Goal: Task Accomplishment & Management: Use online tool/utility

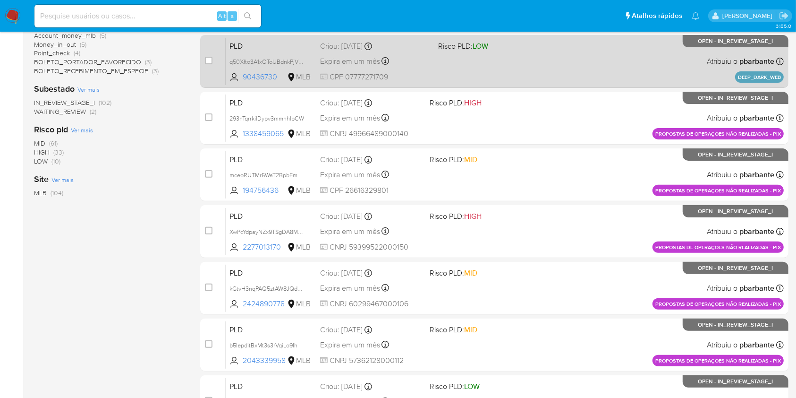
scroll to position [278, 0]
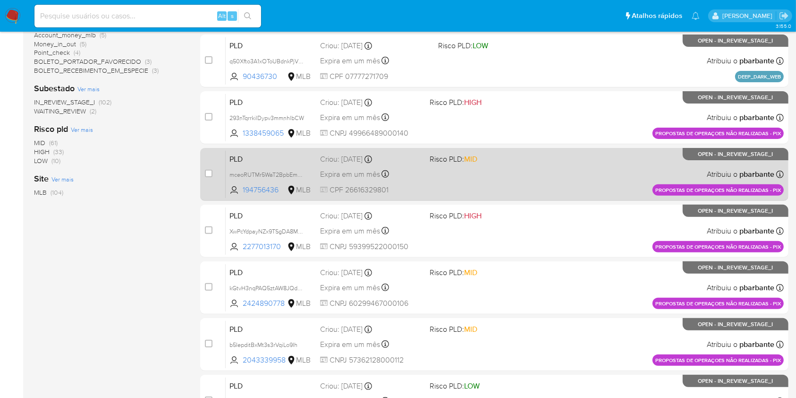
click at [522, 198] on div "PLD mceoRUTMr5WaT2BpbEmpNofn 194756436 MLB Risco PLD: MID Criou: 14/08/2025 Cri…" at bounding box center [505, 174] width 558 height 48
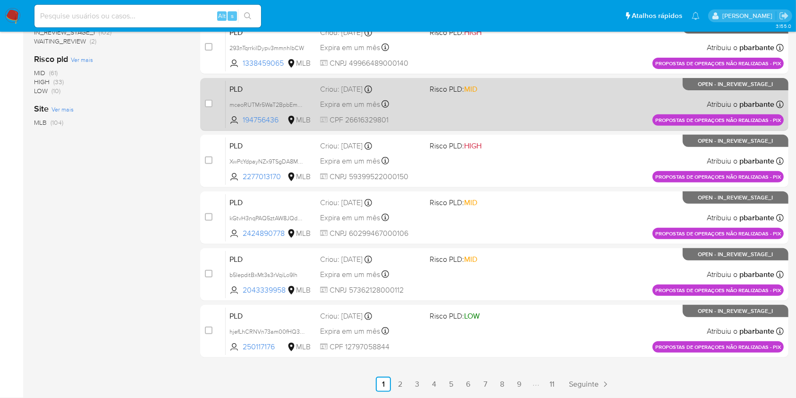
scroll to position [422, 0]
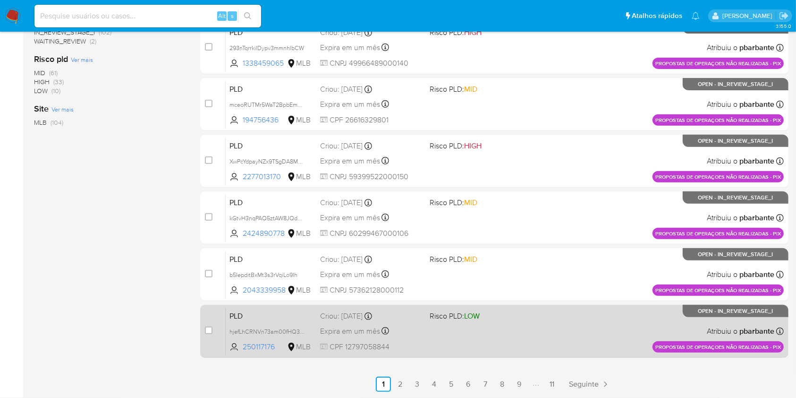
click at [494, 344] on div "PLD hjefLhCRNVn73am00fHQ3sCr 250117176 MLB Risco PLD: LOW Criou: 14/08/2025 Cri…" at bounding box center [505, 331] width 558 height 48
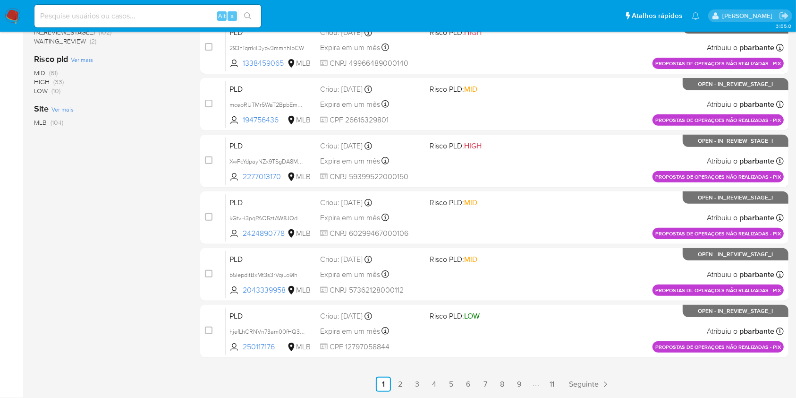
click at [405, 394] on main "3.155.0" at bounding box center [398, 25] width 796 height 746
click at [408, 383] on link "2" at bounding box center [400, 383] width 15 height 15
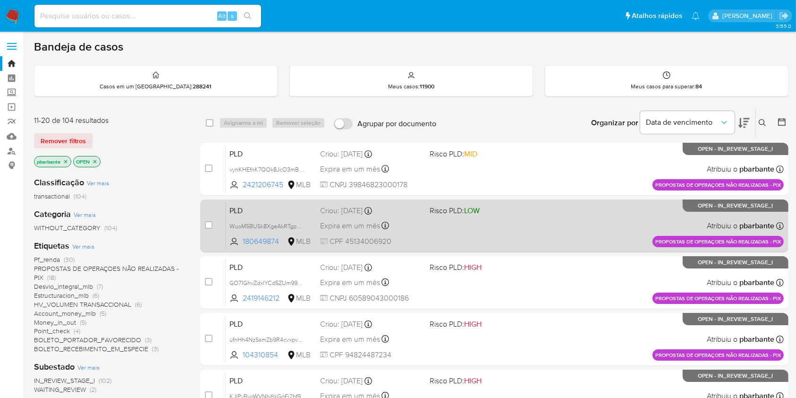
click at [480, 216] on span "LOW" at bounding box center [472, 210] width 16 height 11
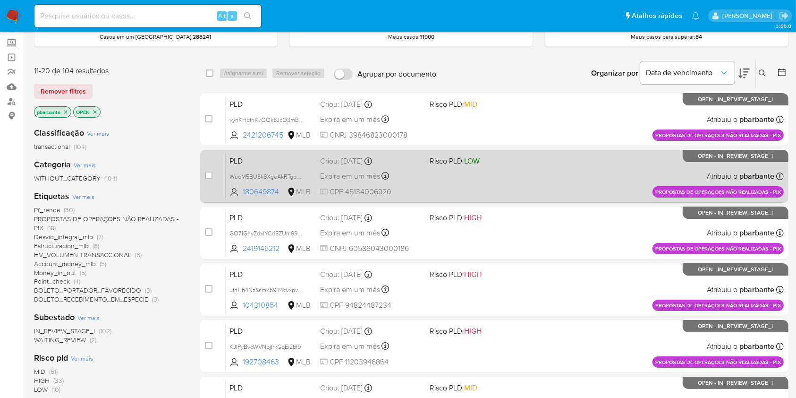
scroll to position [79, 0]
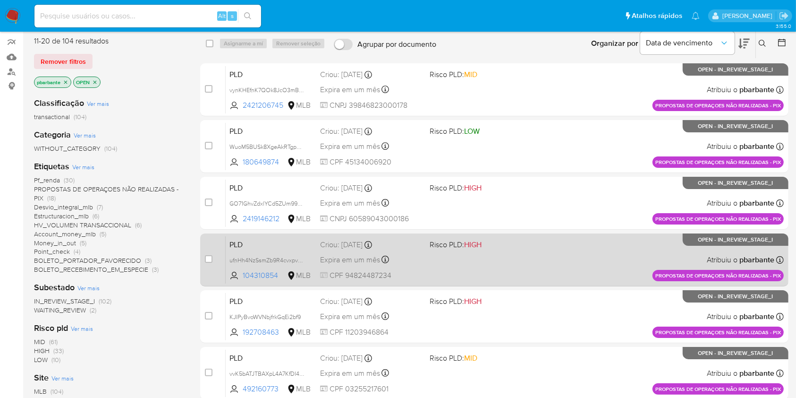
click at [482, 250] on span "HIGH" at bounding box center [472, 244] width 17 height 11
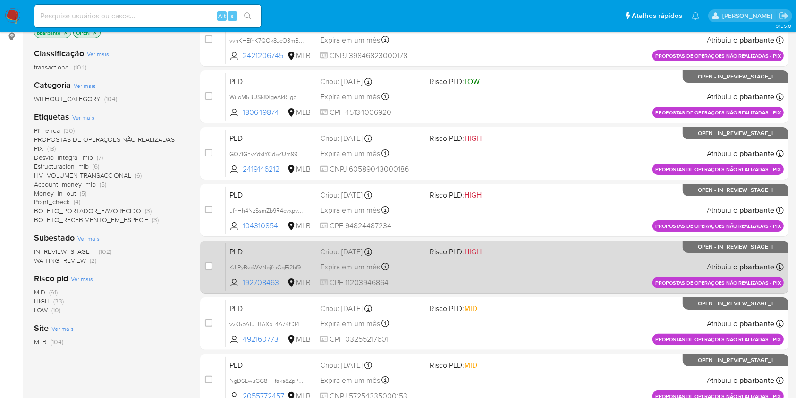
click at [493, 290] on div "PLD KJIPyBvoWVNbjfrkGqEi2bf9 192708463 MLB Risco PLD: HIGH Criou: 14/08/2025 Cr…" at bounding box center [505, 267] width 558 height 48
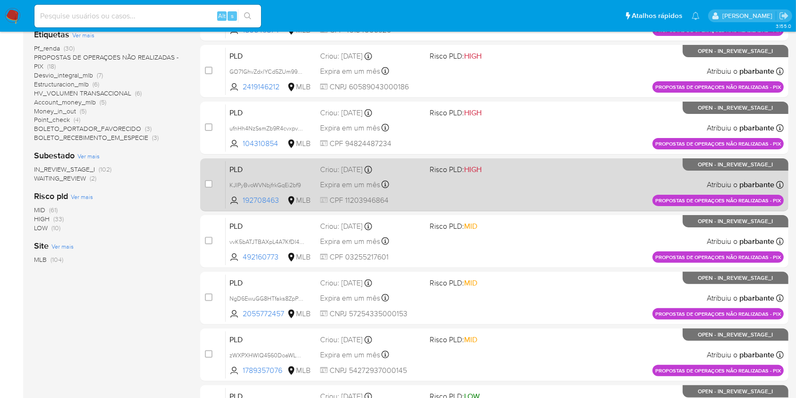
click at [493, 265] on div "PLD vvK5bATJTBAXpL4A7KfDI4Q4 492160773 MLB Risco PLD: MID Criou: 14/08/2025 Cri…" at bounding box center [505, 241] width 558 height 48
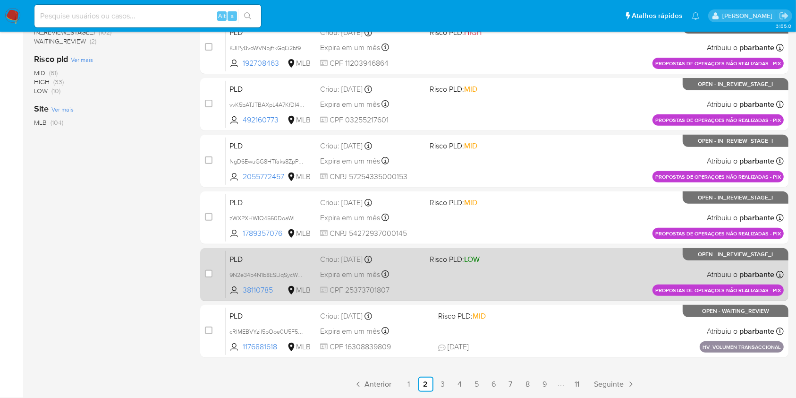
scroll to position [399, 0]
click at [517, 278] on div "PLD 9N2e34b4N1b8ESLlqSycWarP 38110785 MLB Risco PLD: LOW Criou: 14/08/2025 Crio…" at bounding box center [505, 274] width 558 height 48
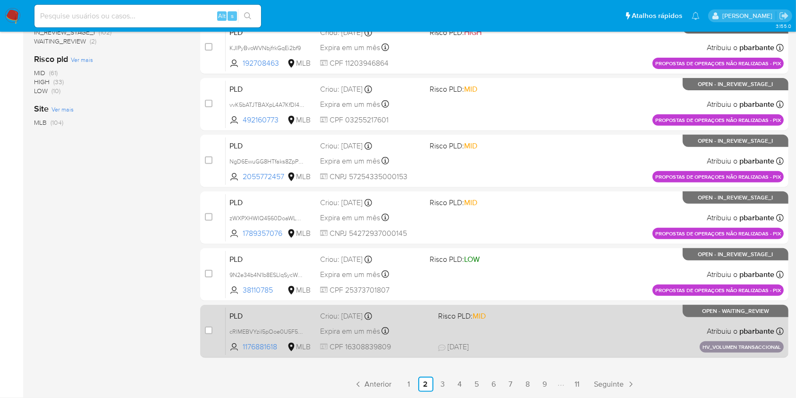
click at [519, 355] on div "PLD cRIMEBVYziI5pOoe0U5F5w4x 1176881618 MLB Risco PLD: MID Criou: 14/08/2025 Cr…" at bounding box center [505, 331] width 558 height 48
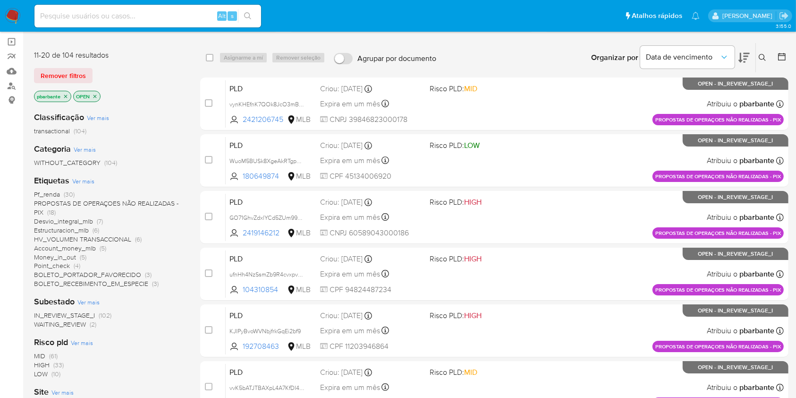
scroll to position [422, 0]
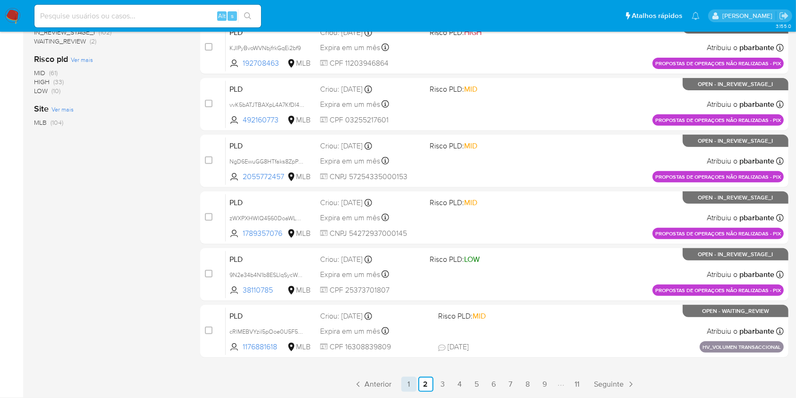
click at [416, 387] on link "1" at bounding box center [408, 383] width 15 height 15
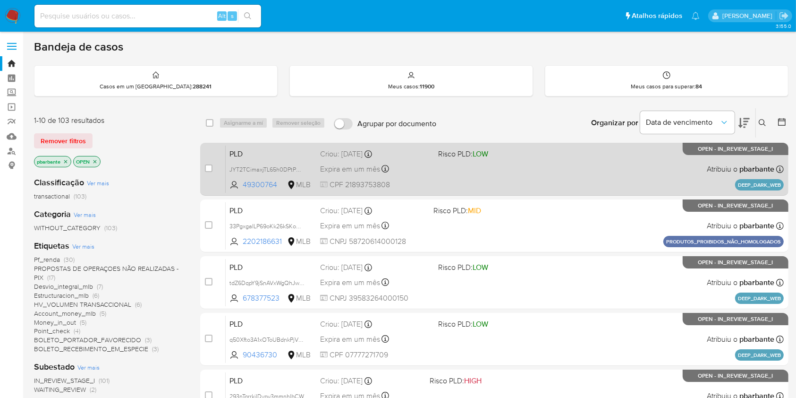
click at [549, 180] on div "PLD JYT2TCimaxjTL65h0DPtPUWM 49300764 MLB Risco PLD: LOW Criou: 14/08/2025 Crio…" at bounding box center [505, 169] width 558 height 48
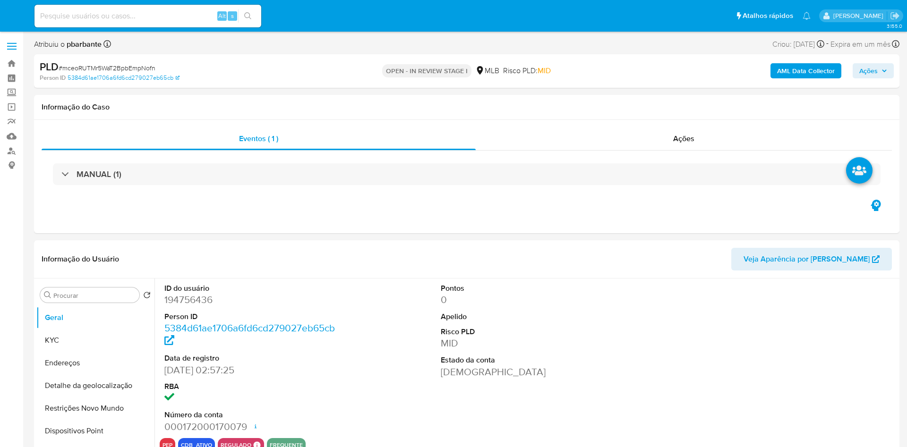
select select "10"
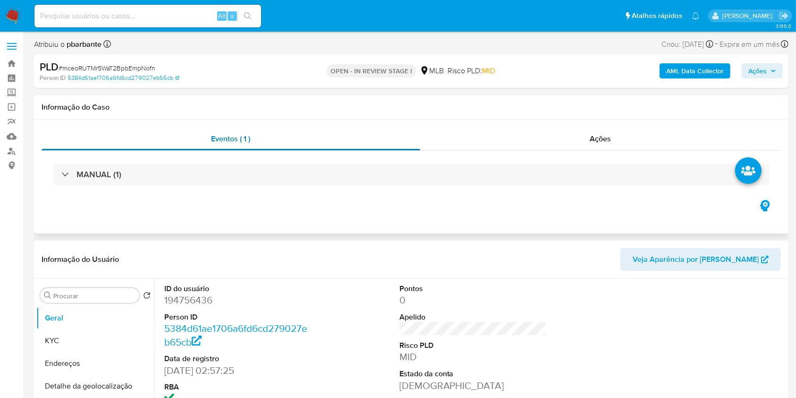
scroll to position [137, 0]
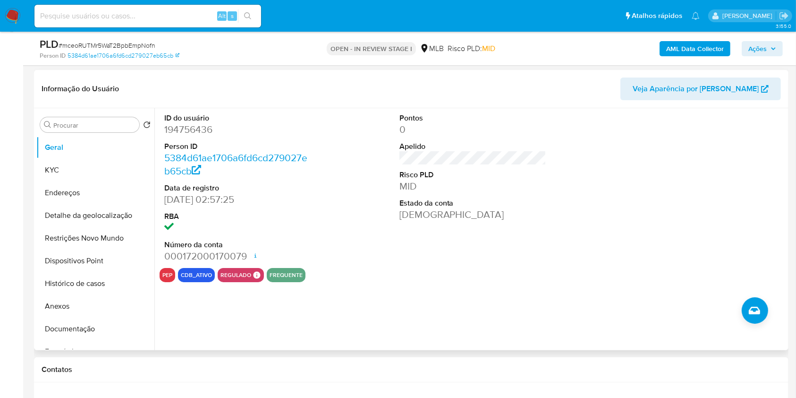
click at [204, 136] on dd "194756436" at bounding box center [237, 129] width 147 height 13
copy dd "194756436"
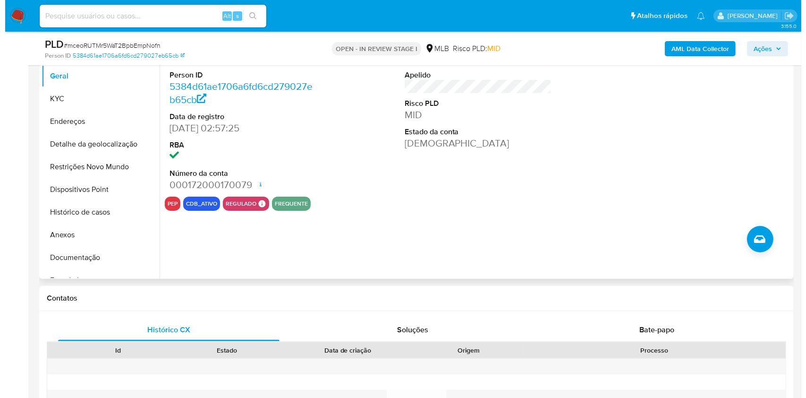
scroll to position [209, 0]
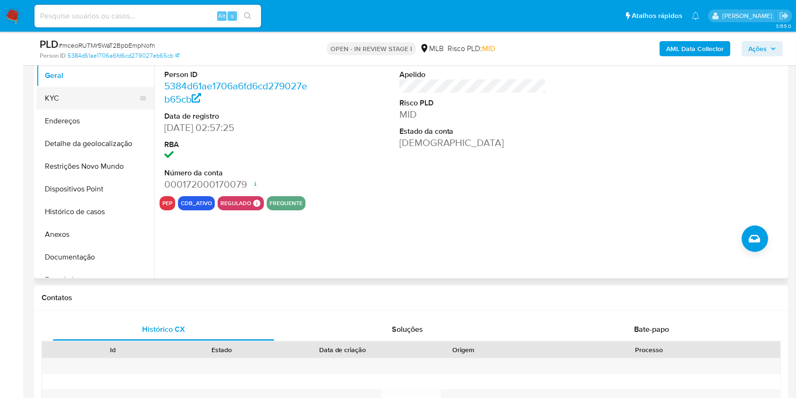
click at [85, 110] on button "KYC" at bounding box center [91, 98] width 110 height 23
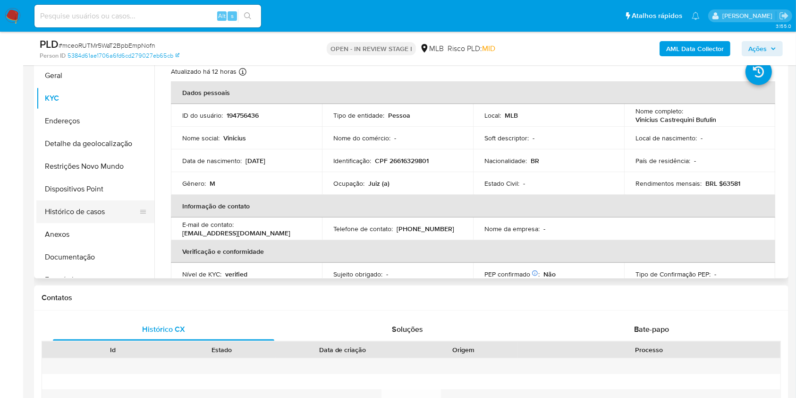
click at [94, 219] on button "Histórico de casos" at bounding box center [91, 211] width 110 height 23
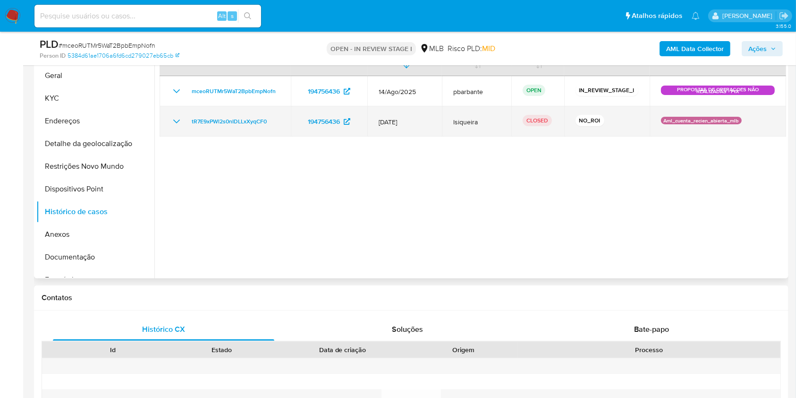
click at [173, 127] on icon "Mostrar/Ocultar" at bounding box center [176, 121] width 11 height 11
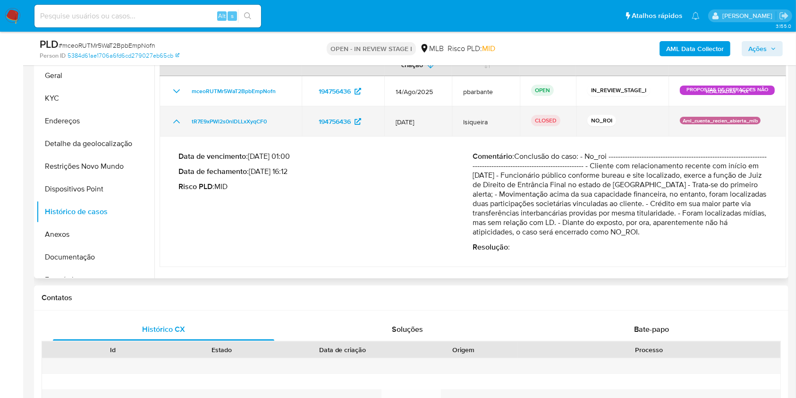
drag, startPoint x: 282, startPoint y: 145, endPoint x: 185, endPoint y: 134, distance: 97.9
click at [185, 134] on td "tR7E9xPWl2s0nIDLLxXyqCF0" at bounding box center [231, 121] width 142 height 30
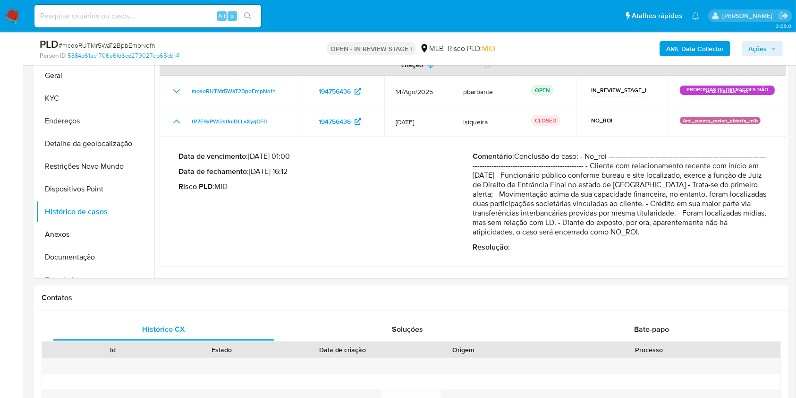
click at [759, 57] on div "AML Data Collector Ações" at bounding box center [660, 48] width 245 height 22
click at [763, 53] on span "Ações" at bounding box center [757, 48] width 18 height 15
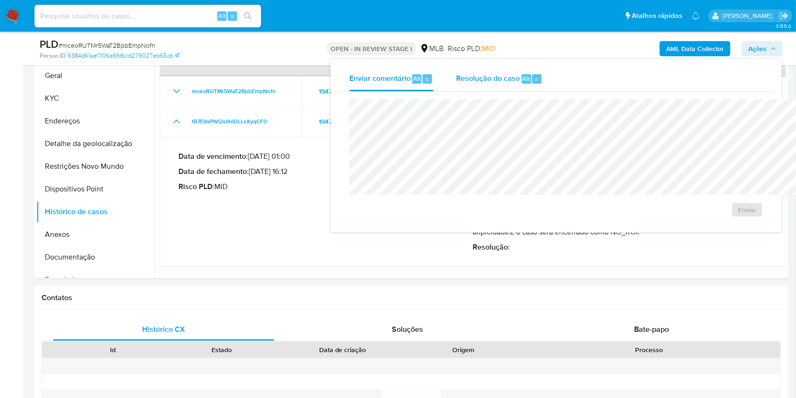
click at [523, 81] on span "Alt" at bounding box center [527, 78] width 8 height 9
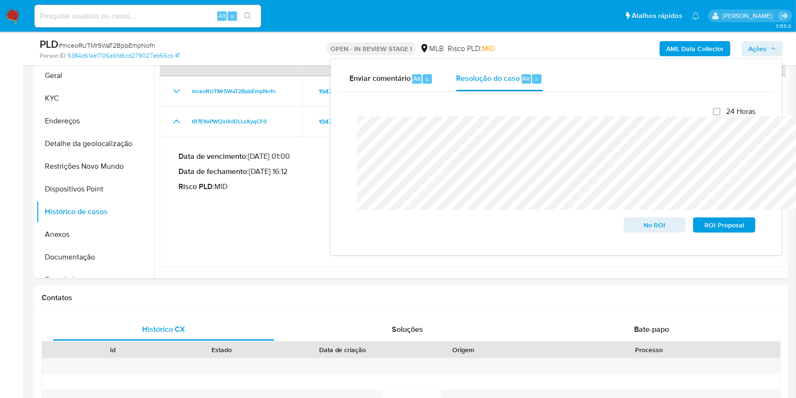
click at [704, 52] on b "AML Data Collector" at bounding box center [695, 48] width 58 height 15
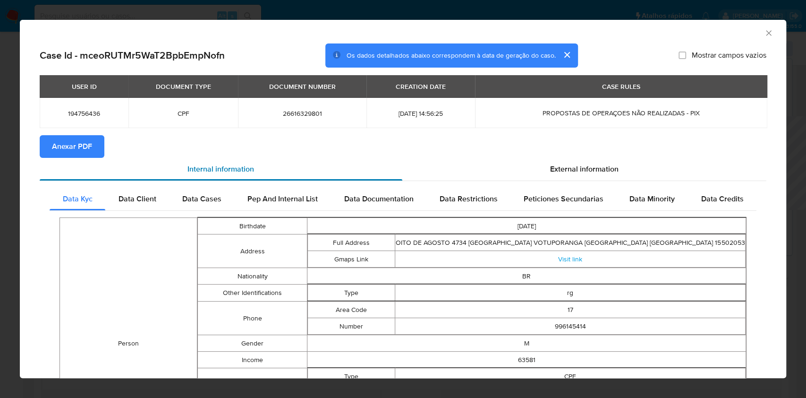
click at [94, 162] on div "Internal information" at bounding box center [221, 169] width 363 height 23
click at [85, 150] on span "Anexar PDF" at bounding box center [72, 146] width 40 height 21
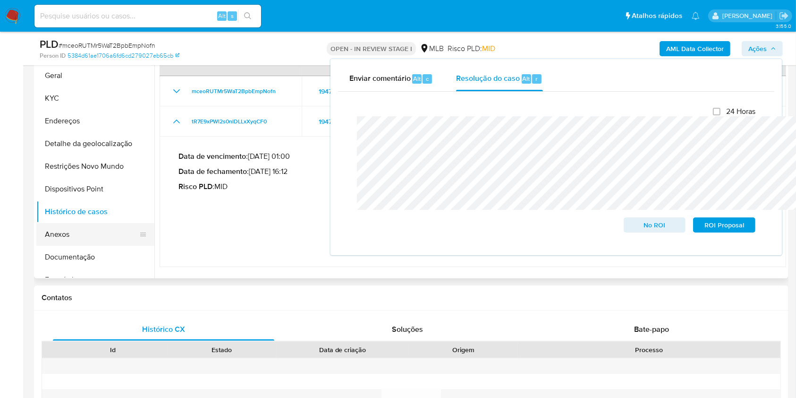
click at [98, 246] on button "Anexos" at bounding box center [91, 234] width 110 height 23
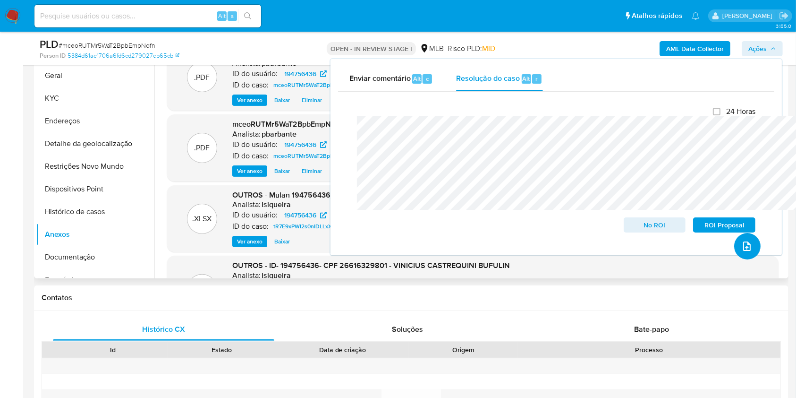
click at [743, 251] on icon "upload-file" at bounding box center [747, 245] width 8 height 9
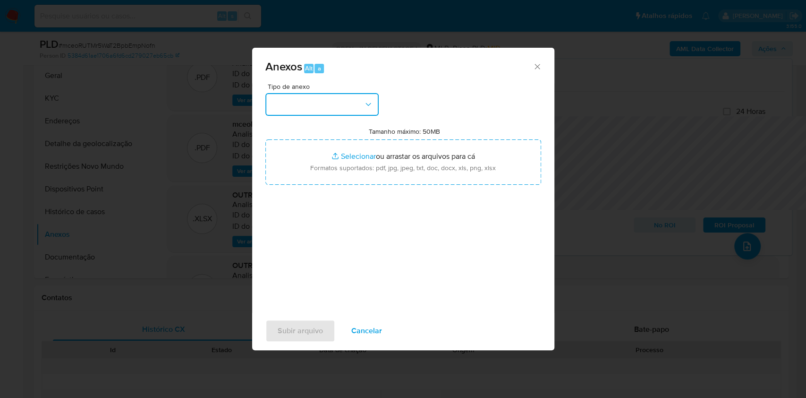
click at [300, 93] on button "button" at bounding box center [321, 104] width 113 height 23
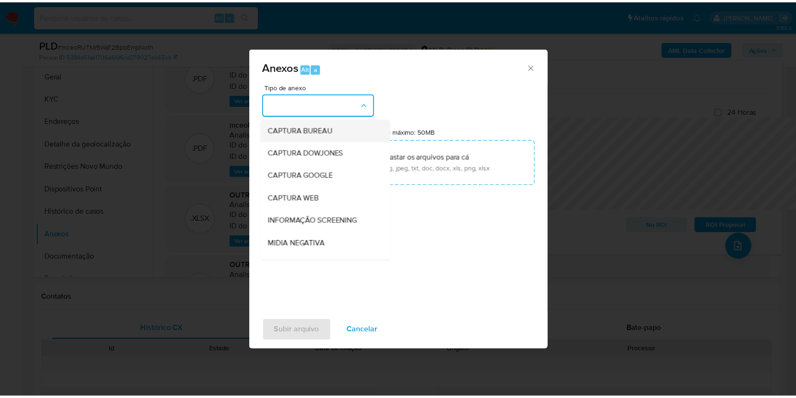
scroll to position [117, 0]
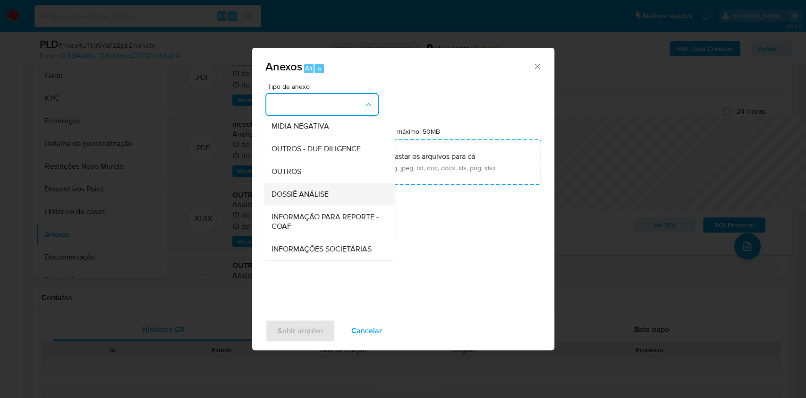
click at [277, 189] on span "DOSSIÊ ANÁLISE" at bounding box center [299, 193] width 57 height 9
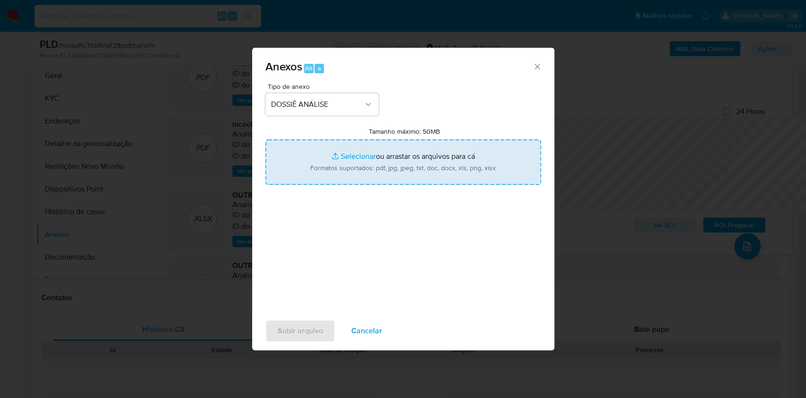
type input "C:\fakepath\Mulan 194756436_2025_08_22_13_09_56.xlsx"
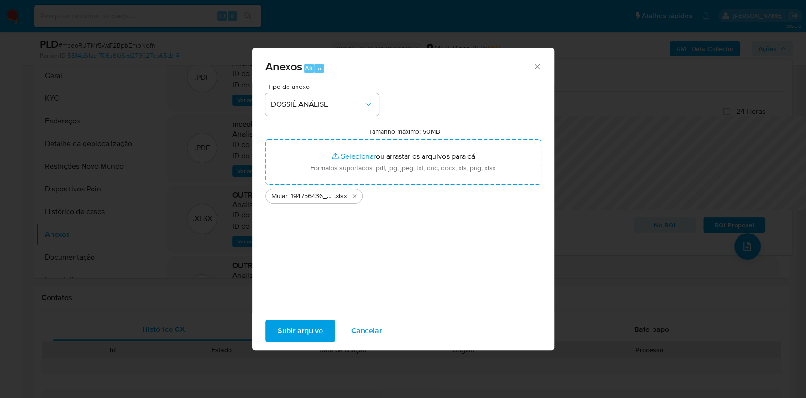
click at [294, 341] on span "Subir arquivo" at bounding box center [300, 330] width 45 height 21
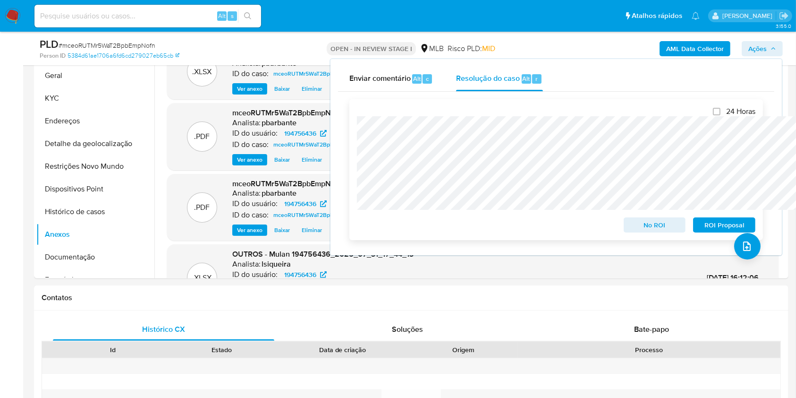
click at [654, 221] on span "No ROI" at bounding box center [654, 224] width 49 height 13
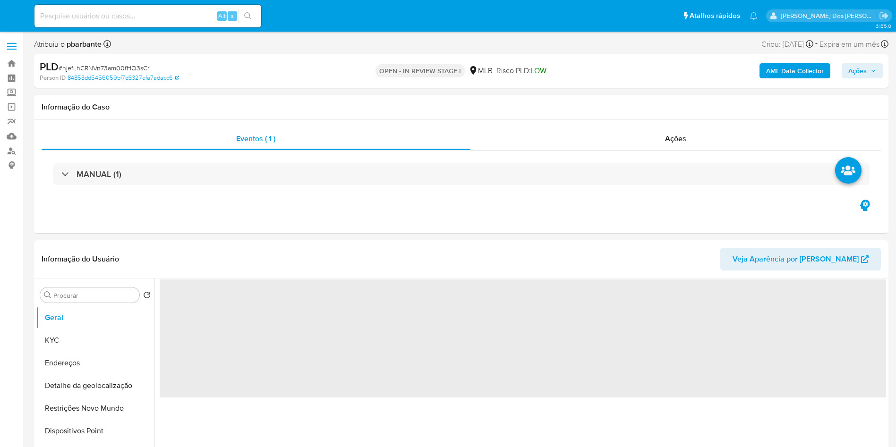
select select "10"
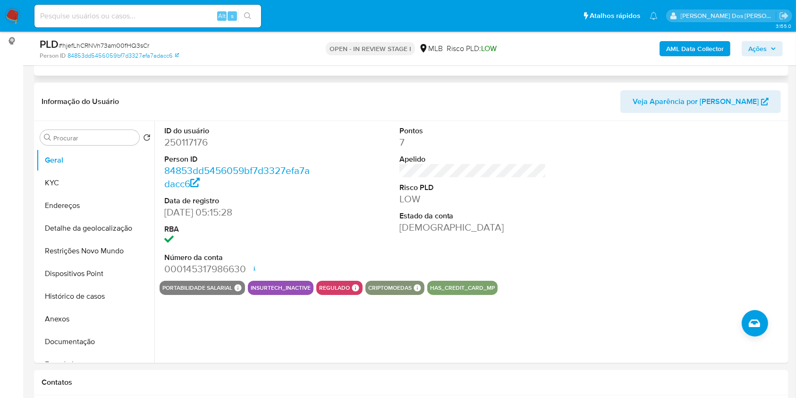
scroll to position [123, 0]
click at [92, 308] on button "Histórico de casos" at bounding box center [91, 297] width 110 height 23
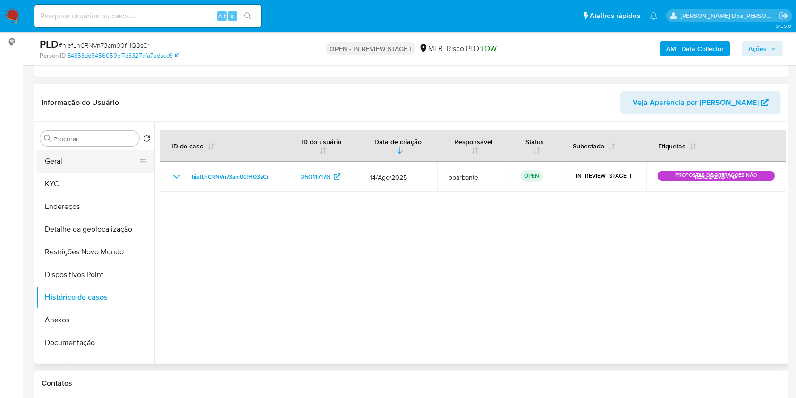
click at [87, 172] on button "Geral" at bounding box center [91, 161] width 110 height 23
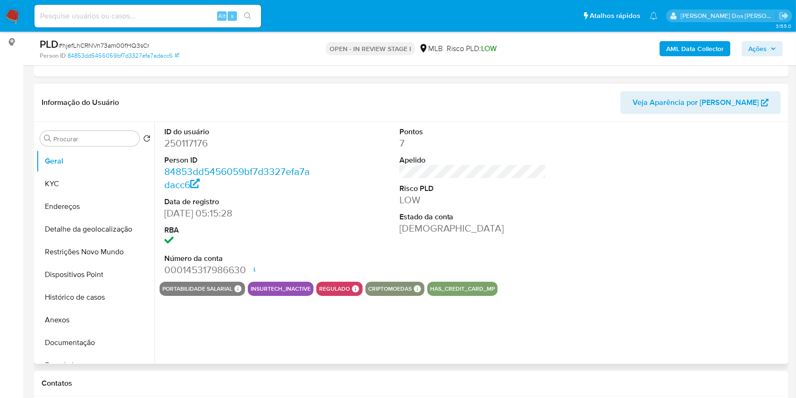
click at [193, 150] on dd "250117176" at bounding box center [237, 142] width 147 height 13
copy dd "250117176"
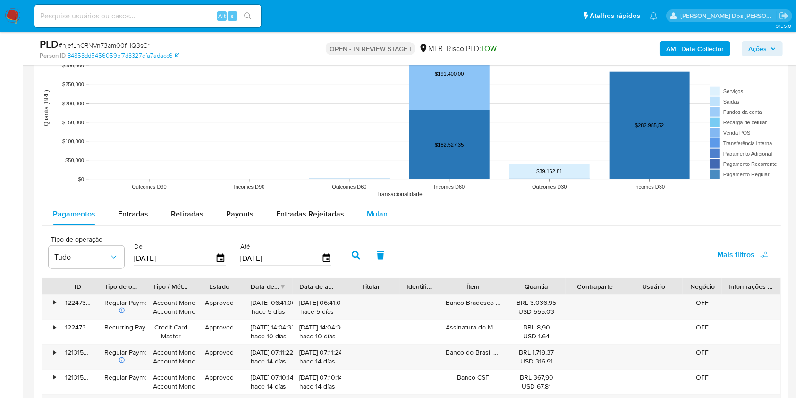
click at [375, 219] on span "Mulan" at bounding box center [377, 213] width 21 height 11
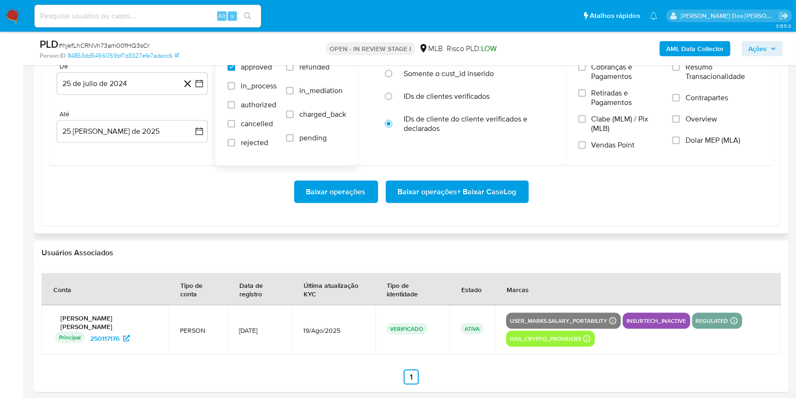
scroll to position [1141, 0]
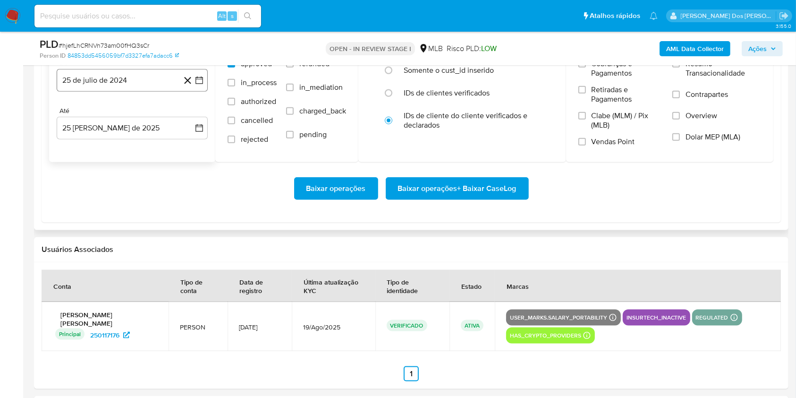
click at [200, 84] on icon "button" at bounding box center [199, 80] width 8 height 8
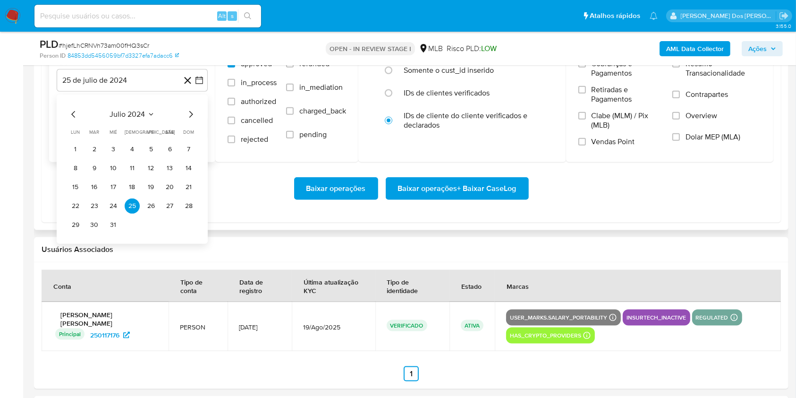
click at [190, 120] on icon "Mes siguiente" at bounding box center [190, 114] width 11 height 11
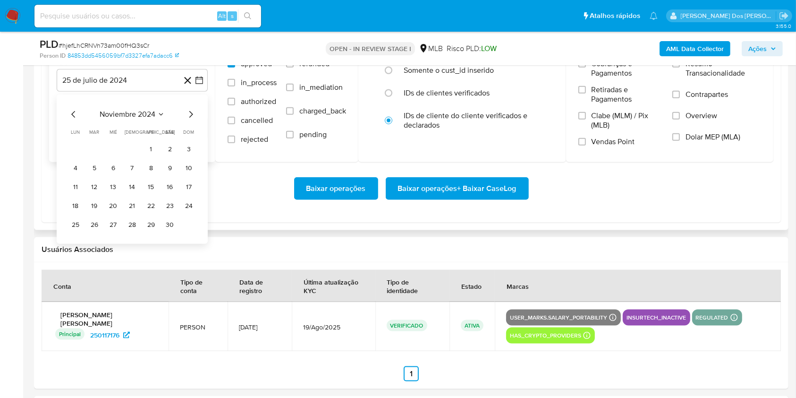
click at [190, 120] on icon "Mes siguiente" at bounding box center [190, 114] width 11 height 11
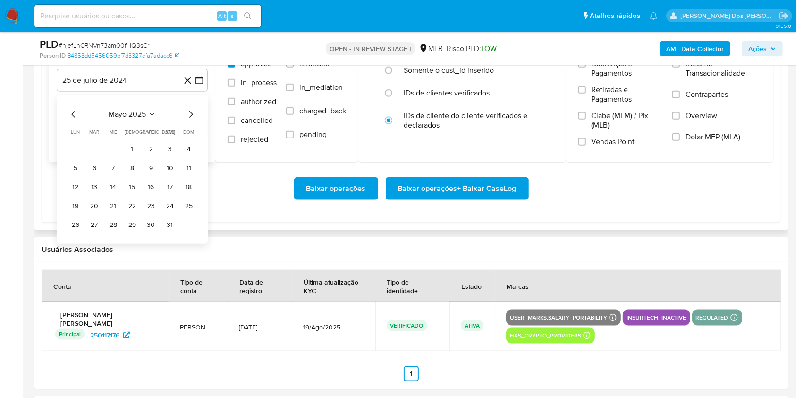
click at [190, 120] on icon "Mes siguiente" at bounding box center [190, 114] width 11 height 11
click at [87, 157] on button "1" at bounding box center [94, 149] width 15 height 15
click at [683, 88] on label "Resumo Transacionalidade" at bounding box center [716, 74] width 89 height 31
click at [680, 68] on input "Resumo Transacionalidade" at bounding box center [676, 64] width 8 height 8
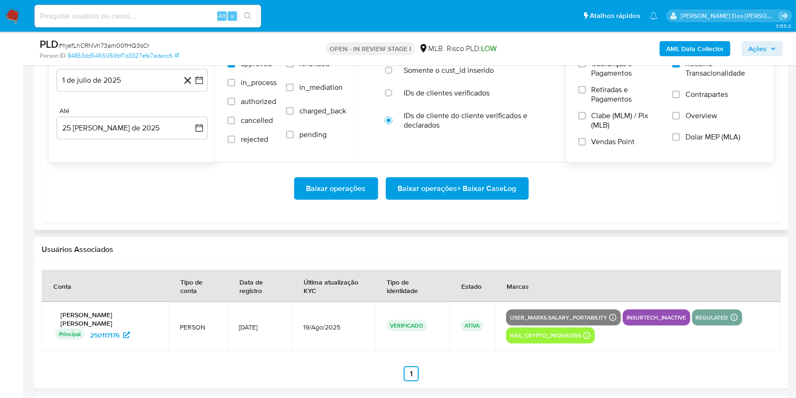
click at [476, 199] on span "Baixar operações + Baixar CaseLog" at bounding box center [457, 188] width 119 height 21
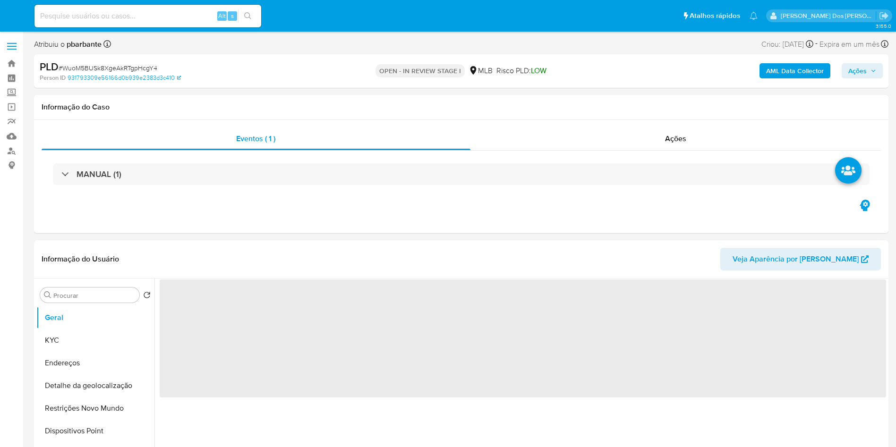
select select "10"
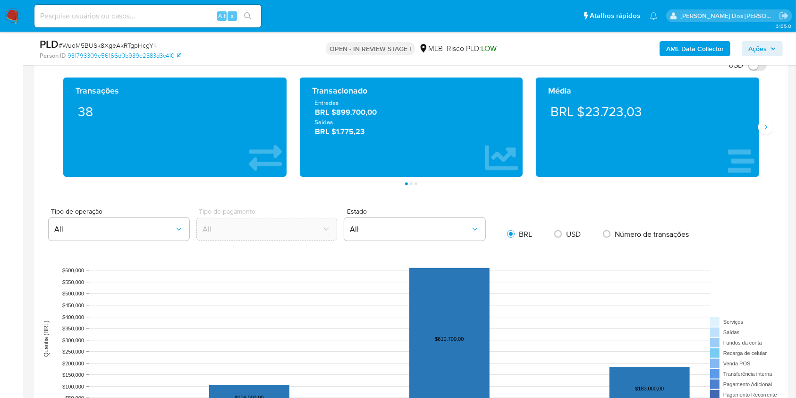
click at [370, 276] on rect at bounding box center [411, 338] width 739 height 189
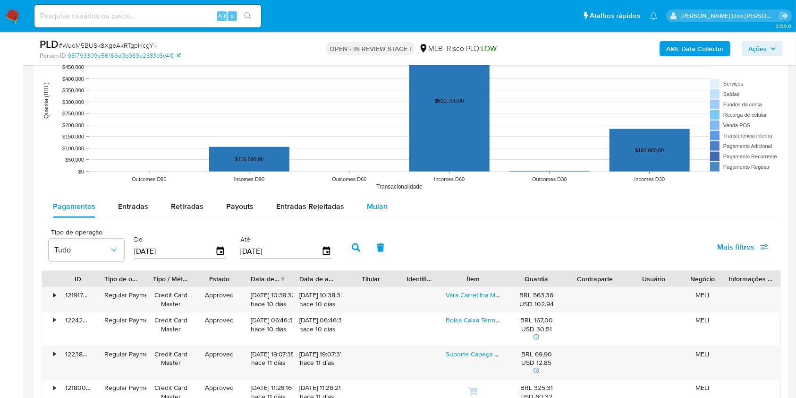
click at [375, 212] on span "Mulan" at bounding box center [377, 206] width 21 height 11
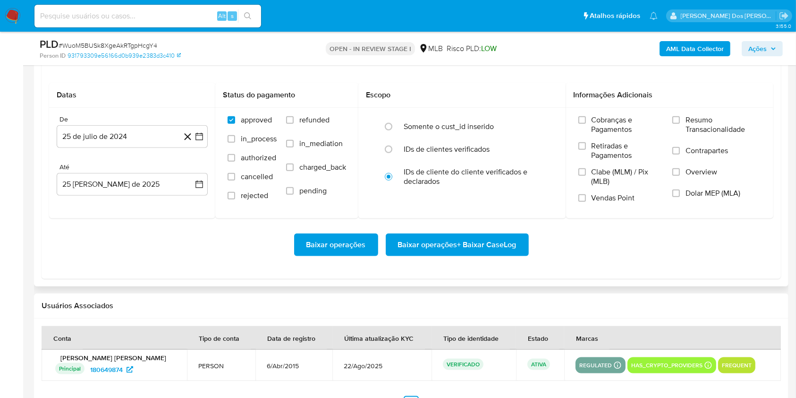
scroll to position [1054, 0]
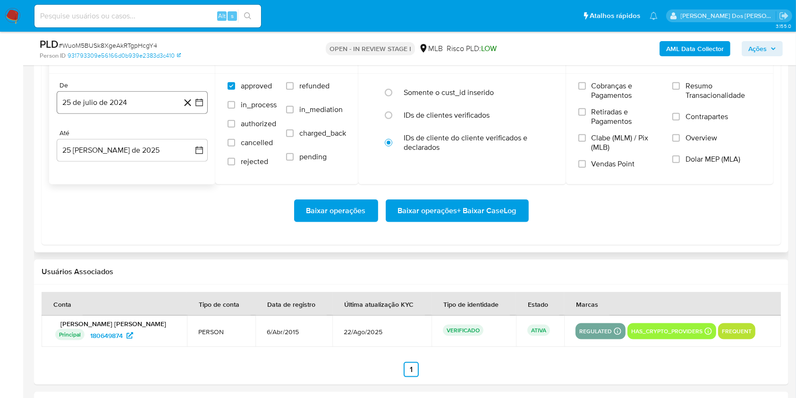
click at [200, 107] on icon "button" at bounding box center [199, 102] width 9 height 9
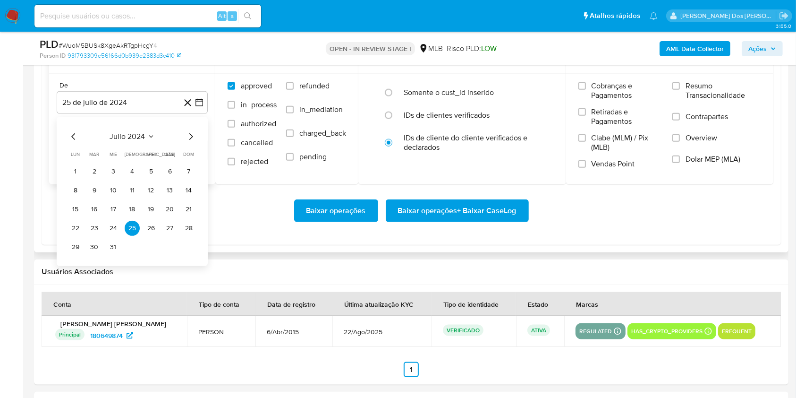
click at [190, 142] on icon "Mes siguiente" at bounding box center [190, 136] width 11 height 11
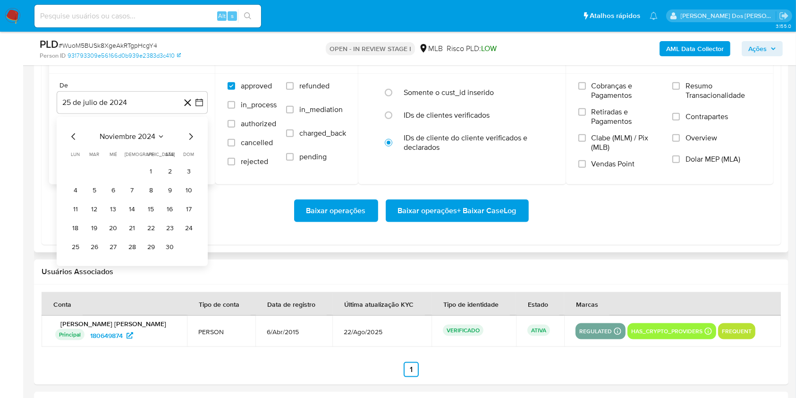
click at [190, 142] on icon "Mes siguiente" at bounding box center [190, 136] width 11 height 11
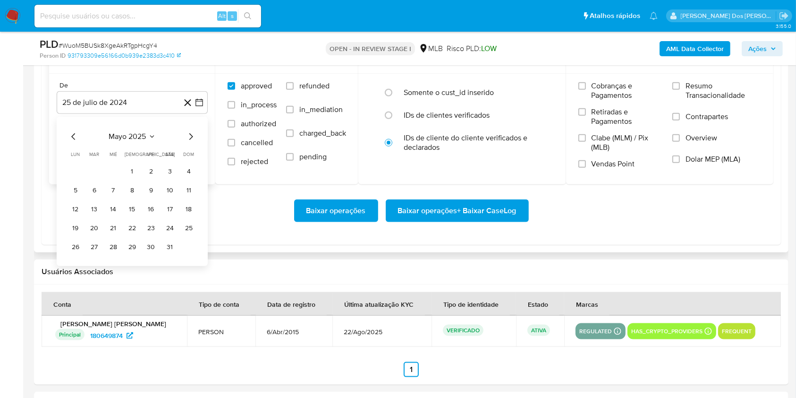
click at [190, 142] on icon "Mes siguiente" at bounding box center [190, 136] width 11 height 11
click at [103, 179] on tr "1 2 3 4 5 6" at bounding box center [132, 171] width 128 height 15
click at [101, 179] on button "1" at bounding box center [94, 171] width 15 height 15
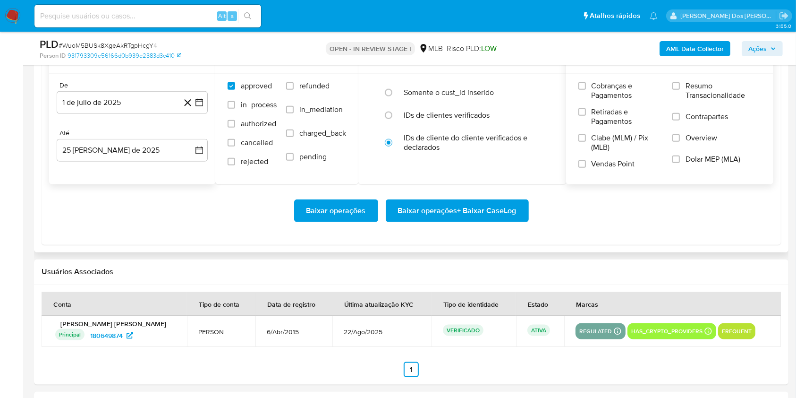
click at [714, 99] on span "Resumo Transacionalidade" at bounding box center [724, 90] width 76 height 19
click at [680, 90] on input "Resumo Transacionalidade" at bounding box center [676, 86] width 8 height 8
click at [474, 221] on span "Baixar operações + Baixar CaseLog" at bounding box center [457, 210] width 119 height 21
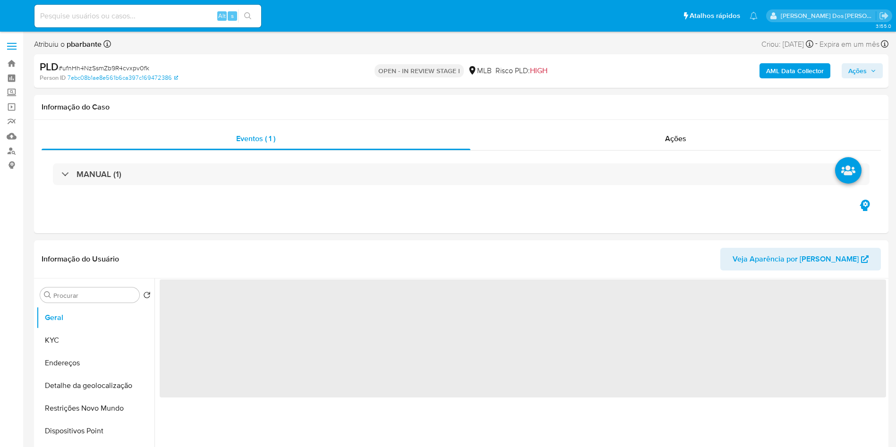
select select "10"
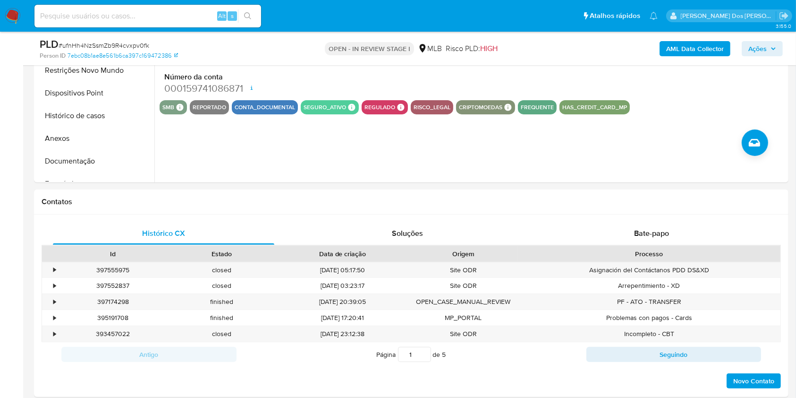
scroll to position [306, 0]
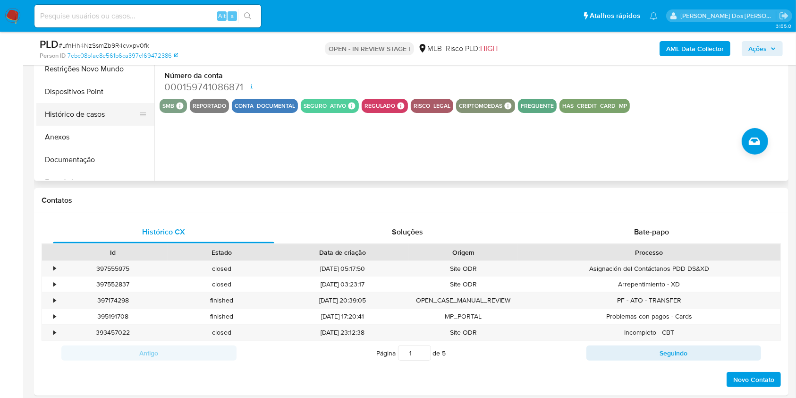
click at [108, 126] on button "Histórico de casos" at bounding box center [91, 114] width 110 height 23
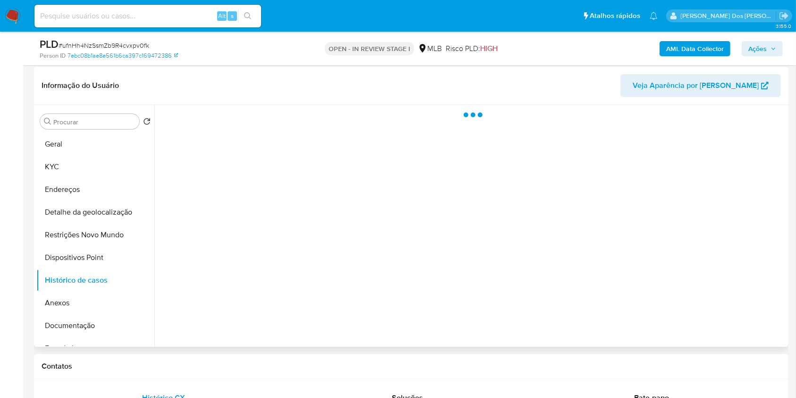
scroll to position [136, 0]
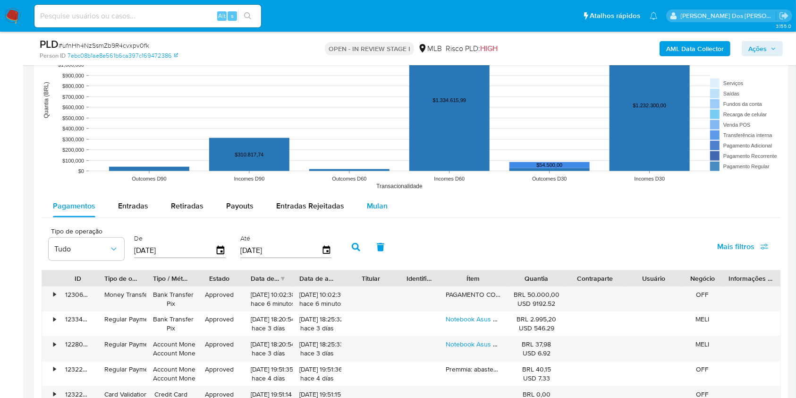
click at [368, 211] on span "Mulan" at bounding box center [377, 205] width 21 height 11
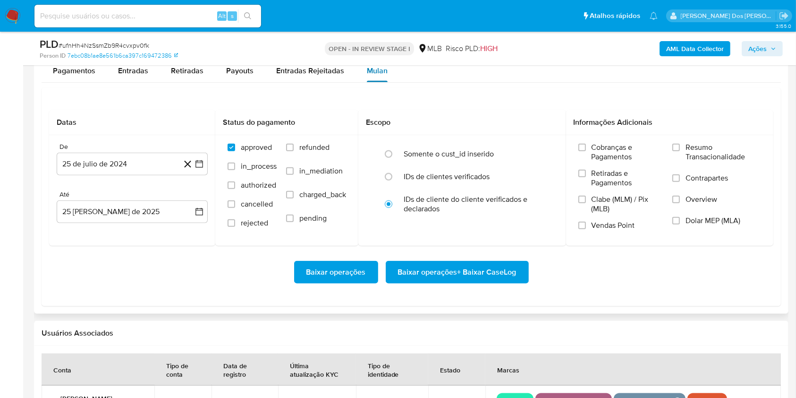
scroll to position [1060, 0]
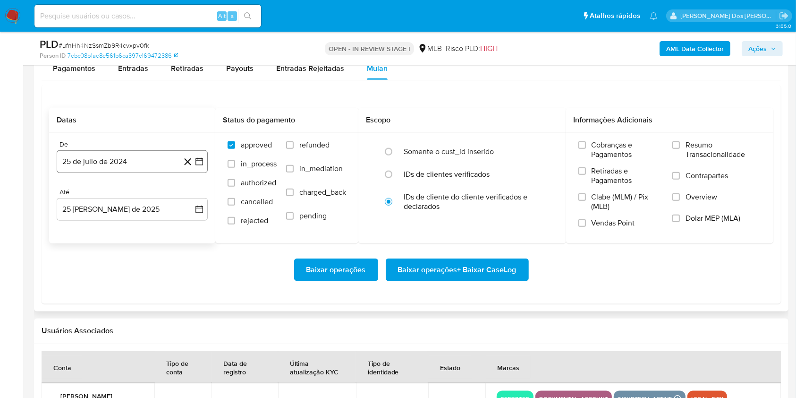
click at [200, 171] on button "25 de julio de 2024" at bounding box center [132, 161] width 151 height 23
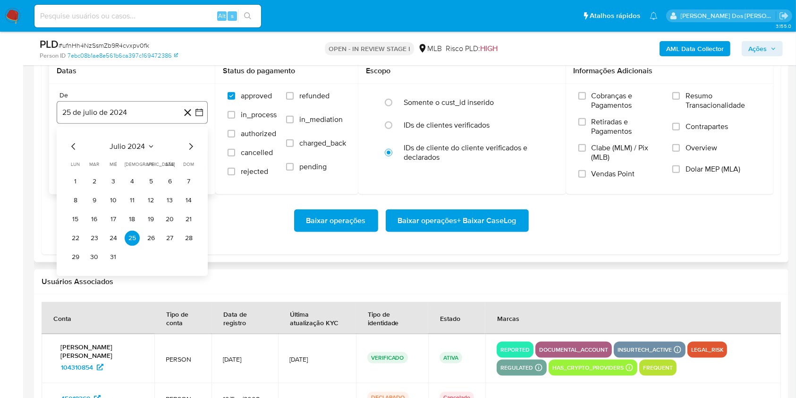
scroll to position [1112, 0]
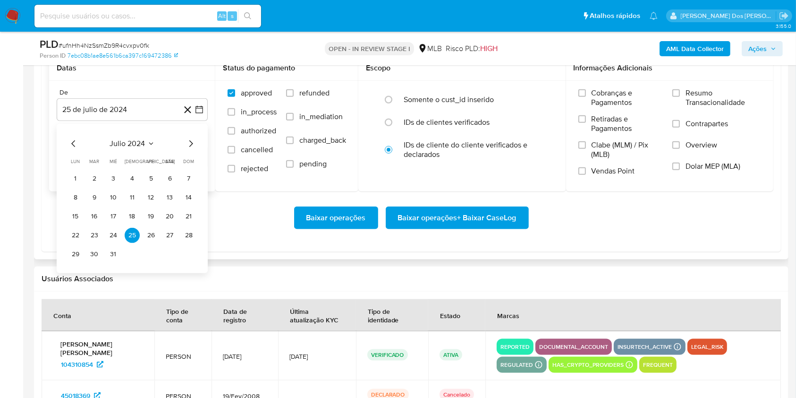
click at [191, 147] on icon "Mes siguiente" at bounding box center [191, 143] width 4 height 7
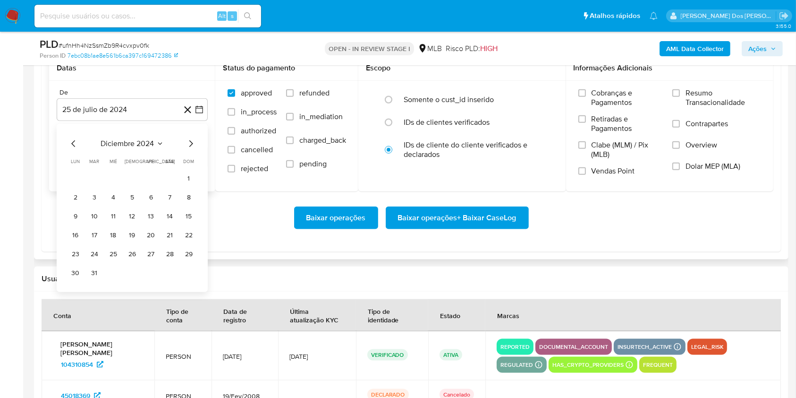
click at [191, 147] on icon "Mes siguiente" at bounding box center [191, 143] width 4 height 7
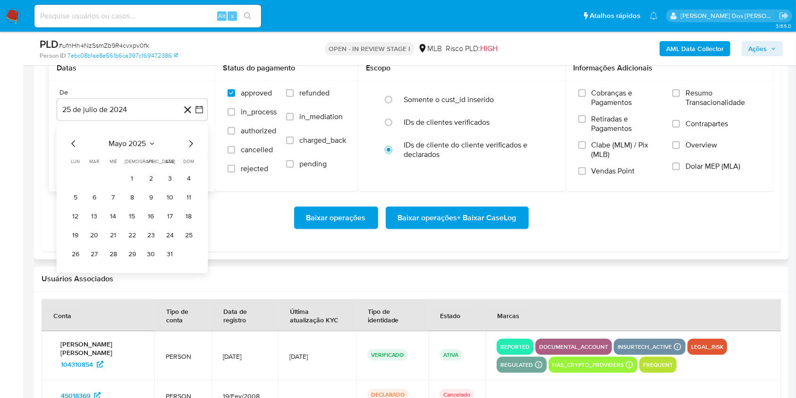
click at [191, 147] on icon "Mes siguiente" at bounding box center [191, 143] width 4 height 7
click at [102, 186] on tr "1 2 3 4 5 6" at bounding box center [132, 178] width 128 height 15
click at [96, 186] on button "1" at bounding box center [94, 178] width 15 height 15
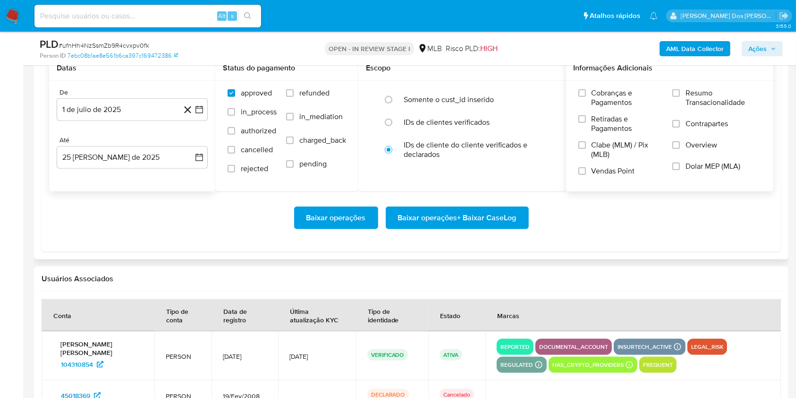
click at [723, 100] on div "Cobranças e Pagamentos Retiradas e Pagamentos Clabe (MLM) / Pix (MLB) Vendas Po…" at bounding box center [670, 136] width 208 height 110
click at [718, 103] on span "Resumo Transacionalidade" at bounding box center [724, 97] width 76 height 19
click at [680, 97] on input "Resumo Transacionalidade" at bounding box center [676, 93] width 8 height 8
click at [454, 228] on span "Baixar operações + Baixar CaseLog" at bounding box center [457, 217] width 119 height 21
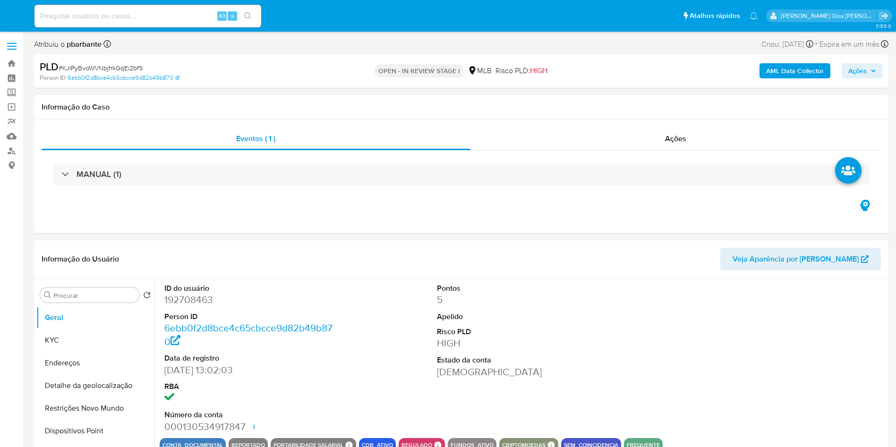
select select "10"
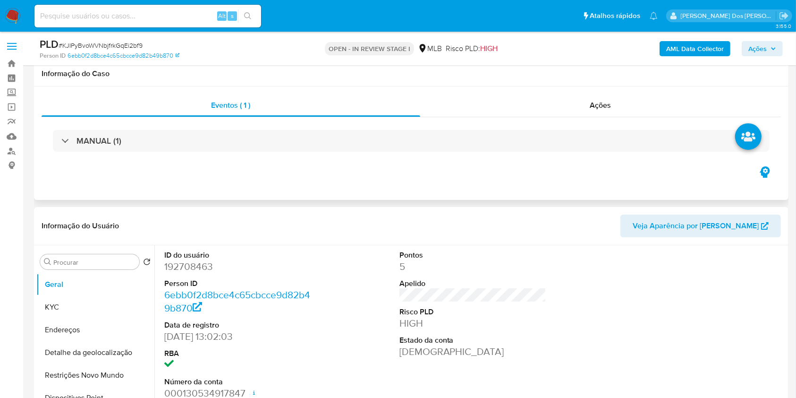
scroll to position [274, 0]
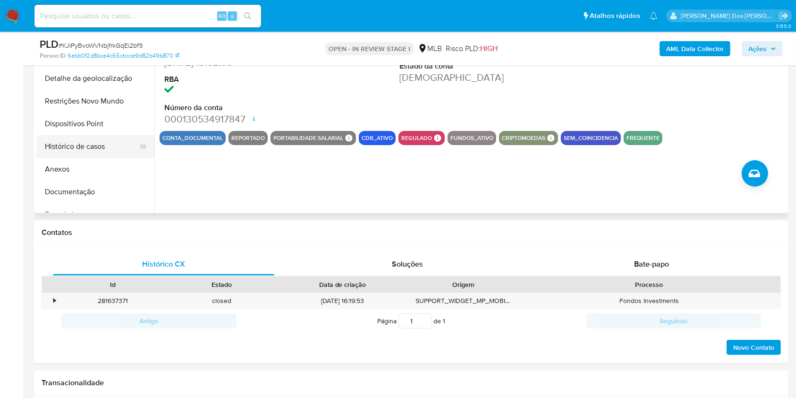
click at [98, 156] on button "Histórico de casos" at bounding box center [91, 146] width 110 height 23
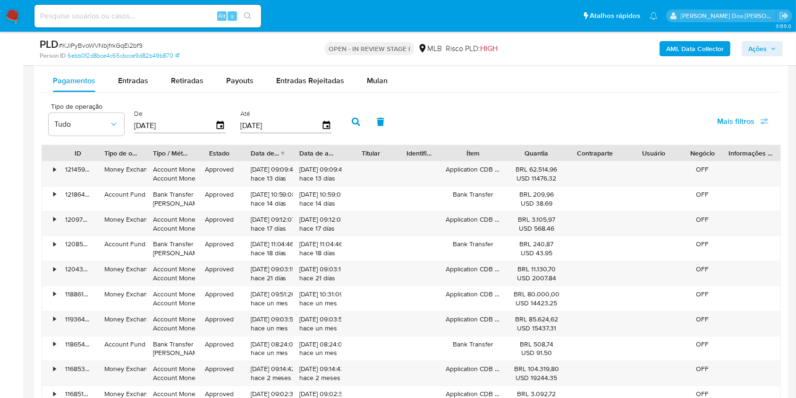
scroll to position [985, 0]
click at [390, 90] on button "Mulan" at bounding box center [377, 79] width 43 height 23
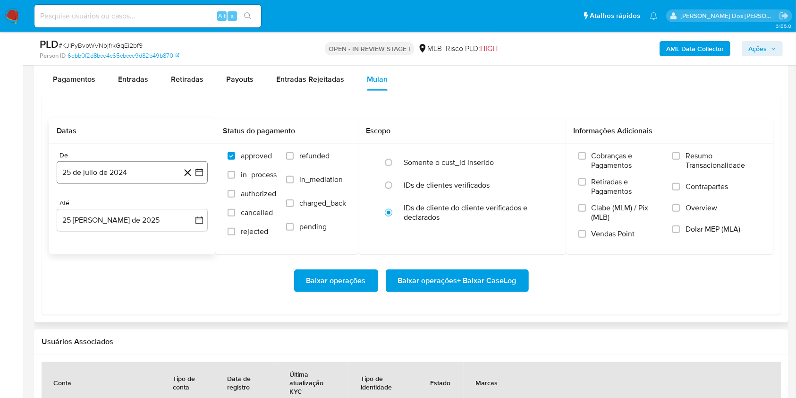
click at [204, 184] on button "25 de julio de 2024" at bounding box center [132, 172] width 151 height 23
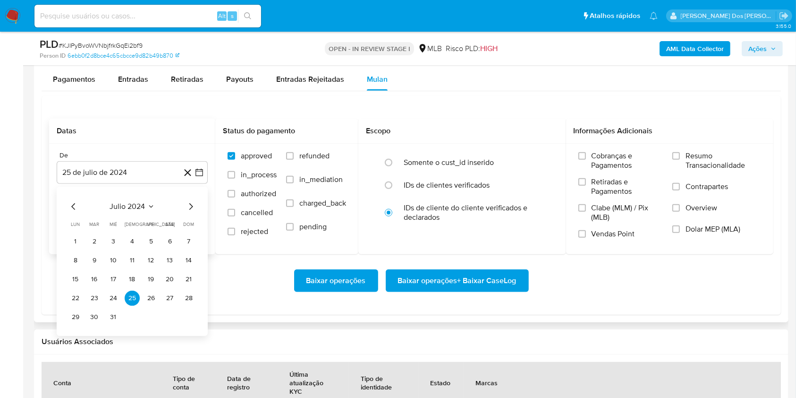
click at [192, 212] on icon "Mes siguiente" at bounding box center [190, 206] width 11 height 11
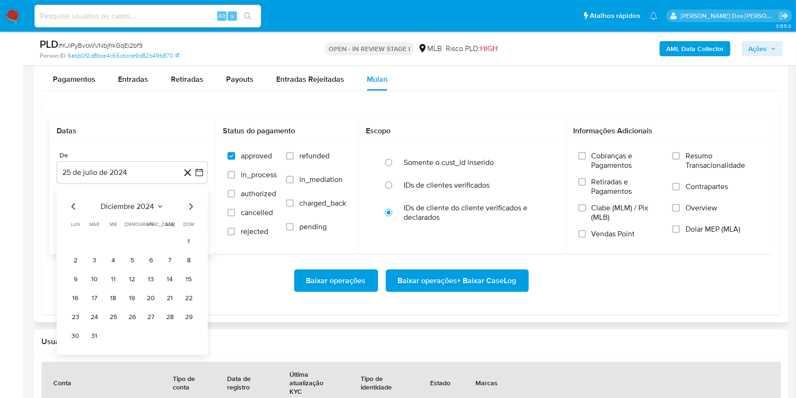
click at [192, 212] on icon "Mes siguiente" at bounding box center [190, 206] width 11 height 11
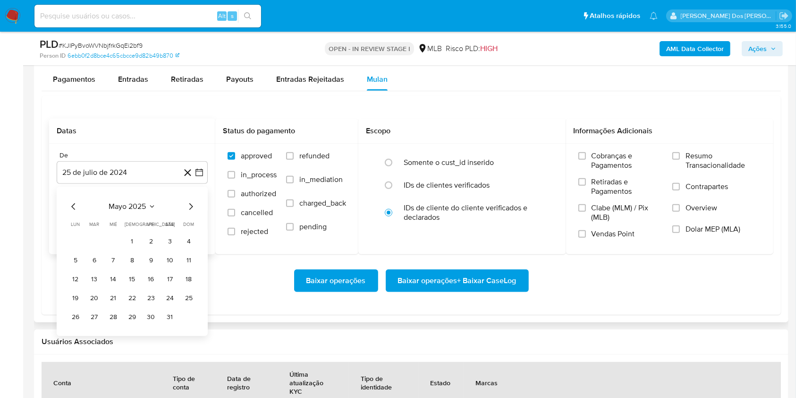
click at [192, 212] on icon "Mes siguiente" at bounding box center [190, 206] width 11 height 11
click at [93, 249] on button "1" at bounding box center [94, 241] width 15 height 15
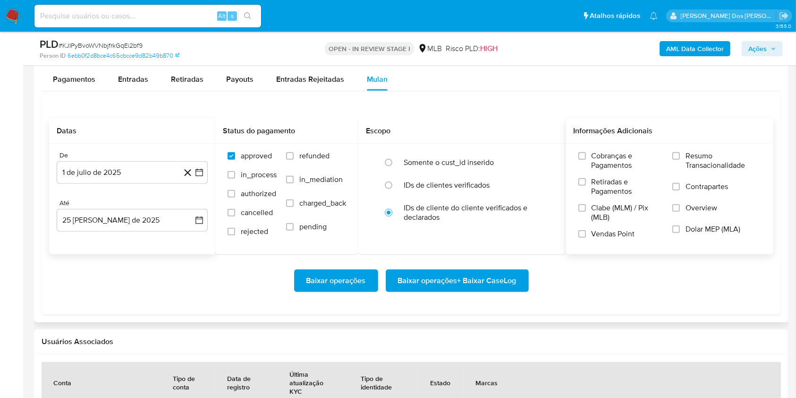
click at [718, 170] on span "Resumo Transacionalidade" at bounding box center [724, 160] width 76 height 19
click at [680, 160] on input "Resumo Transacionalidade" at bounding box center [676, 156] width 8 height 8
click at [507, 291] on span "Baixar operações + Baixar CaseLog" at bounding box center [457, 280] width 119 height 21
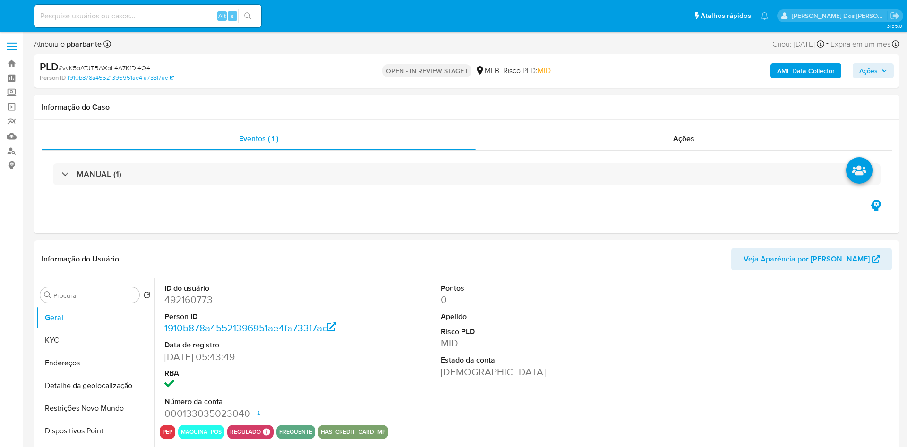
select select "10"
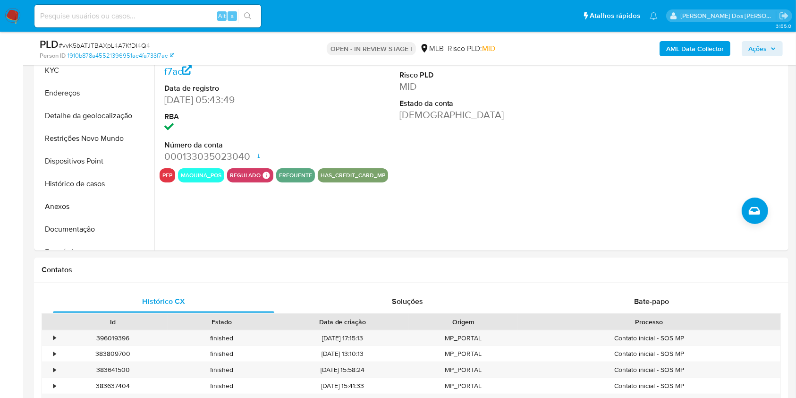
scroll to position [246, 0]
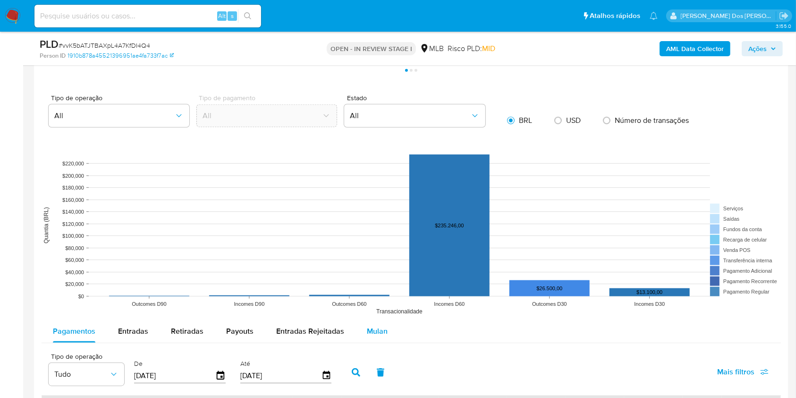
click at [378, 336] on span "Mulan" at bounding box center [377, 330] width 21 height 11
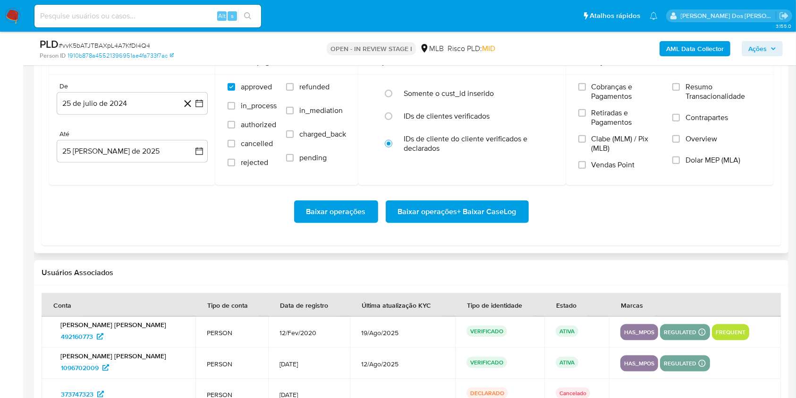
scroll to position [1118, 0]
click at [208, 124] on div "De 25 de julio de 2024 25-07-2024 Até 25 de agosto de 2025 25-08-2025" at bounding box center [132, 129] width 166 height 110
click at [200, 108] on icon "button" at bounding box center [199, 102] width 9 height 9
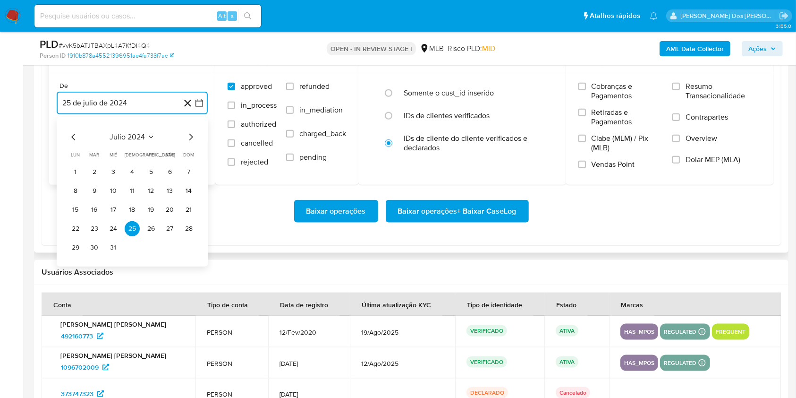
click at [191, 143] on icon "Mes siguiente" at bounding box center [190, 136] width 11 height 11
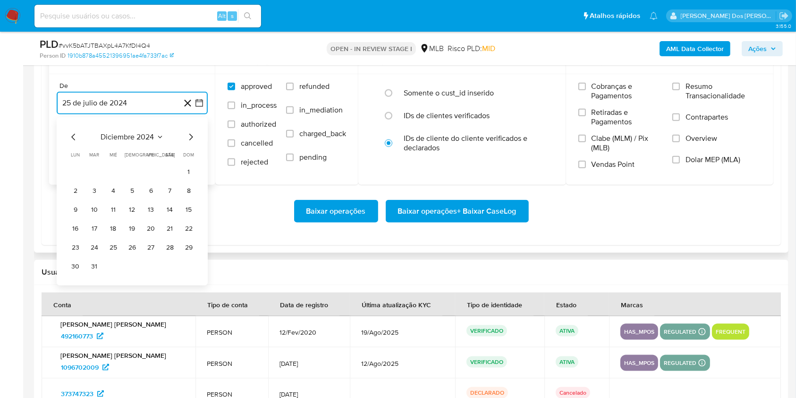
click at [191, 143] on icon "Mes siguiente" at bounding box center [190, 136] width 11 height 11
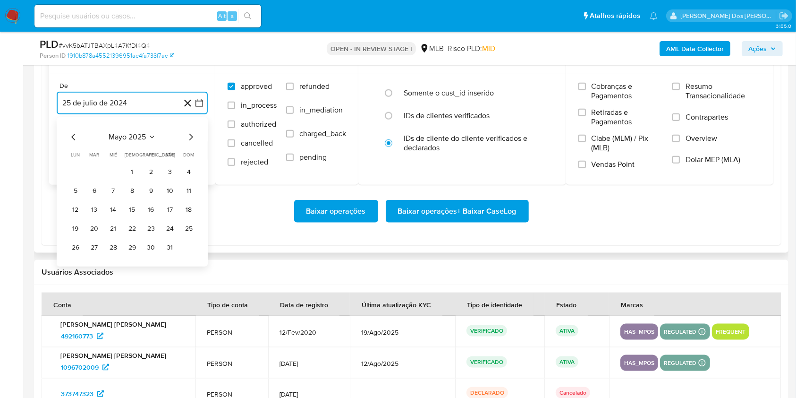
click at [191, 143] on icon "Mes siguiente" at bounding box center [190, 136] width 11 height 11
click at [98, 179] on button "1" at bounding box center [94, 171] width 15 height 15
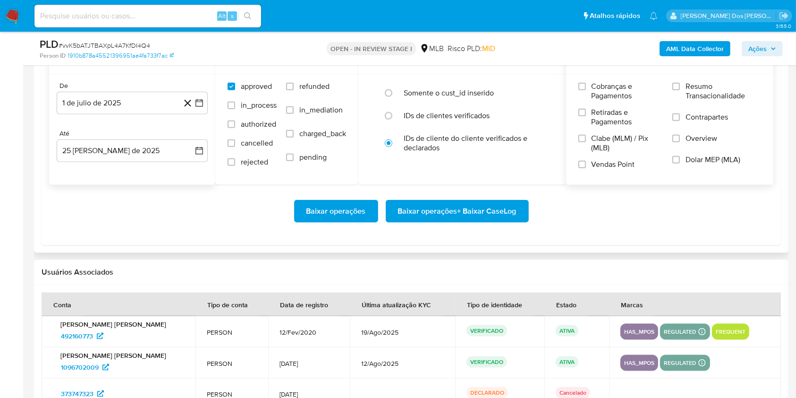
click at [691, 101] on span "Resumo Transacionalidade" at bounding box center [724, 91] width 76 height 19
click at [680, 90] on input "Resumo Transacionalidade" at bounding box center [676, 87] width 8 height 8
click at [464, 221] on span "Baixar operações + Baixar CaseLog" at bounding box center [457, 211] width 119 height 21
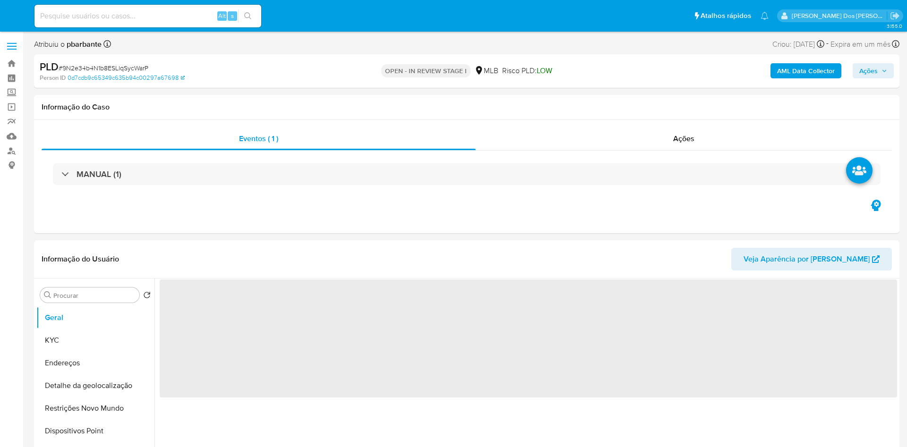
select select "10"
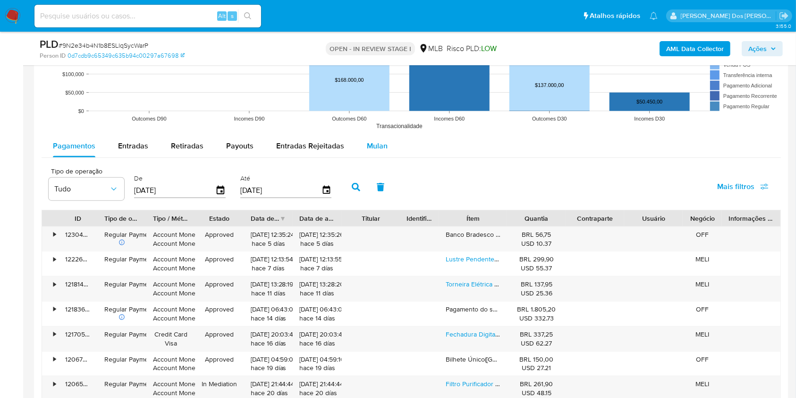
click at [386, 157] on button "Mulan" at bounding box center [377, 146] width 43 height 23
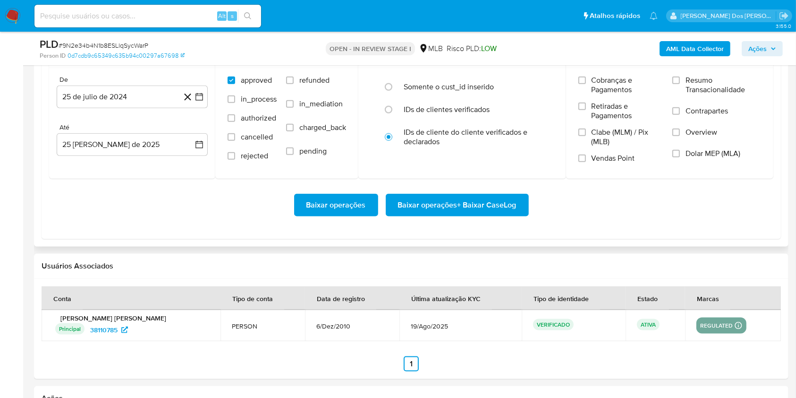
scroll to position [1133, 0]
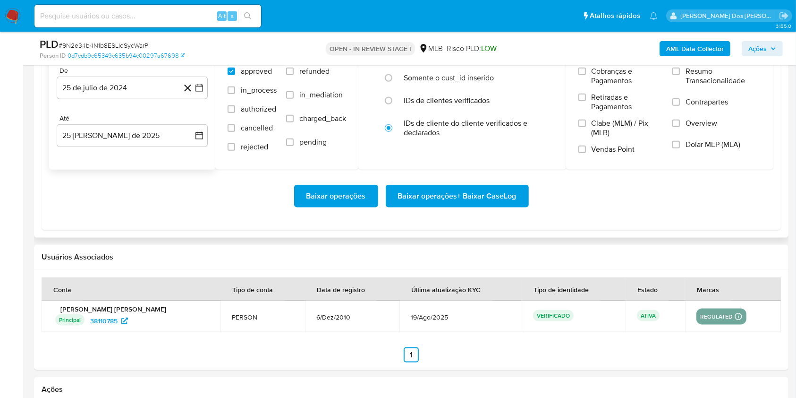
click at [193, 94] on icon at bounding box center [188, 88] width 12 height 12
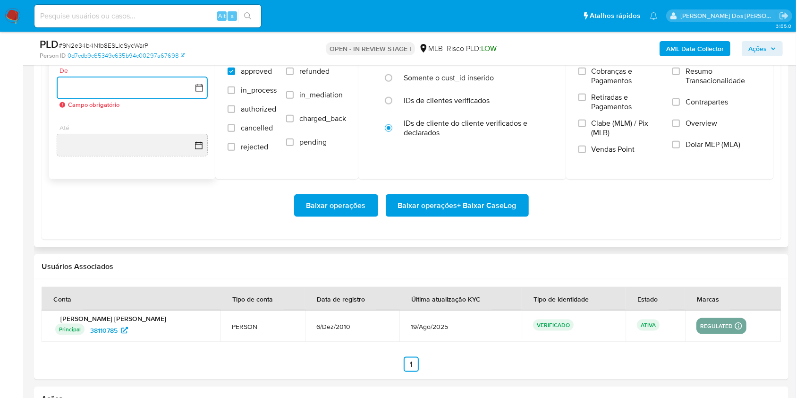
click at [195, 93] on icon "button" at bounding box center [199, 87] width 9 height 9
click at [193, 127] on icon "Mes siguiente" at bounding box center [190, 121] width 11 height 11
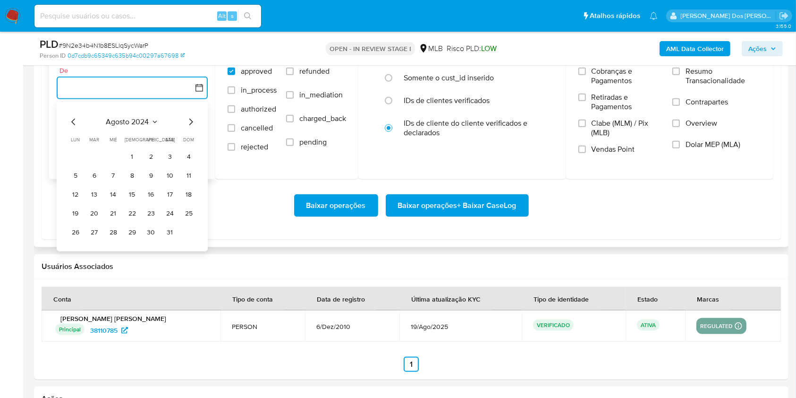
click at [193, 127] on icon "Mes siguiente" at bounding box center [190, 121] width 11 height 11
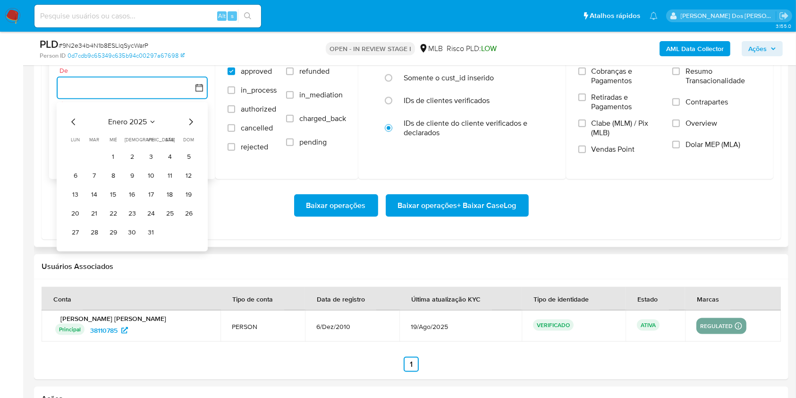
click at [193, 127] on icon "Mes siguiente" at bounding box center [190, 121] width 11 height 11
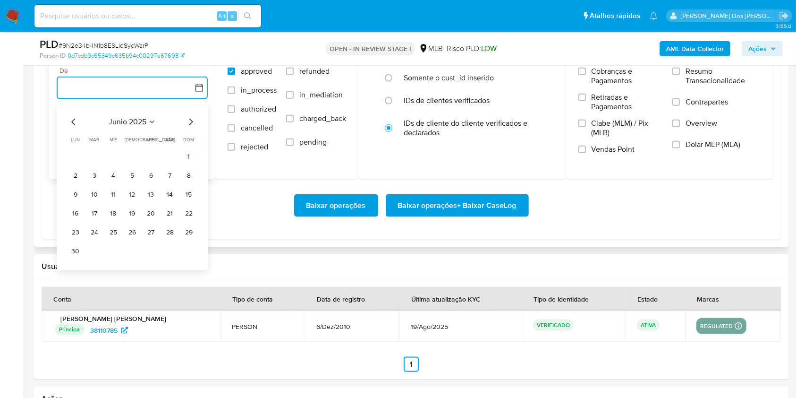
click at [193, 127] on icon "Mes siguiente" at bounding box center [190, 121] width 11 height 11
click at [96, 164] on button "1" at bounding box center [94, 156] width 15 height 15
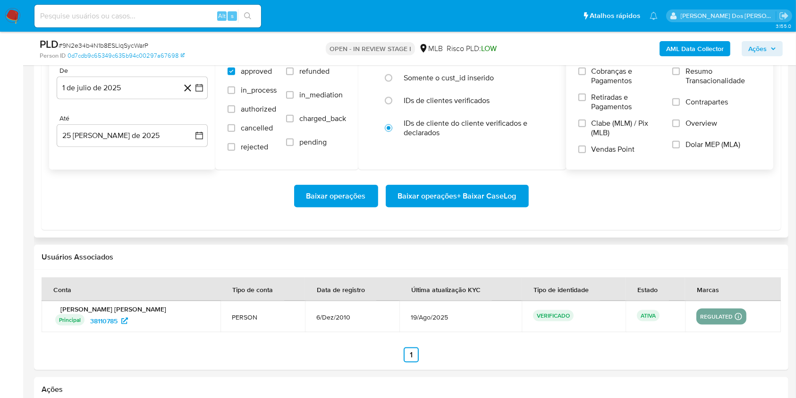
click at [734, 85] on span "Resumo Transacionalidade" at bounding box center [724, 76] width 76 height 19
click at [680, 75] on input "Resumo Transacionalidade" at bounding box center [676, 72] width 8 height 8
click at [439, 206] on span "Baixar operações + Baixar CaseLog" at bounding box center [457, 196] width 119 height 21
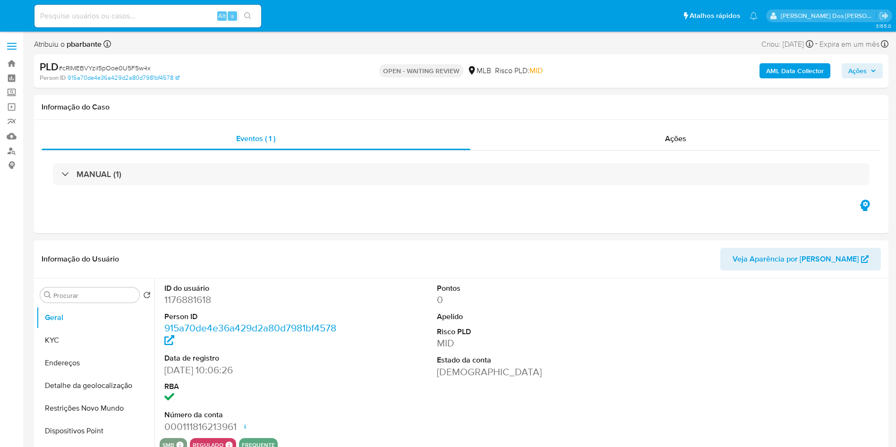
select select "10"
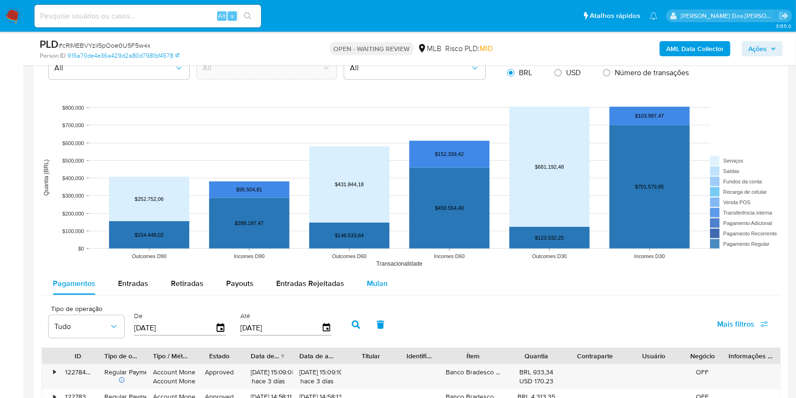
click at [371, 289] on span "Mulan" at bounding box center [377, 283] width 21 height 11
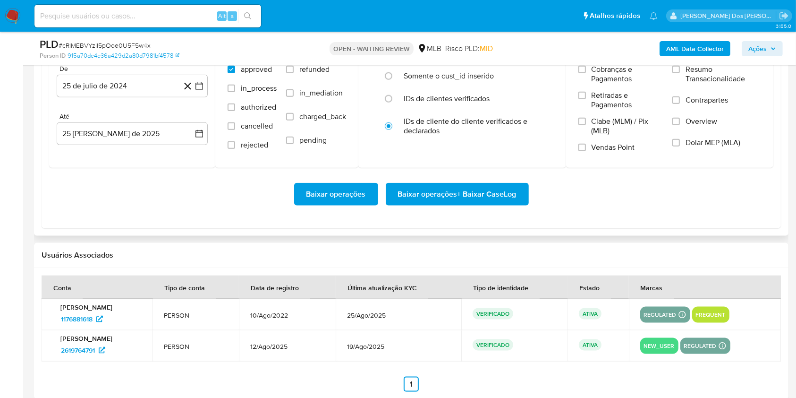
scroll to position [1113, 0]
click at [205, 97] on button "25 de julio de 2024" at bounding box center [132, 85] width 151 height 23
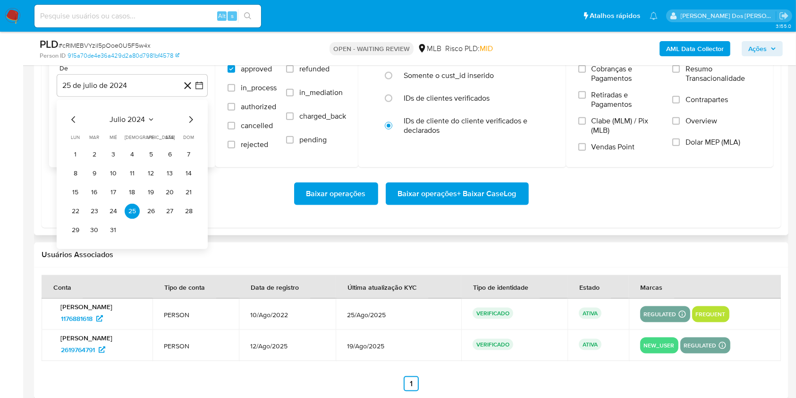
click at [191, 128] on div "julio 2024 julio 2024 lun lunes mar martes mié miércoles jue jueves vie viernes…" at bounding box center [132, 174] width 151 height 149
click at [189, 125] on icon "Mes siguiente" at bounding box center [190, 119] width 11 height 11
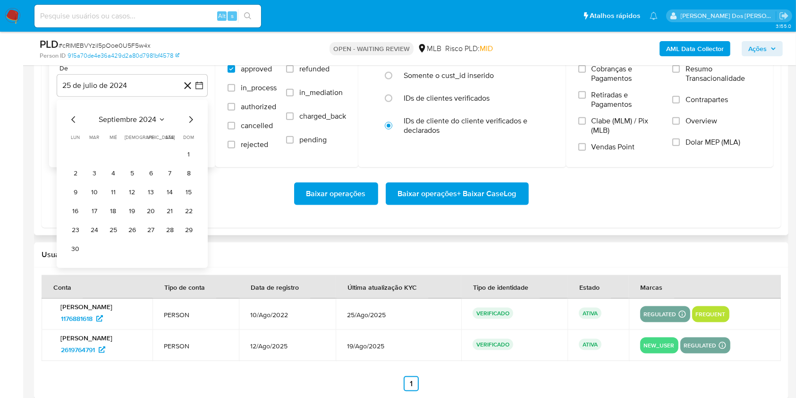
click at [189, 125] on icon "Mes siguiente" at bounding box center [190, 119] width 11 height 11
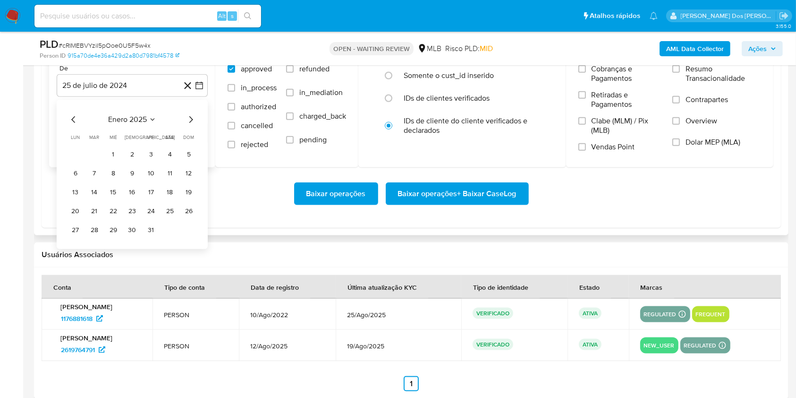
click at [189, 125] on icon "Mes siguiente" at bounding box center [190, 119] width 11 height 11
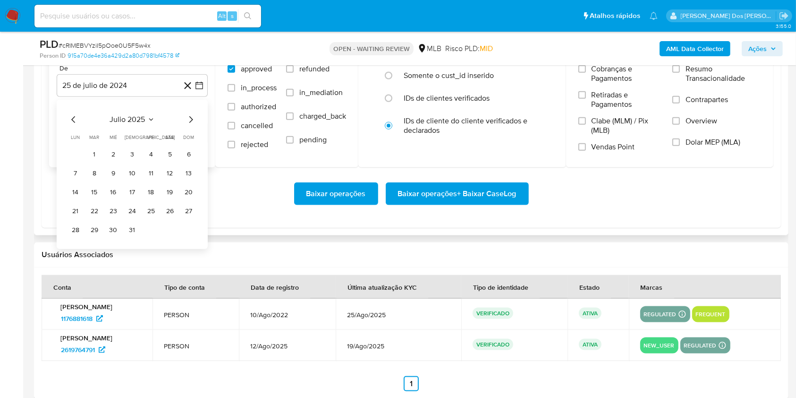
click at [100, 162] on td "1" at bounding box center [94, 154] width 15 height 15
click at [96, 162] on button "1" at bounding box center [94, 154] width 15 height 15
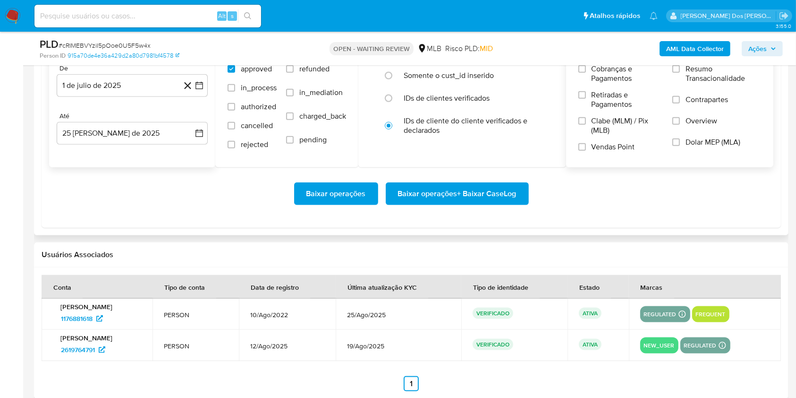
click at [699, 83] on span "Resumo Transacionalidade" at bounding box center [724, 73] width 76 height 19
click at [680, 73] on input "Resumo Transacionalidade" at bounding box center [676, 69] width 8 height 8
click at [493, 204] on span "Baixar operações + Baixar CaseLog" at bounding box center [457, 193] width 119 height 21
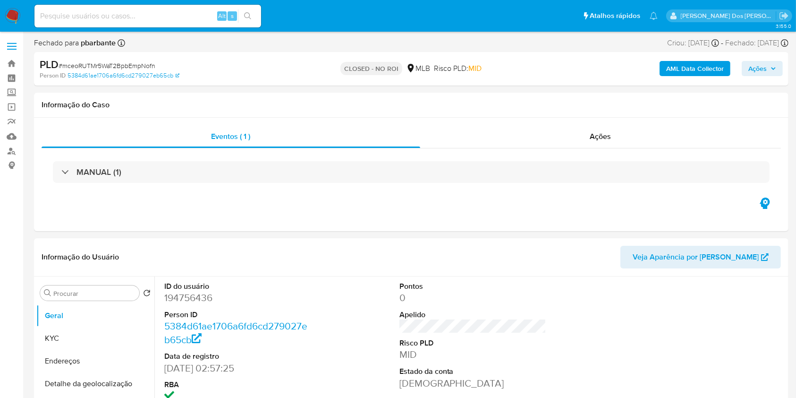
select select "10"
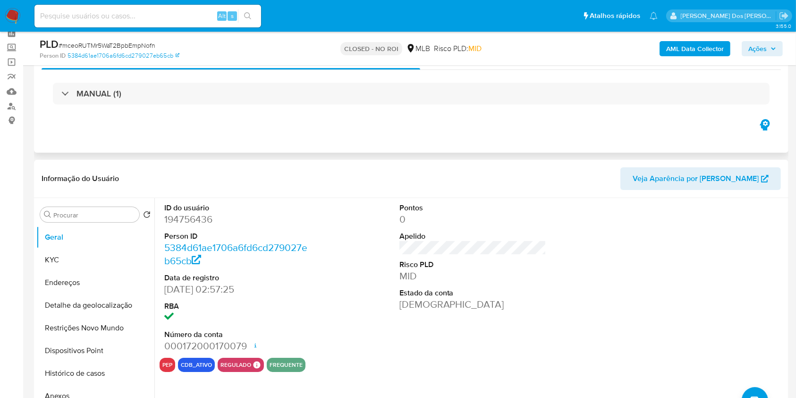
scroll to position [36, 0]
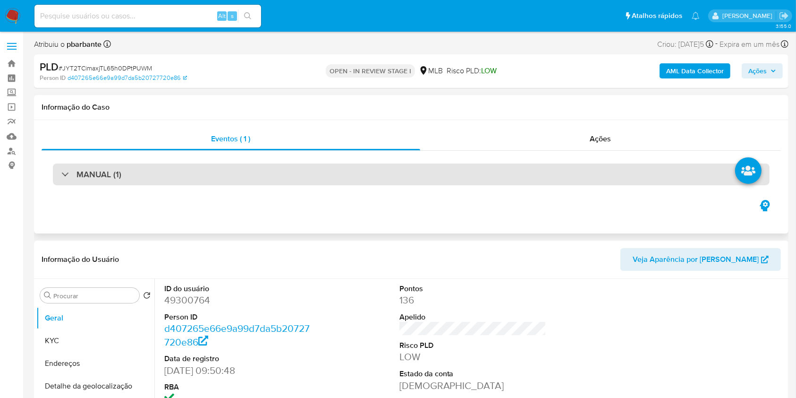
select select "10"
click at [515, 180] on div "MANUAL (1)" at bounding box center [411, 174] width 717 height 22
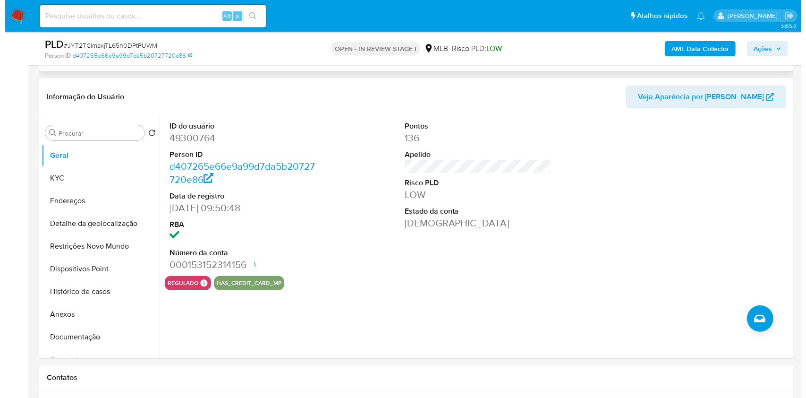
scroll to position [191, 0]
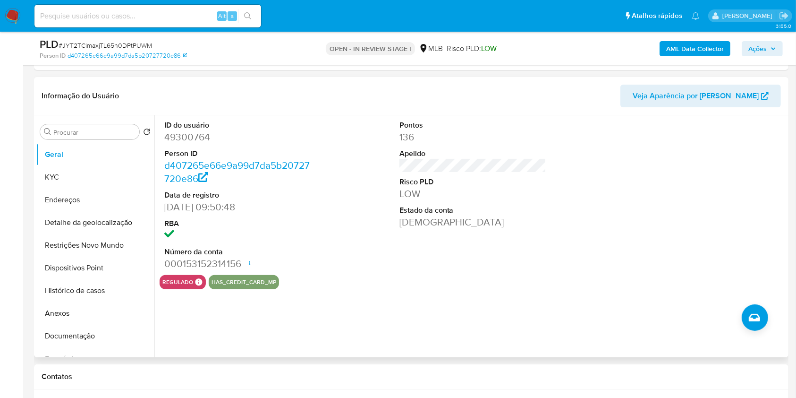
click at [196, 140] on dd "49300764" at bounding box center [237, 136] width 147 height 13
copy dd "49300764"
click at [68, 334] on button "Documentação" at bounding box center [91, 335] width 110 height 23
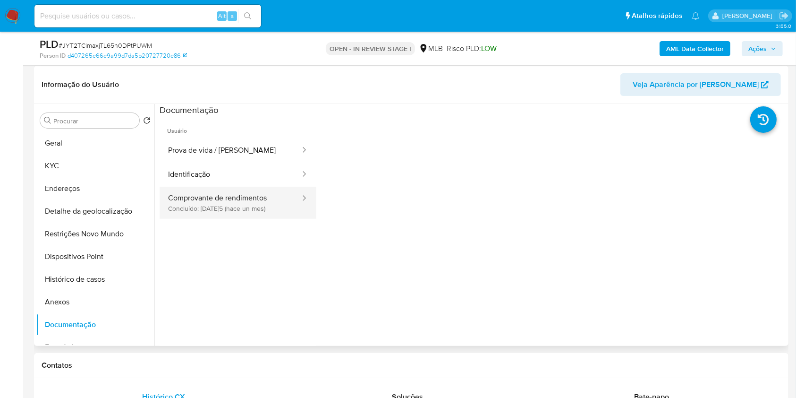
click at [238, 195] on button "Comprovante de rendimentos Concluído: [DATE]5 (hace un mes)" at bounding box center [231, 203] width 142 height 32
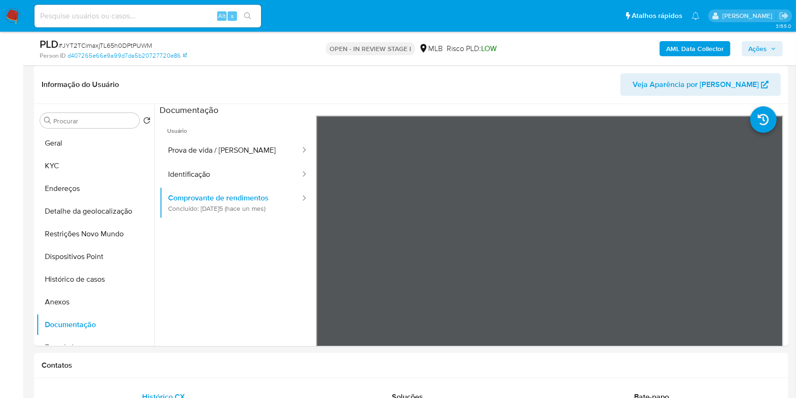
click at [705, 45] on b "AML Data Collector" at bounding box center [695, 48] width 58 height 15
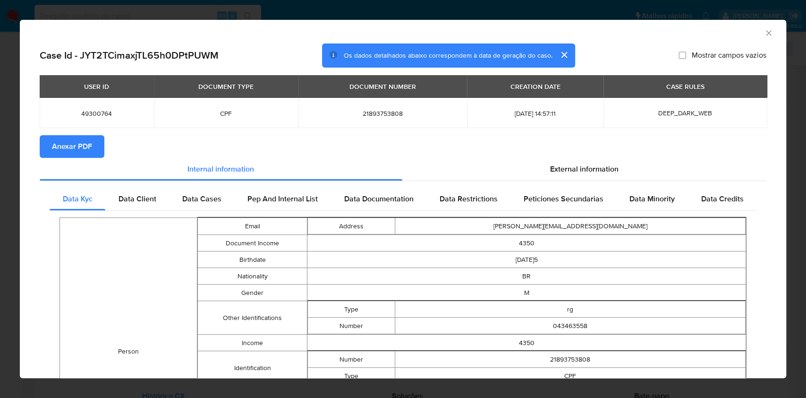
click at [574, 179] on div "External information" at bounding box center [584, 169] width 365 height 23
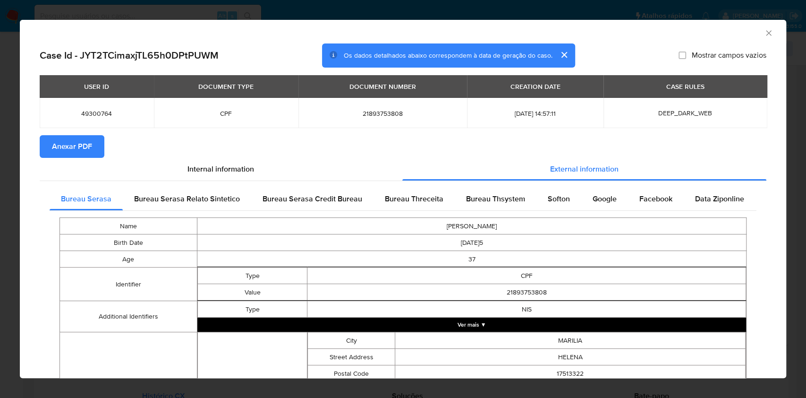
click at [79, 152] on span "Anexar PDF" at bounding box center [72, 146] width 40 height 21
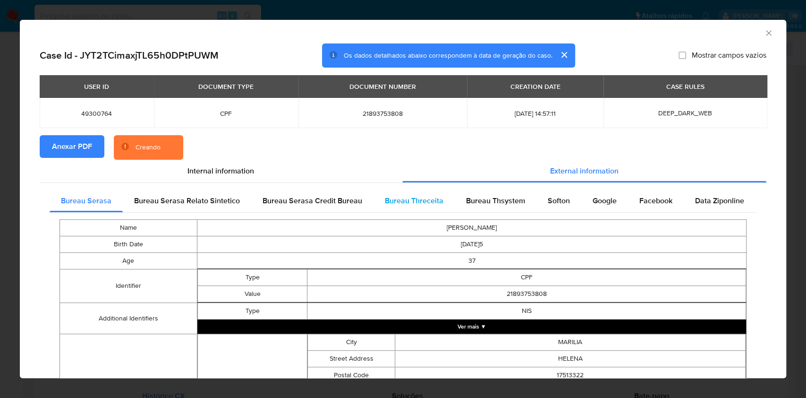
click at [430, 202] on span "Bureau Threceita" at bounding box center [414, 200] width 59 height 11
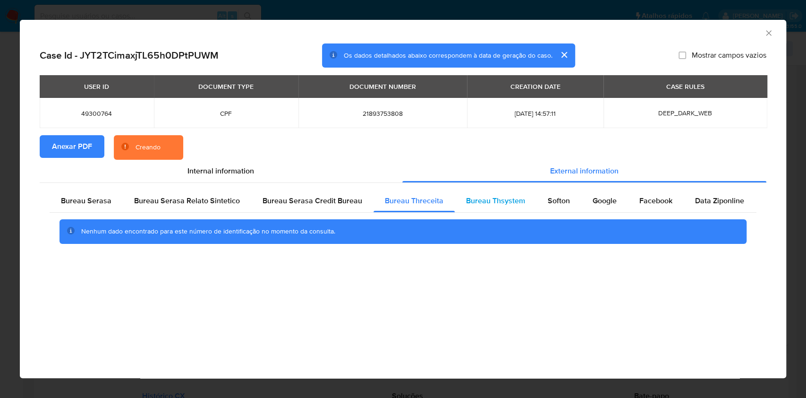
click at [498, 201] on span "Bureau Thsystem" at bounding box center [495, 200] width 59 height 11
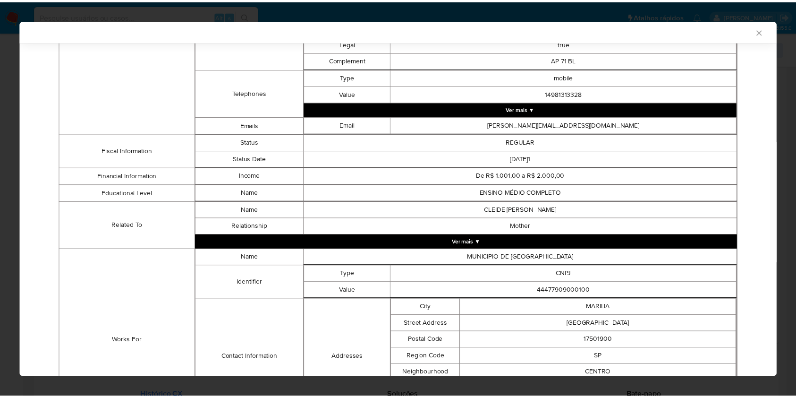
scroll to position [584, 0]
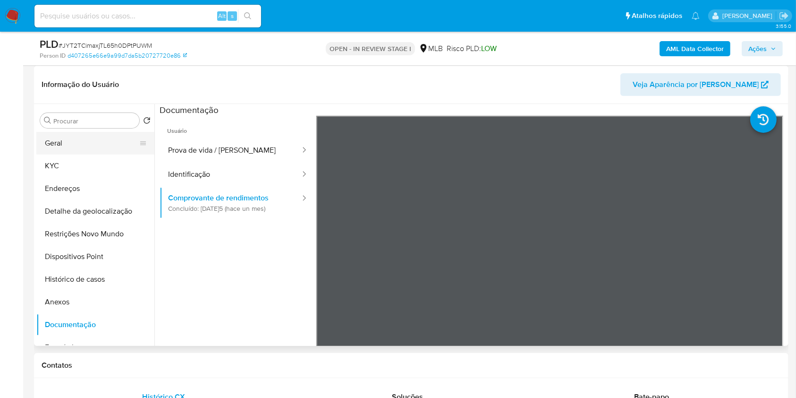
click at [93, 144] on button "Geral" at bounding box center [91, 143] width 110 height 23
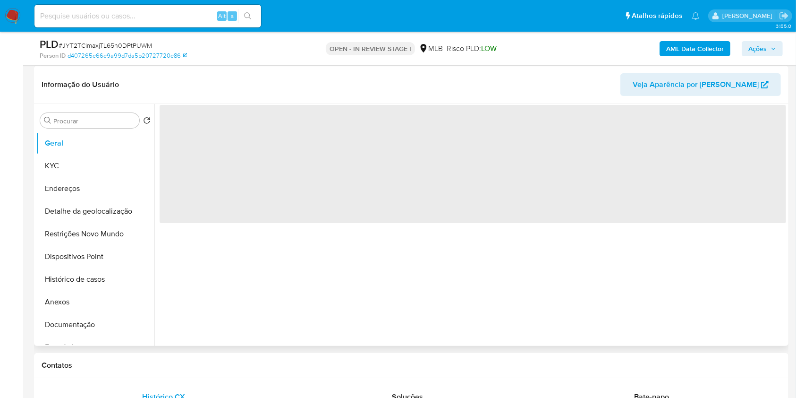
click at [301, 289] on div "‌" at bounding box center [470, 225] width 632 height 242
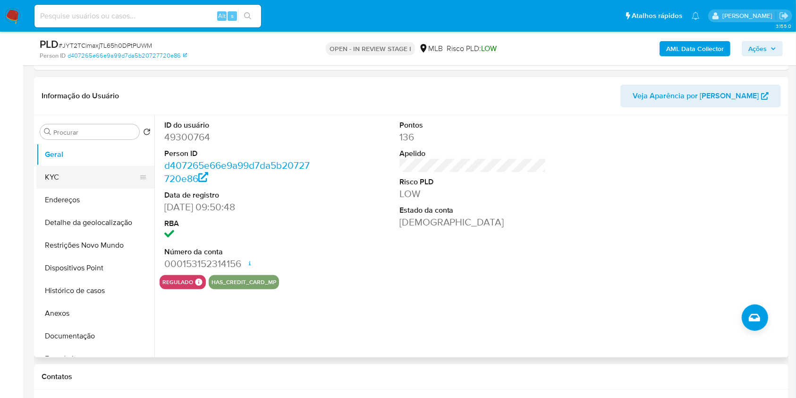
click at [106, 177] on button "KYC" at bounding box center [91, 177] width 110 height 23
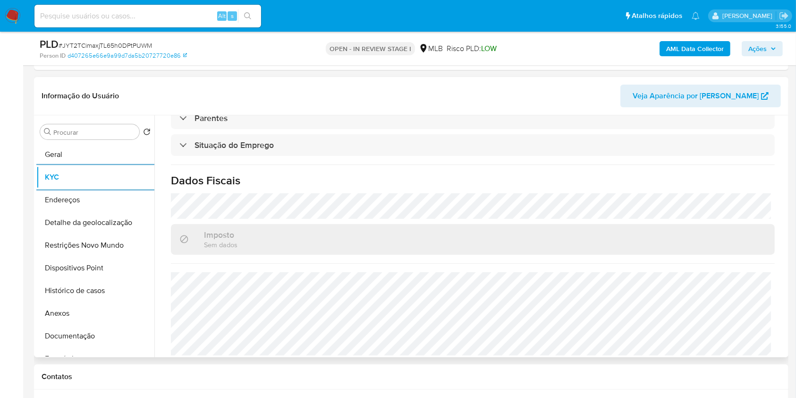
scroll to position [401, 0]
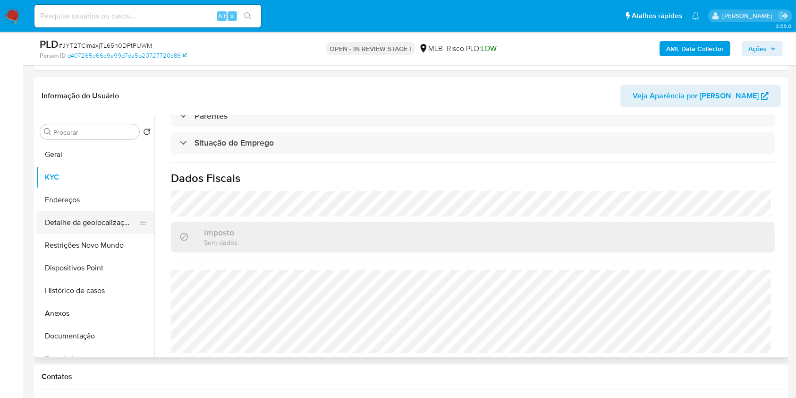
click at [79, 220] on button "Detalhe da geolocalização" at bounding box center [91, 222] width 110 height 23
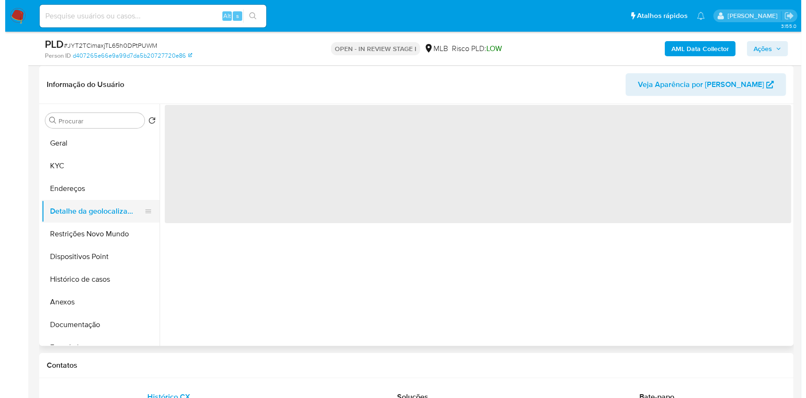
scroll to position [0, 0]
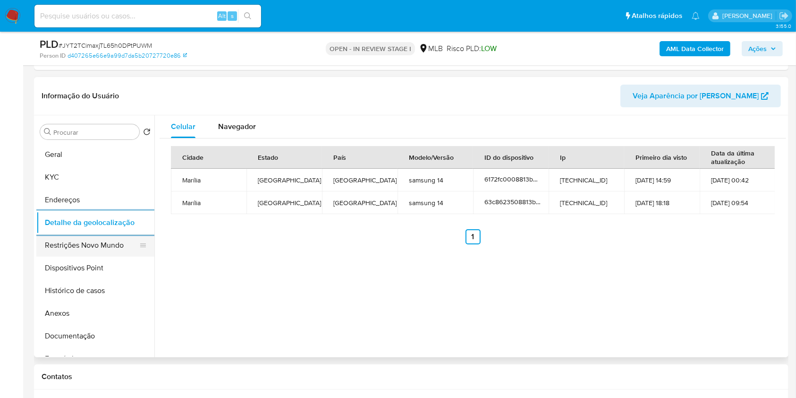
click at [65, 249] on button "Restrições Novo Mundo" at bounding box center [91, 245] width 110 height 23
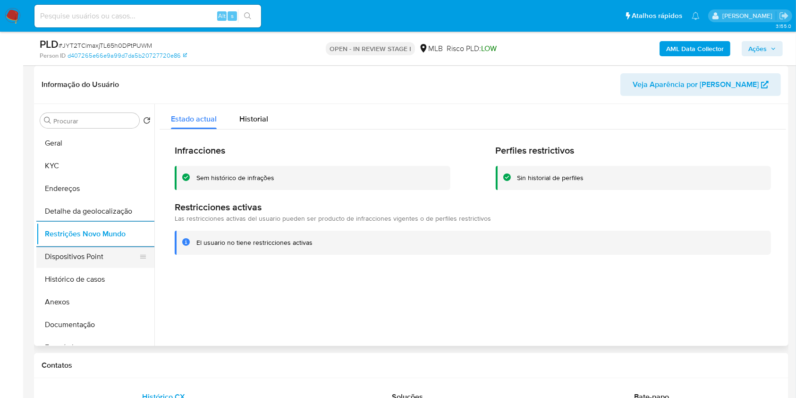
click at [95, 261] on button "Dispositivos Point" at bounding box center [91, 256] width 110 height 23
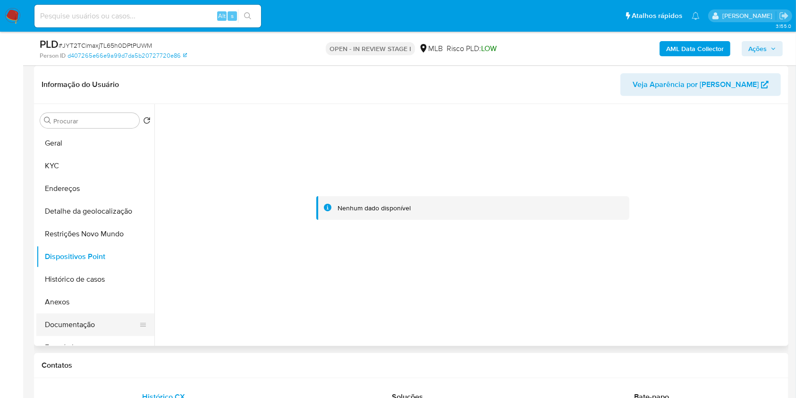
click at [86, 330] on button "Documentação" at bounding box center [91, 324] width 110 height 23
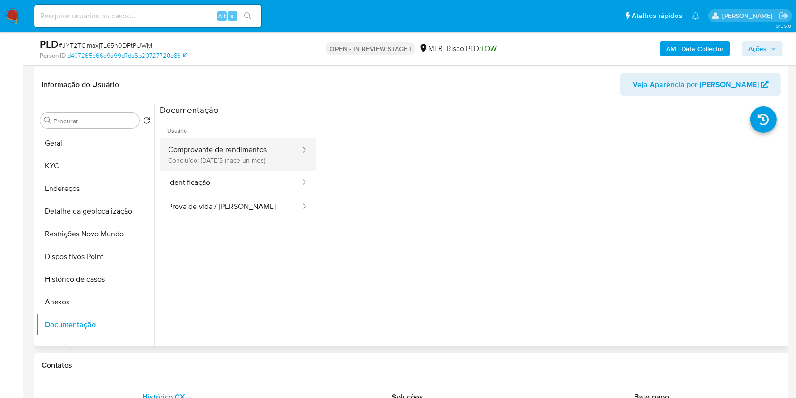
click at [274, 161] on button "Comprovante de rendimentos Concluído: 21/07/2025 (hace un mes)" at bounding box center [231, 154] width 142 height 32
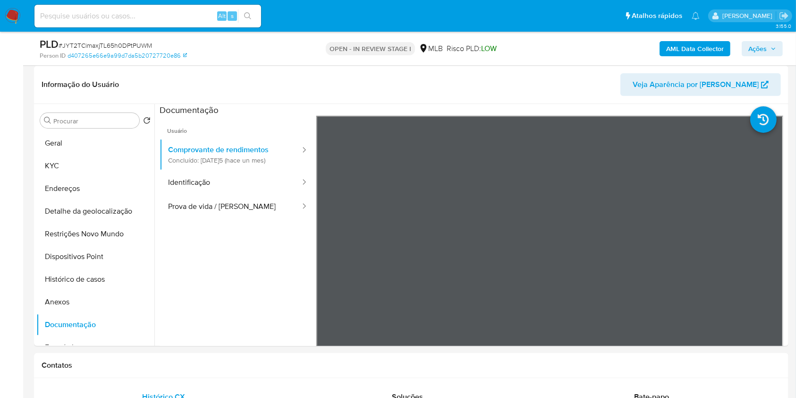
click at [773, 55] on button "Ações" at bounding box center [762, 48] width 41 height 15
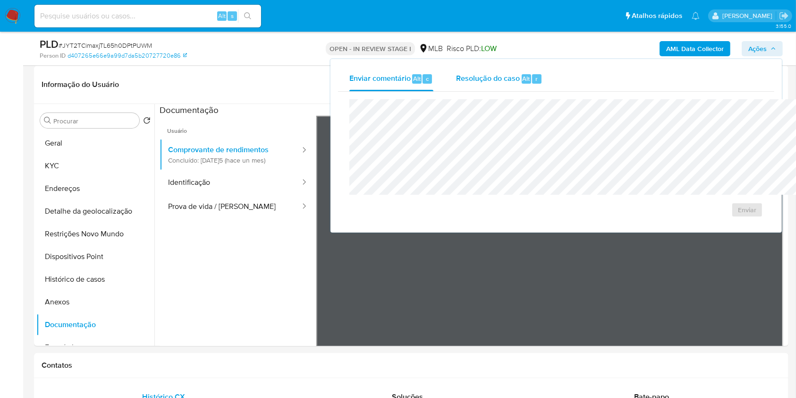
click at [456, 78] on span "Resolução do caso" at bounding box center [488, 78] width 64 height 11
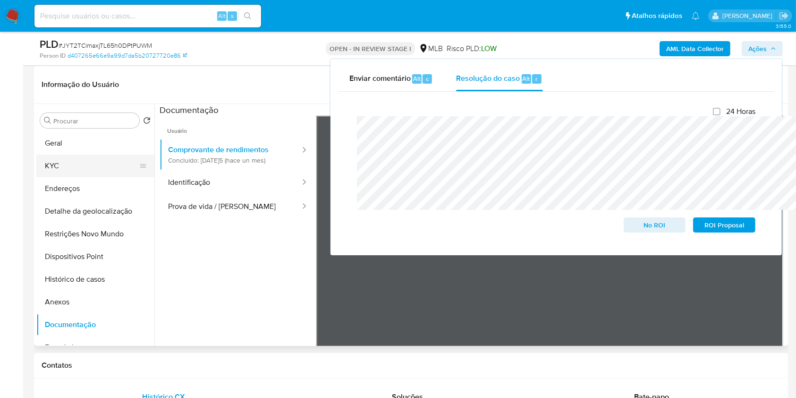
click at [92, 172] on button "KYC" at bounding box center [91, 165] width 110 height 23
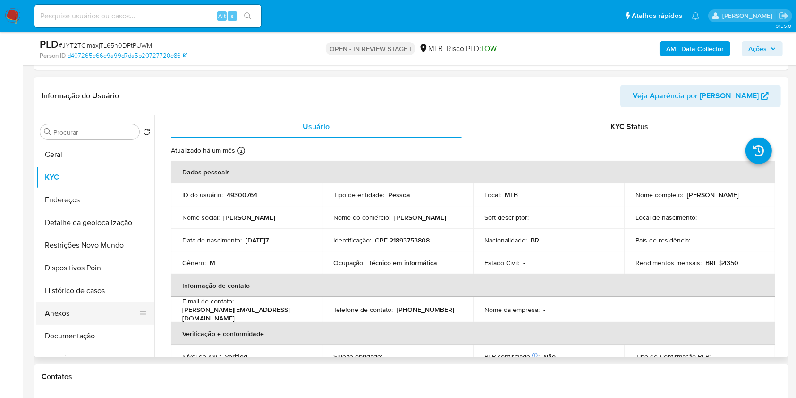
click at [77, 313] on button "Anexos" at bounding box center [91, 313] width 110 height 23
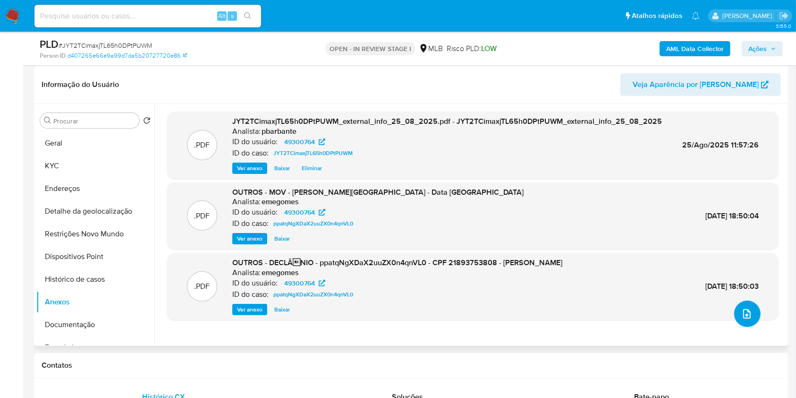
click at [741, 319] on span "upload-file" at bounding box center [746, 313] width 11 height 11
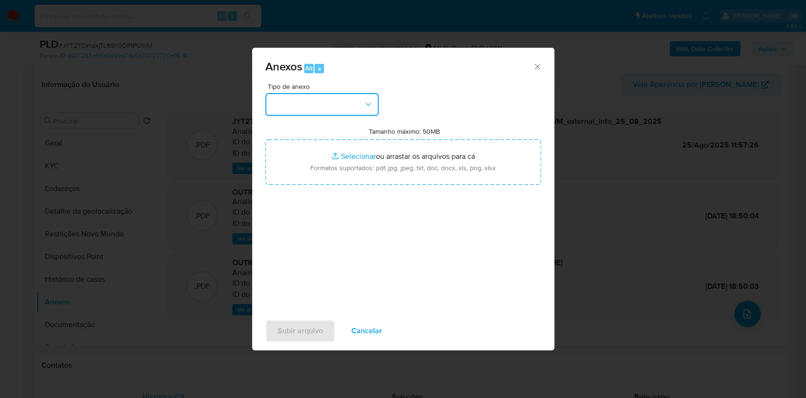
click at [357, 93] on button "button" at bounding box center [321, 104] width 113 height 23
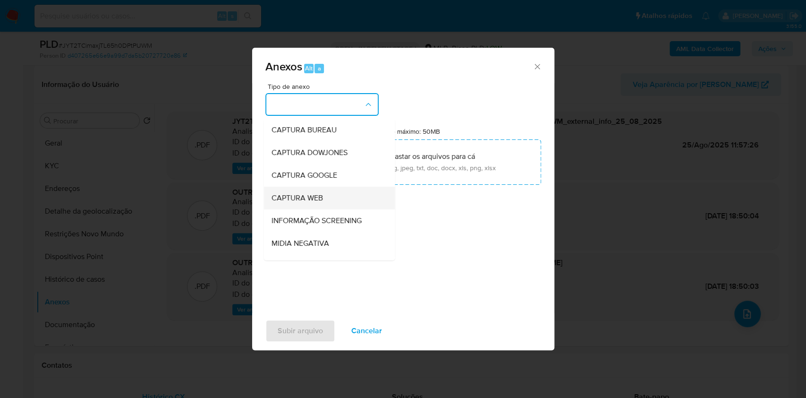
scroll to position [117, 0]
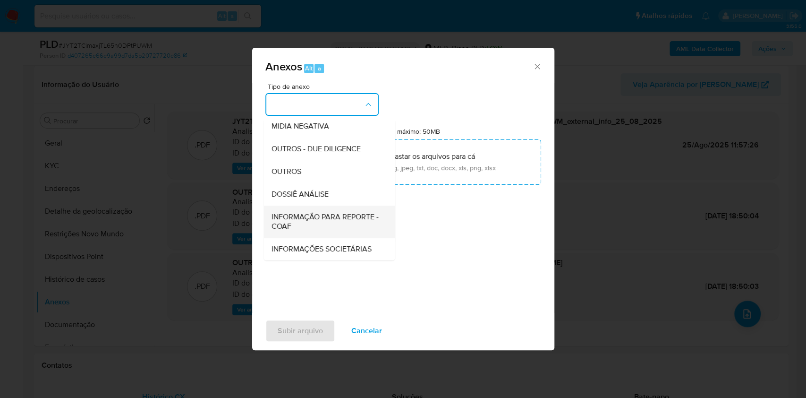
click at [310, 212] on span "INFORMAÇÃO PARA REPORTE - COAF" at bounding box center [326, 221] width 110 height 19
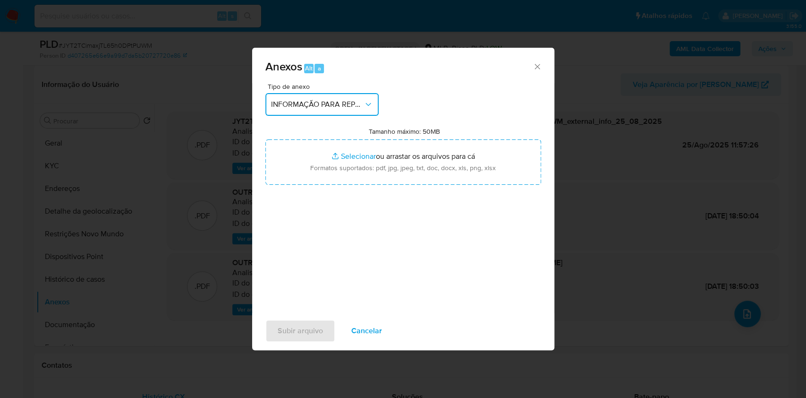
click at [623, 239] on div "Anexos Alt a Tipo de anexo INFORMAÇÃO PARA REPORTE - COAF Tamanho máximo: 50MB …" at bounding box center [403, 199] width 806 height 398
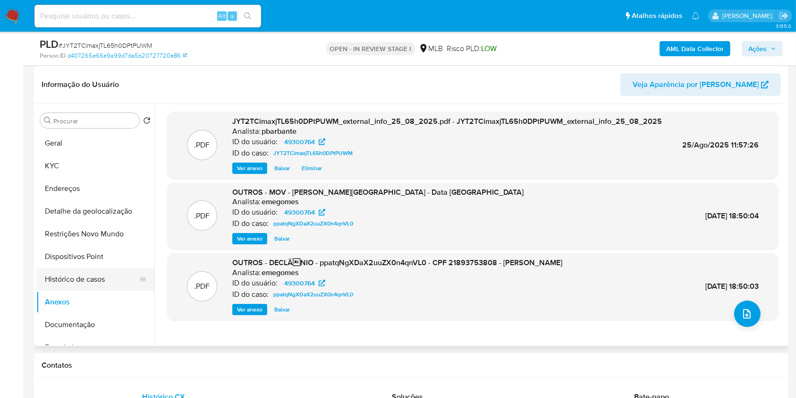
click at [104, 285] on button "Histórico de casos" at bounding box center [91, 279] width 110 height 23
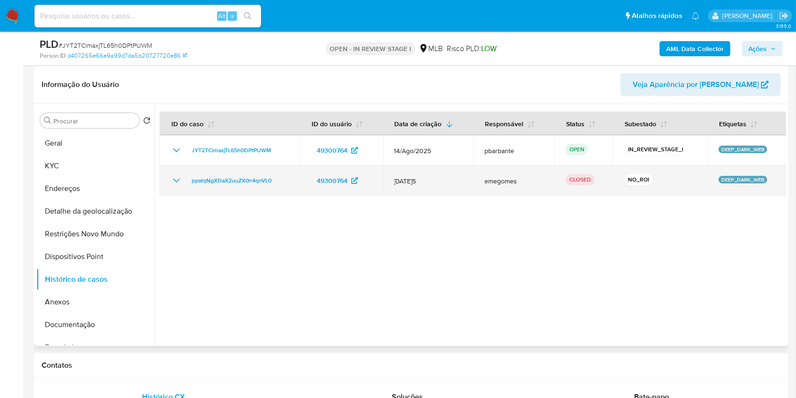
click at [175, 182] on icon "Mostrar/Ocultar" at bounding box center [176, 180] width 7 height 4
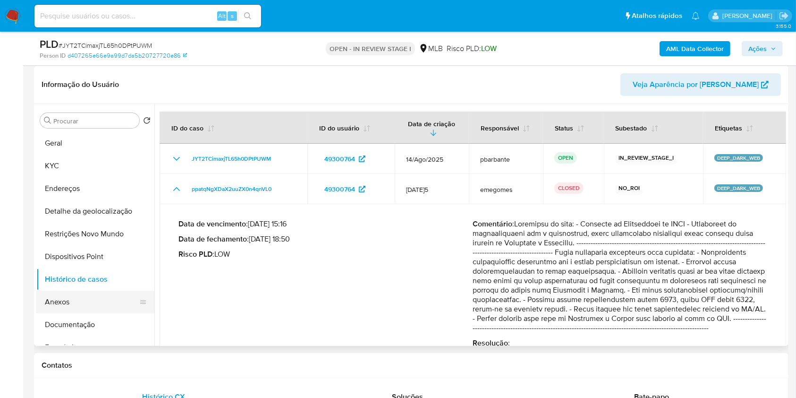
click at [83, 312] on button "Anexos" at bounding box center [91, 301] width 110 height 23
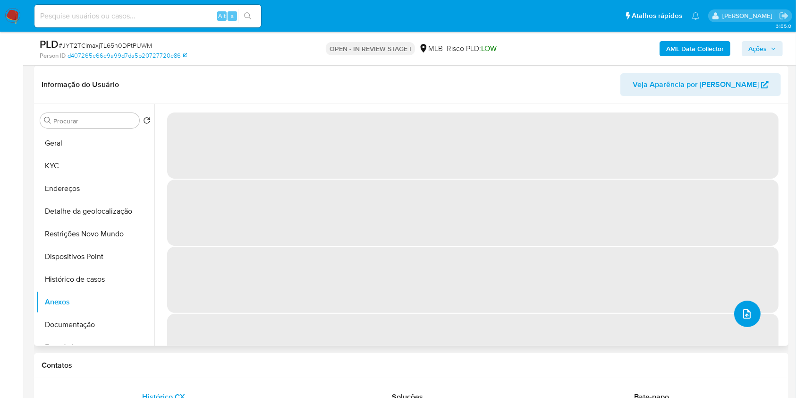
click at [737, 327] on button "upload-file" at bounding box center [747, 313] width 26 height 26
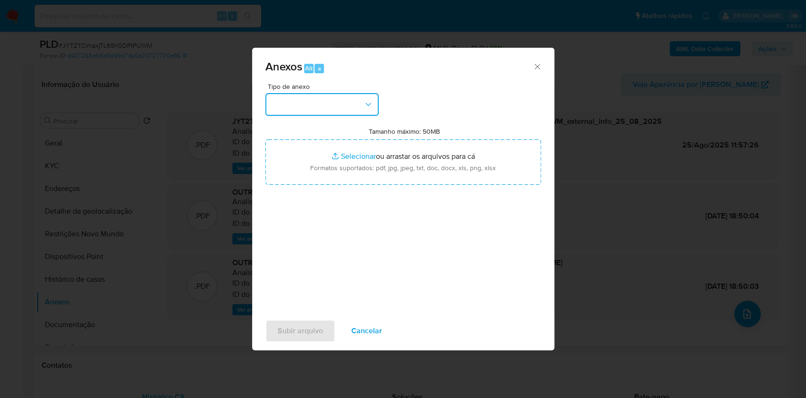
click at [289, 96] on button "button" at bounding box center [321, 104] width 113 height 23
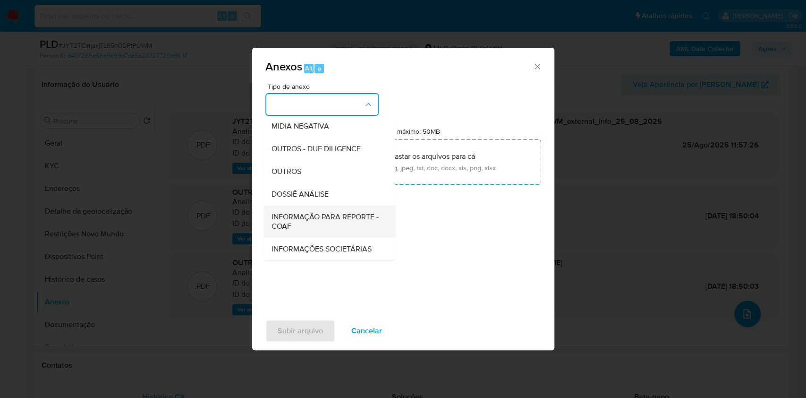
click at [283, 212] on span "INFORMAÇÃO PARA REPORTE - COAF" at bounding box center [326, 221] width 110 height 19
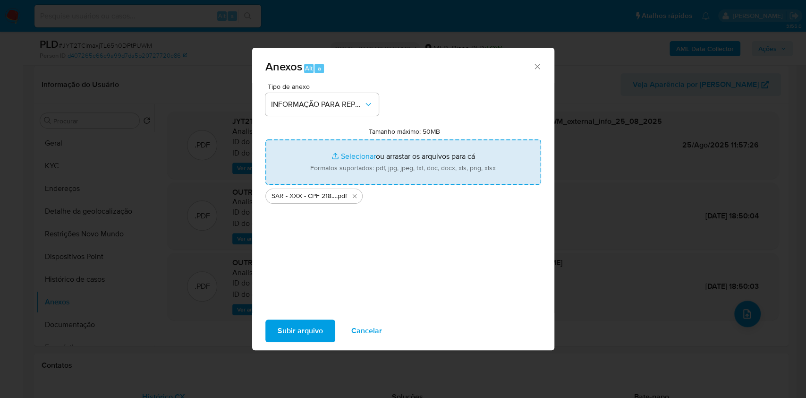
type input "C:\fakepath\Mulan 49300764_2025_08_21_12_39_20.xlsx"
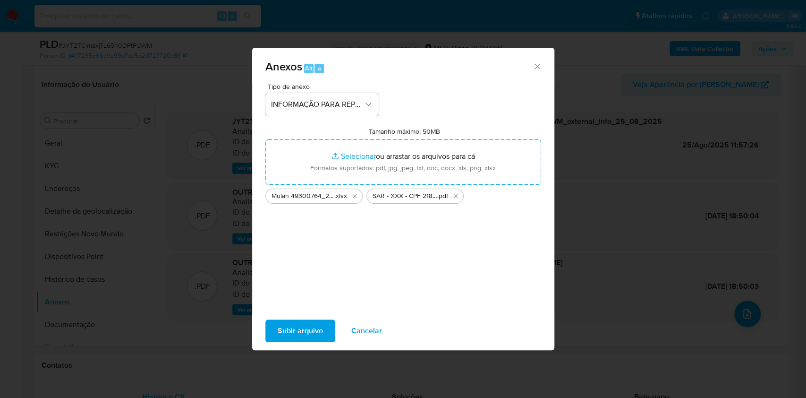
click at [280, 340] on span "Subir arquivo" at bounding box center [300, 330] width 45 height 21
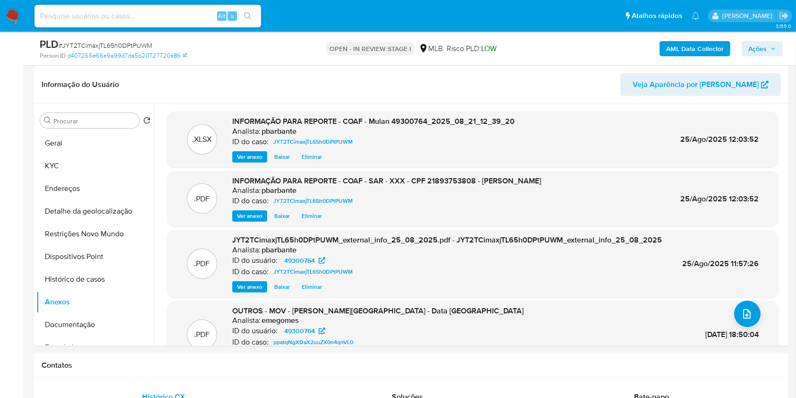
click at [764, 42] on span "Ações" at bounding box center [757, 48] width 18 height 15
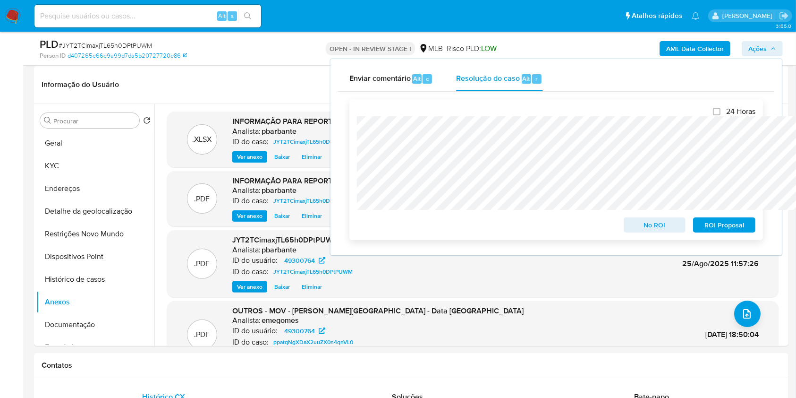
click at [718, 222] on span "ROI Proposal" at bounding box center [724, 224] width 49 height 13
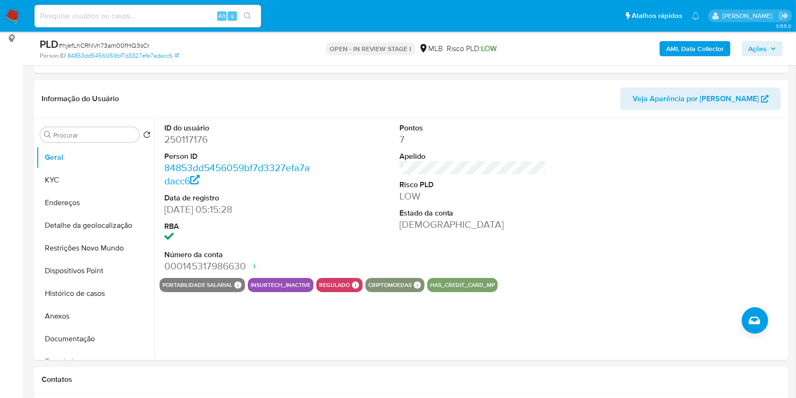
scroll to position [126, 0]
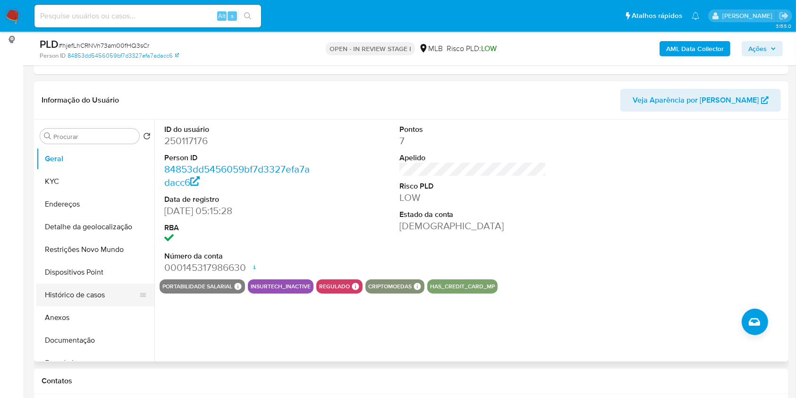
click at [110, 306] on button "Histórico de casos" at bounding box center [91, 294] width 110 height 23
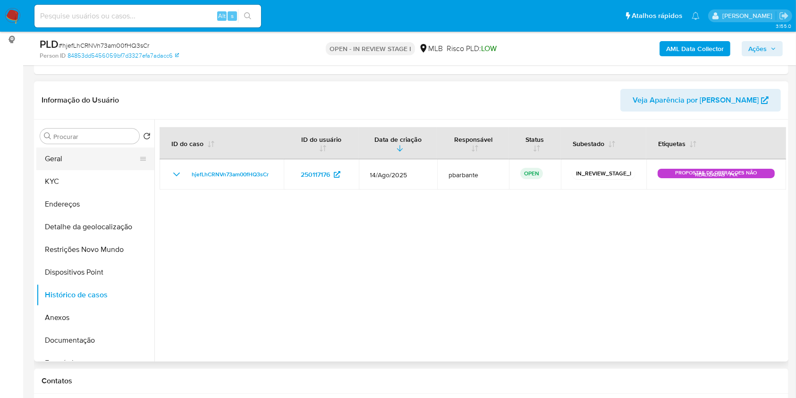
click at [70, 170] on button "Geral" at bounding box center [91, 158] width 110 height 23
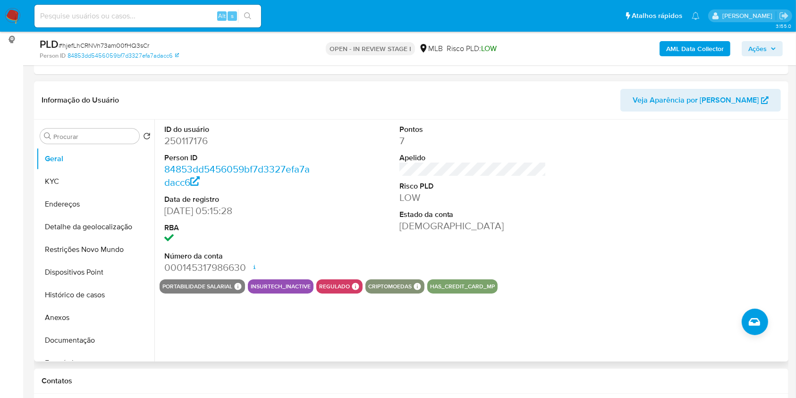
click at [196, 147] on dd "250117176" at bounding box center [237, 140] width 147 height 13
copy dd "250117176"
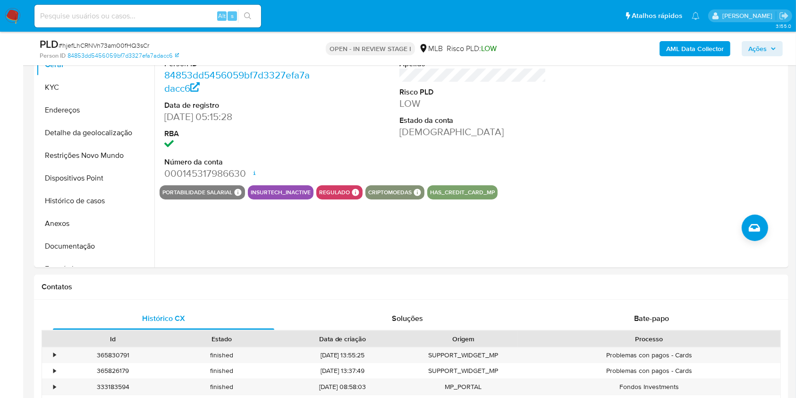
scroll to position [230, 0]
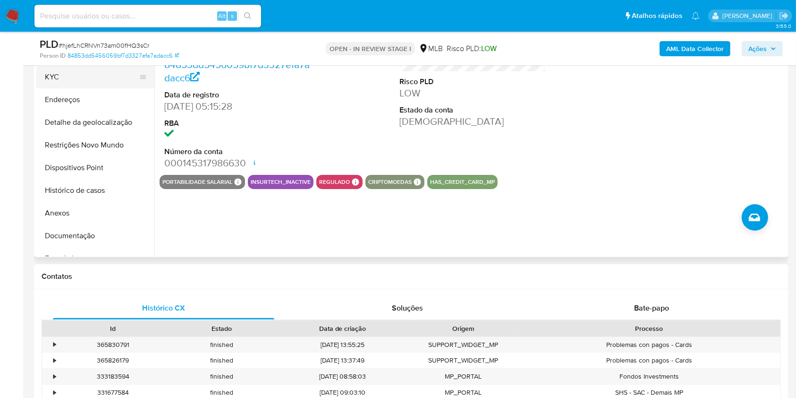
click at [68, 87] on button "KYC" at bounding box center [91, 77] width 110 height 23
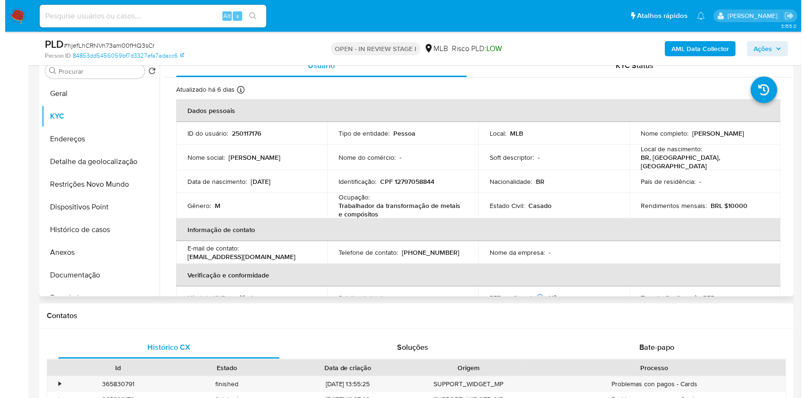
scroll to position [189, 0]
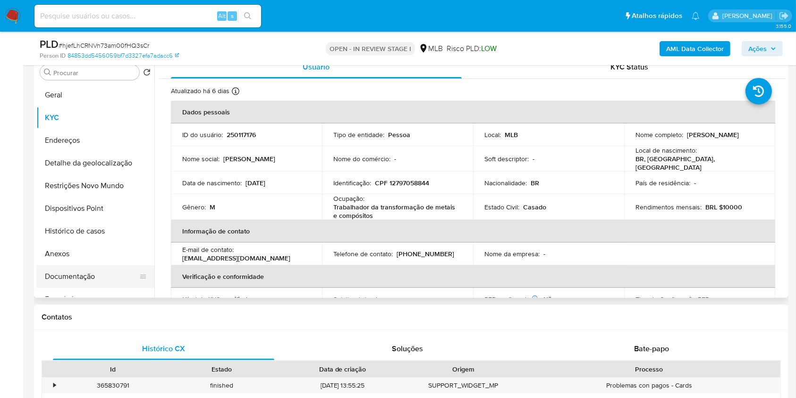
click at [101, 286] on button "Documentação" at bounding box center [91, 276] width 110 height 23
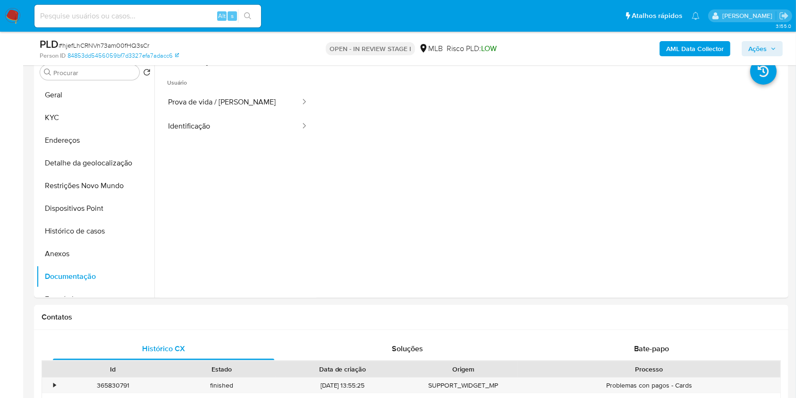
click at [246, 128] on button "Identificação" at bounding box center [231, 126] width 142 height 24
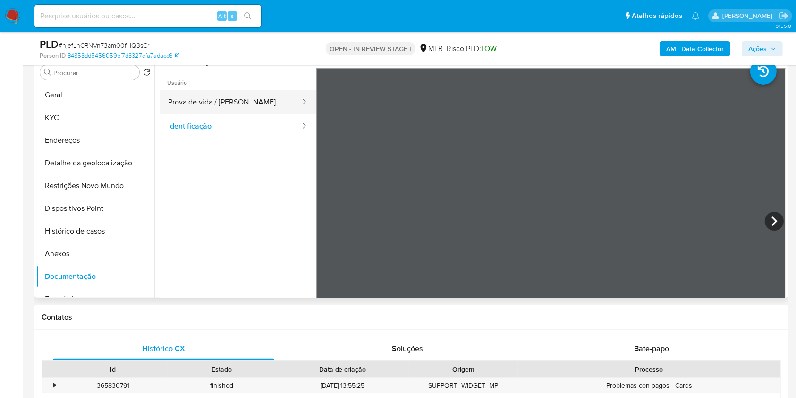
click at [255, 114] on button "Prova de vida / Selfie" at bounding box center [231, 102] width 142 height 24
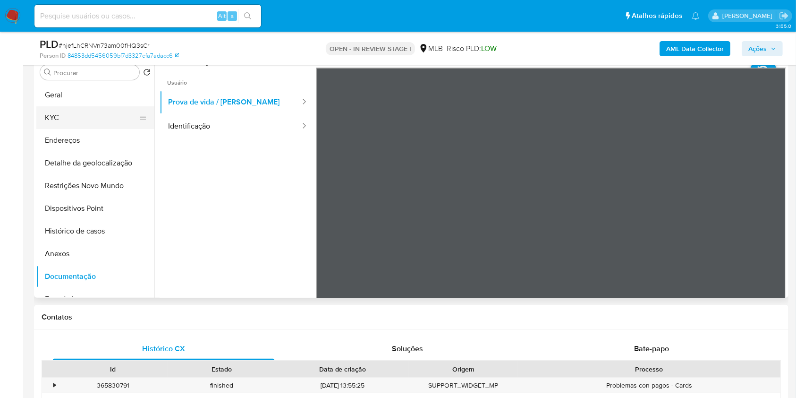
click at [70, 129] on button "KYC" at bounding box center [91, 117] width 110 height 23
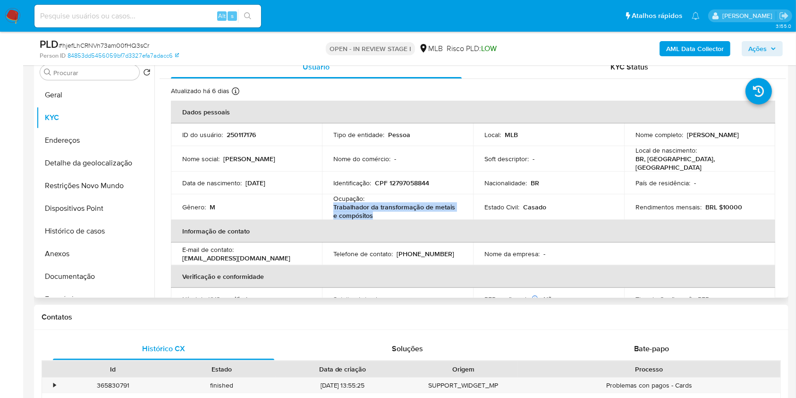
drag, startPoint x: 393, startPoint y: 226, endPoint x: 329, endPoint y: 221, distance: 64.4
click at [329, 220] on td "Ocupação : Trabalhador da transformação de metais e compósitos" at bounding box center [397, 206] width 151 height 25
copy p "Trabalhador da transformação de metais e compósitos"
click at [694, 47] on b "AML Data Collector" at bounding box center [695, 48] width 58 height 15
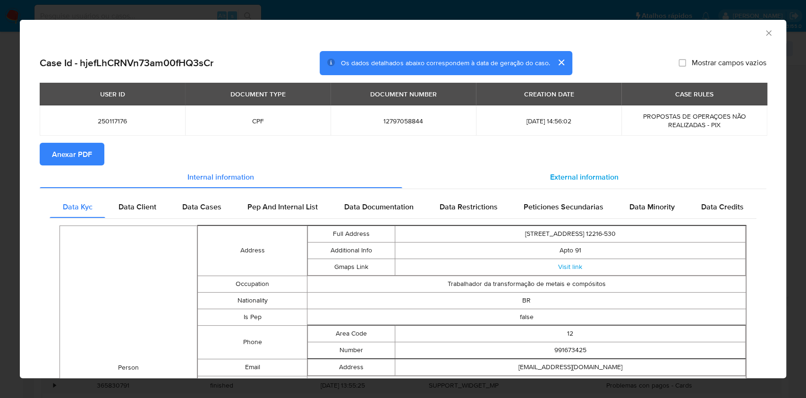
click at [571, 167] on div "External information" at bounding box center [584, 176] width 365 height 23
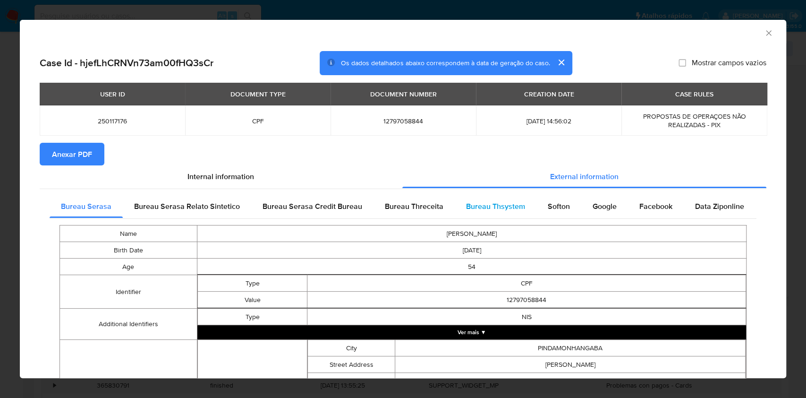
click at [483, 196] on div "Bureau Thsystem" at bounding box center [496, 206] width 82 height 23
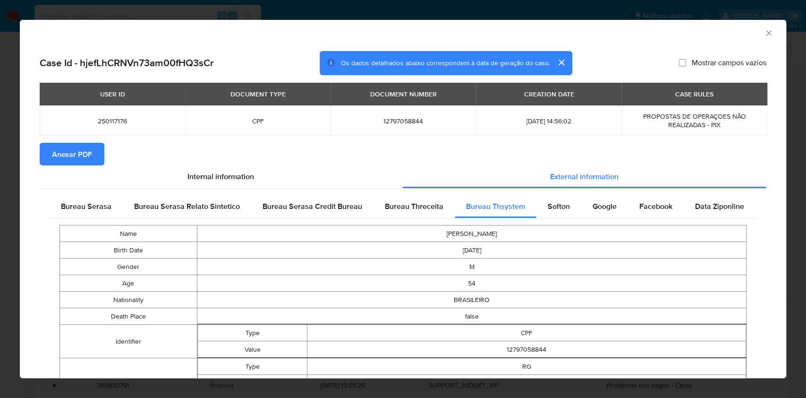
click at [92, 157] on button "Anexar PDF" at bounding box center [72, 154] width 65 height 23
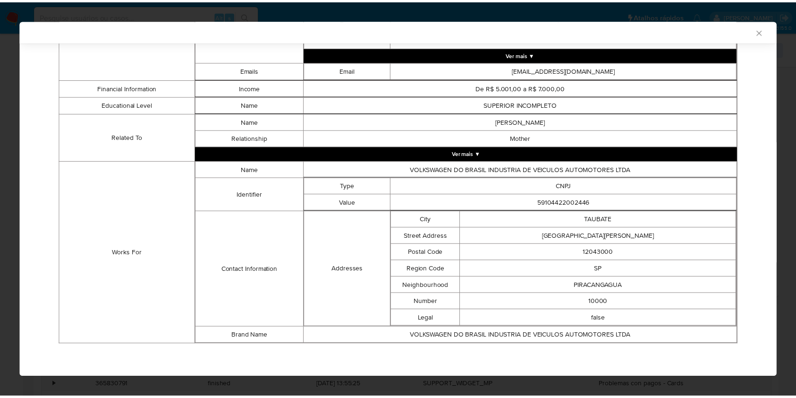
scroll to position [554, 0]
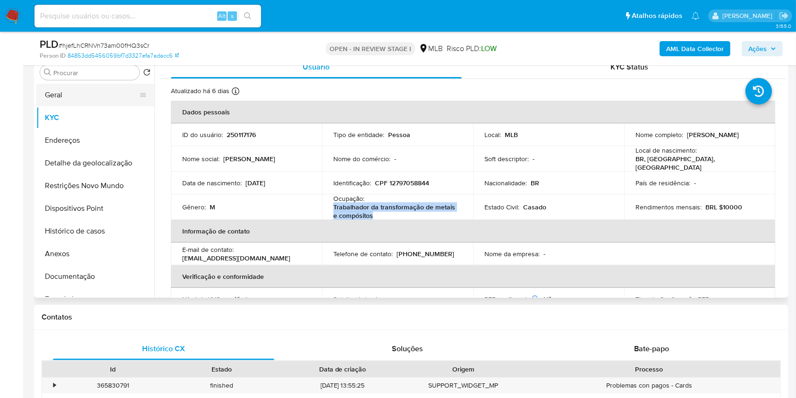
click at [100, 106] on button "Geral" at bounding box center [91, 95] width 110 height 23
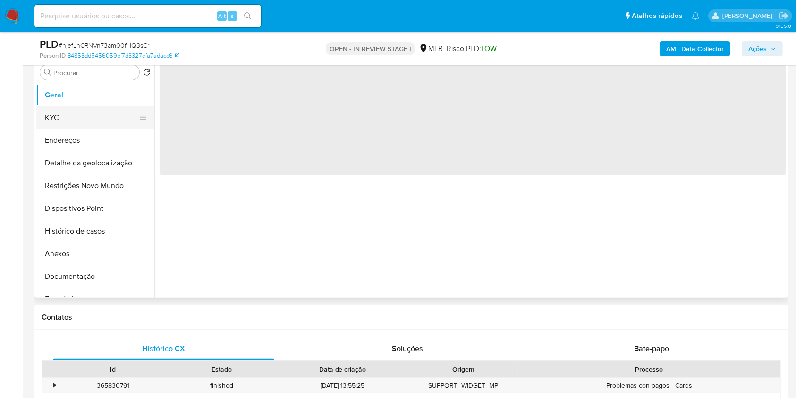
click at [94, 123] on button "KYC" at bounding box center [91, 117] width 110 height 23
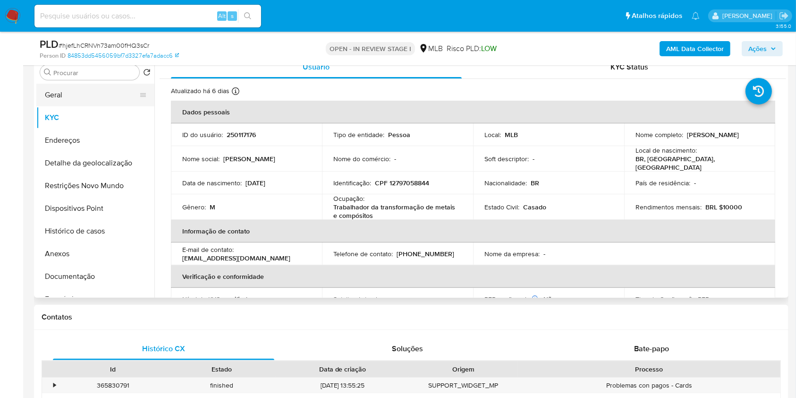
click at [64, 104] on button "Geral" at bounding box center [91, 95] width 110 height 23
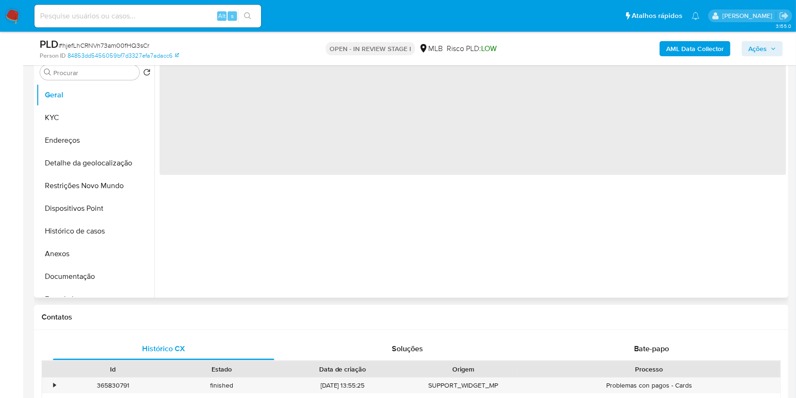
click at [343, 236] on div "‌" at bounding box center [470, 177] width 632 height 242
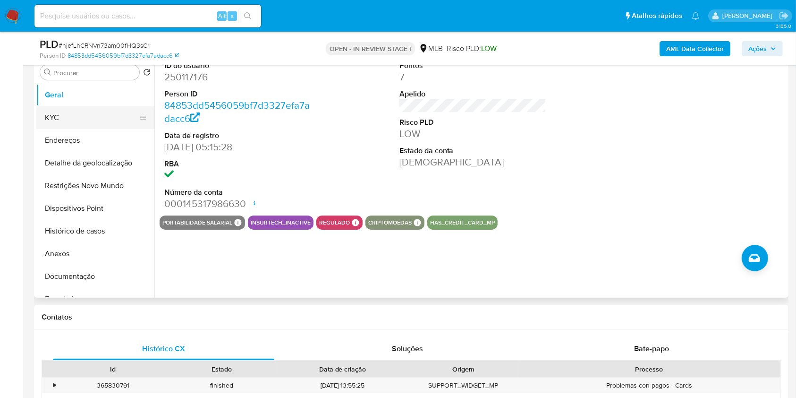
click at [68, 129] on button "KYC" at bounding box center [91, 117] width 110 height 23
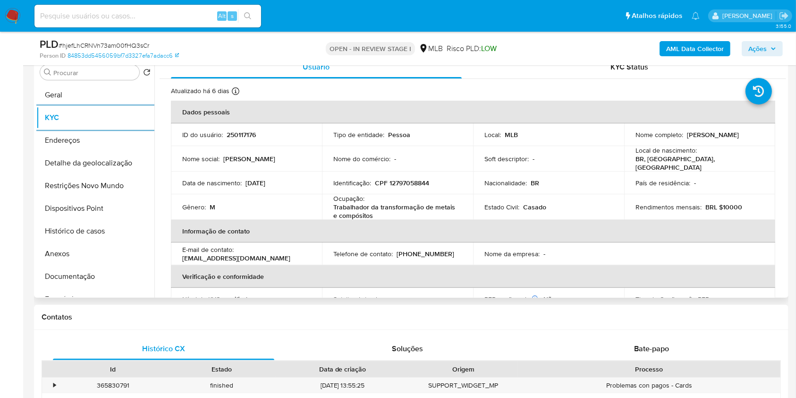
scroll to position [404, 0]
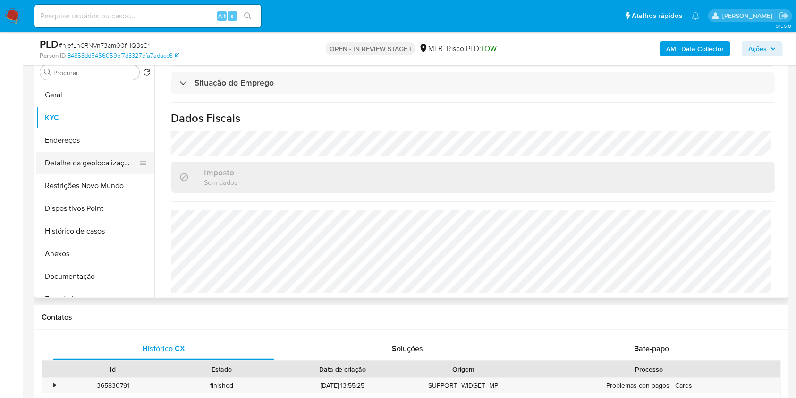
click at [101, 174] on button "Detalhe da geolocalização" at bounding box center [91, 163] width 110 height 23
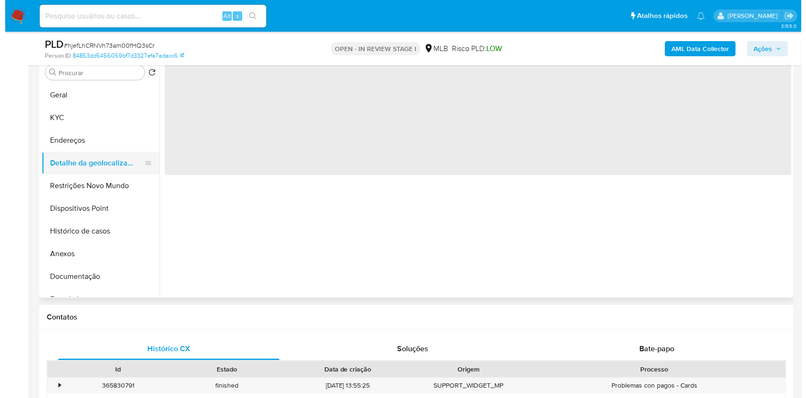
scroll to position [0, 0]
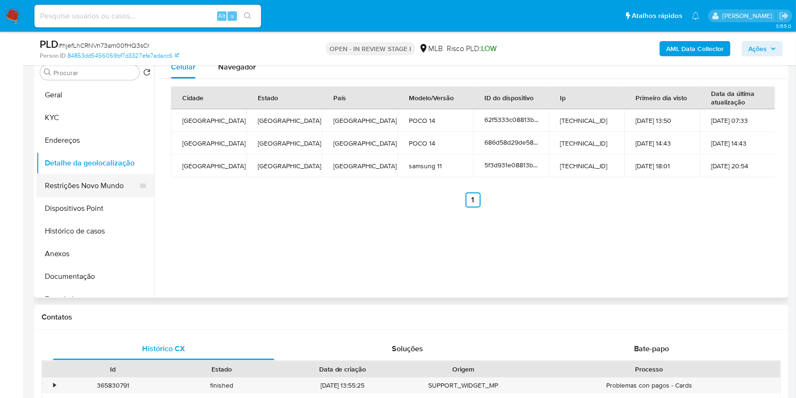
click at [90, 197] on button "Restrições Novo Mundo" at bounding box center [91, 185] width 110 height 23
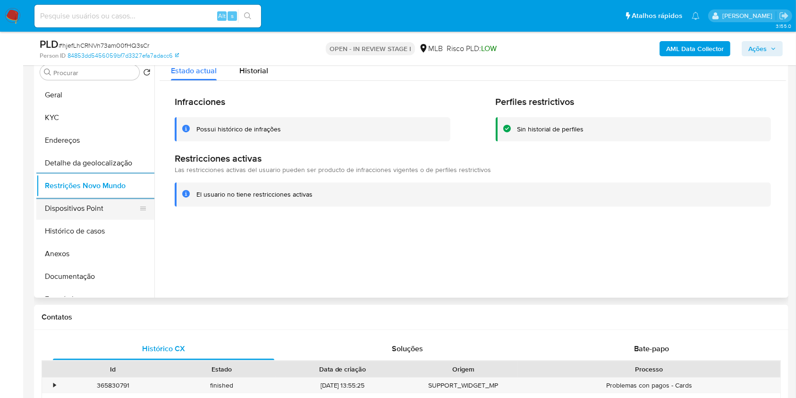
click at [91, 220] on button "Dispositivos Point" at bounding box center [91, 208] width 110 height 23
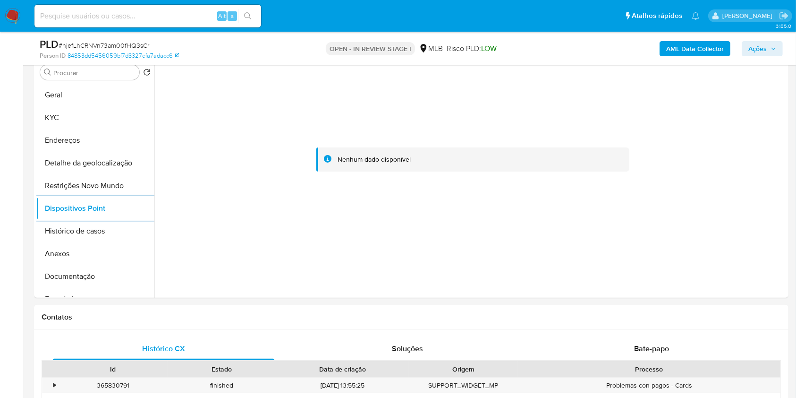
click at [774, 50] on icon "button" at bounding box center [774, 49] width 6 height 6
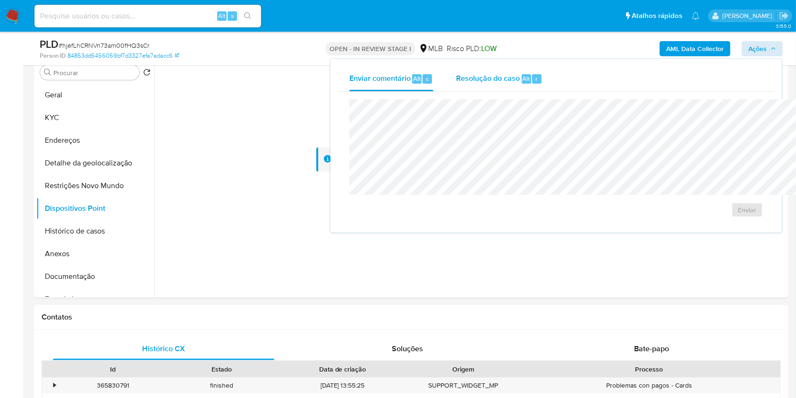
click at [477, 71] on div "Resolução do caso Alt r" at bounding box center [499, 79] width 86 height 25
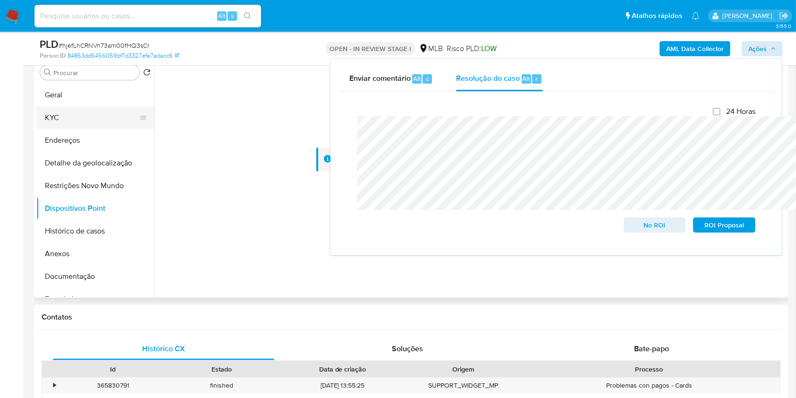
click at [64, 125] on button "KYC" at bounding box center [91, 117] width 110 height 23
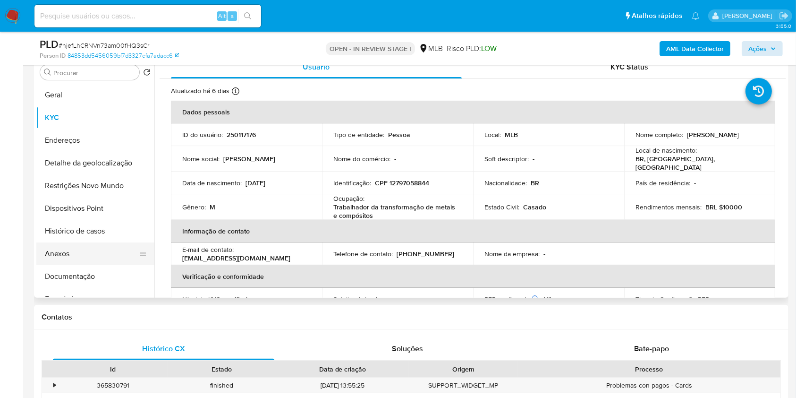
click at [76, 264] on button "Anexos" at bounding box center [91, 253] width 110 height 23
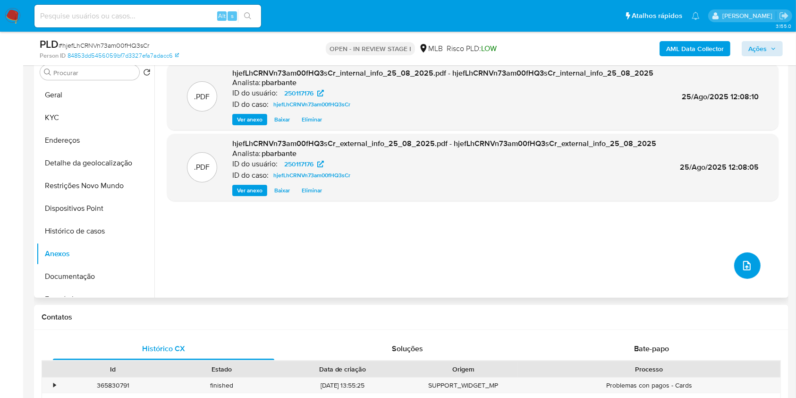
click at [741, 271] on span "upload-file" at bounding box center [746, 265] width 11 height 11
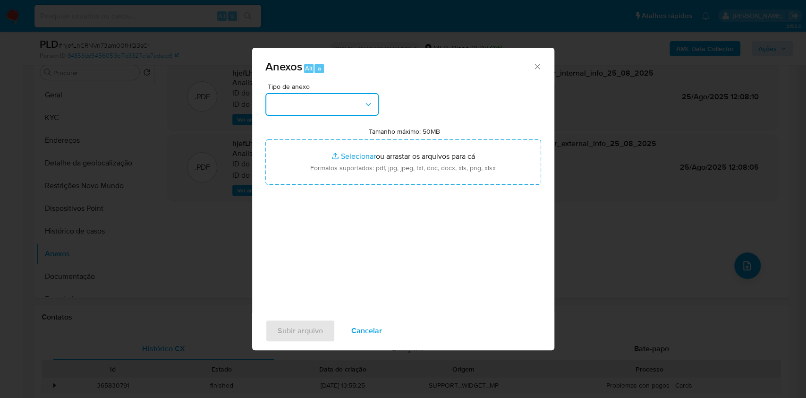
click at [355, 93] on button "button" at bounding box center [321, 104] width 113 height 23
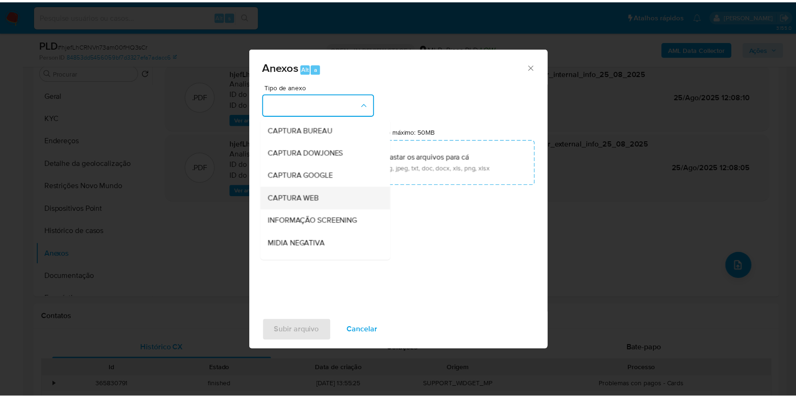
scroll to position [117, 0]
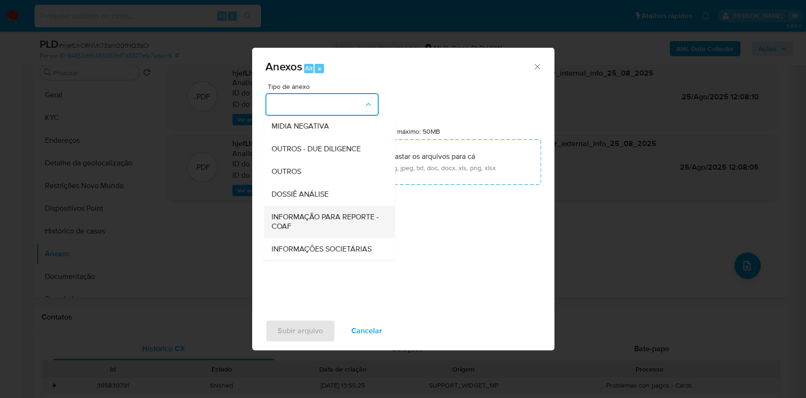
click at [310, 212] on span "INFORMAÇÃO PARA REPORTE - COAF" at bounding box center [326, 221] width 110 height 19
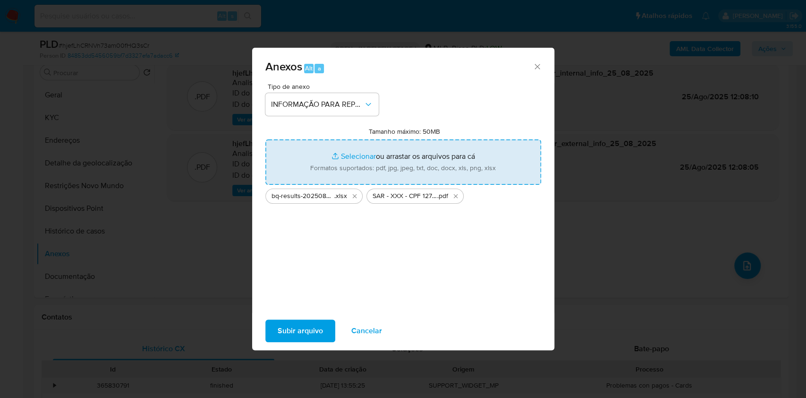
type input "C:\fakepath\Mulan 250117176_2025_08_25_10_29_20.xlsx"
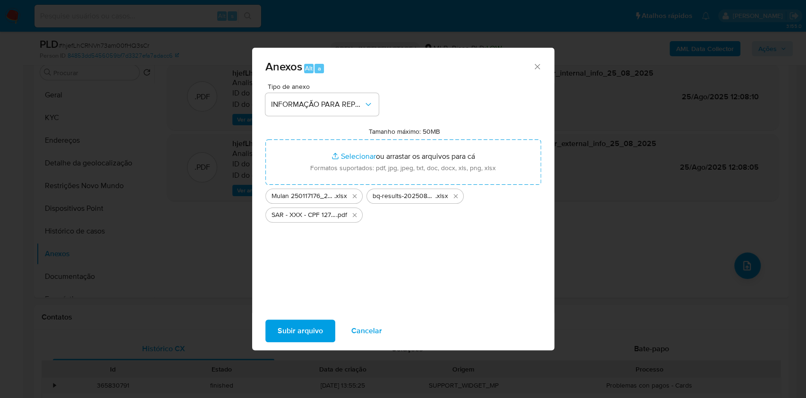
click at [287, 341] on span "Subir arquivo" at bounding box center [300, 330] width 45 height 21
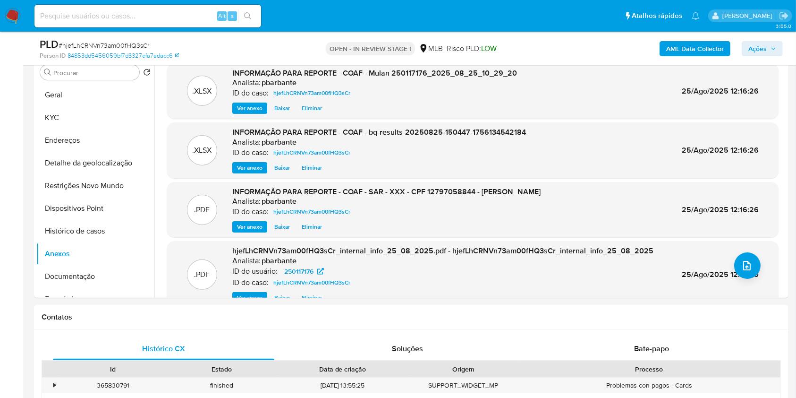
click at [773, 47] on icon "button" at bounding box center [774, 49] width 6 height 6
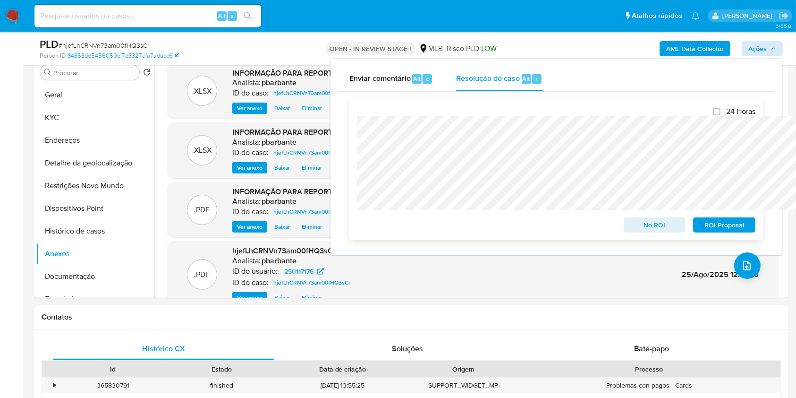
click at [716, 231] on span "ROI Proposal" at bounding box center [724, 224] width 49 height 13
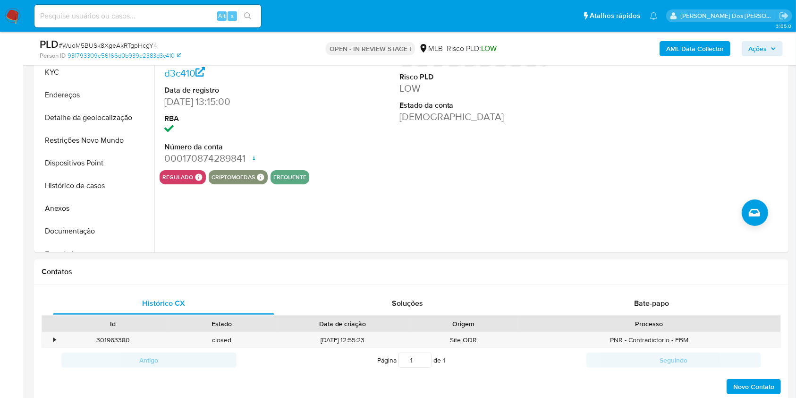
scroll to position [156, 0]
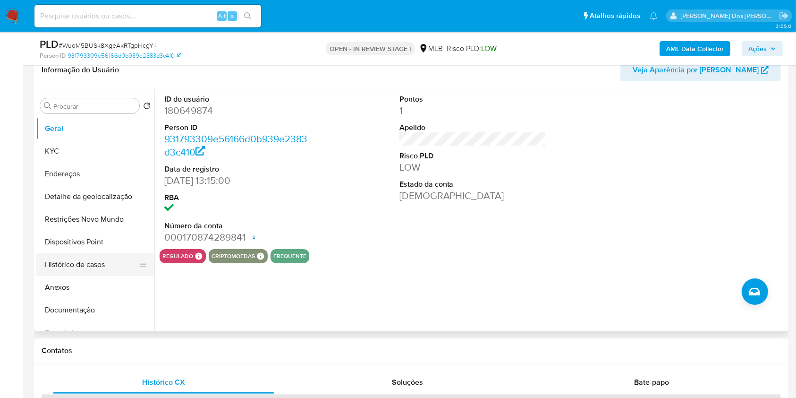
click at [93, 276] on button "Histórico de casos" at bounding box center [91, 264] width 110 height 23
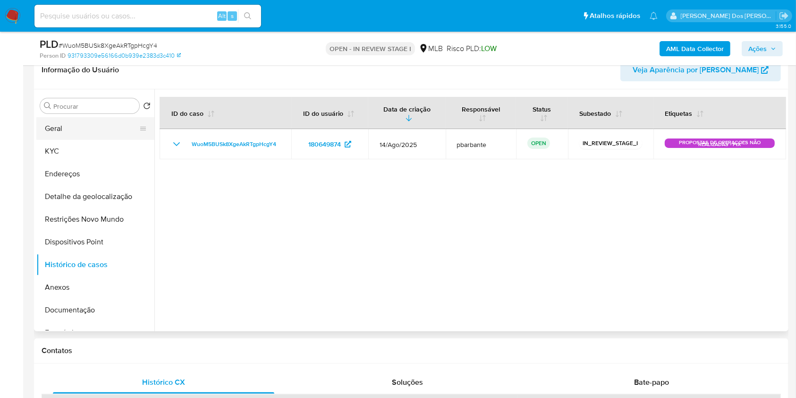
click at [107, 140] on button "Geral" at bounding box center [91, 128] width 110 height 23
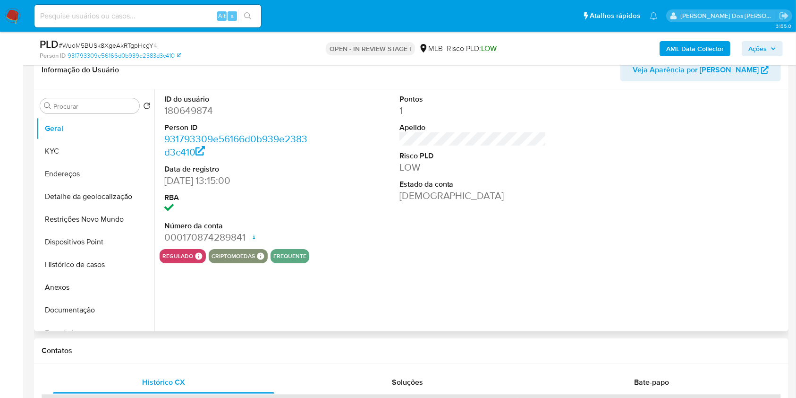
click at [183, 117] on dd "180649874" at bounding box center [237, 110] width 147 height 13
copy dd "180649874"
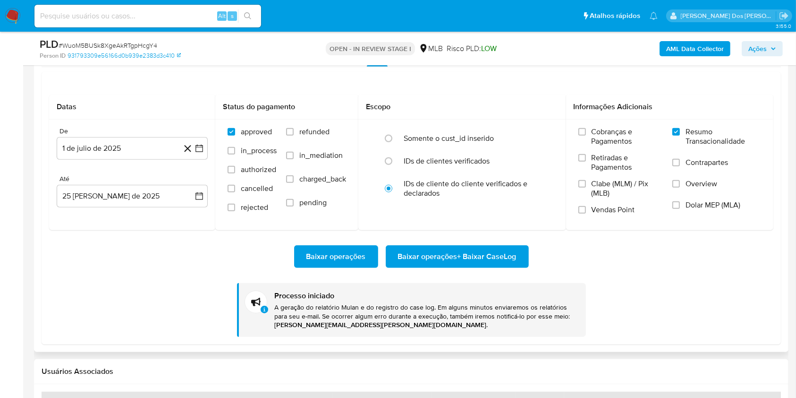
scroll to position [1010, 0]
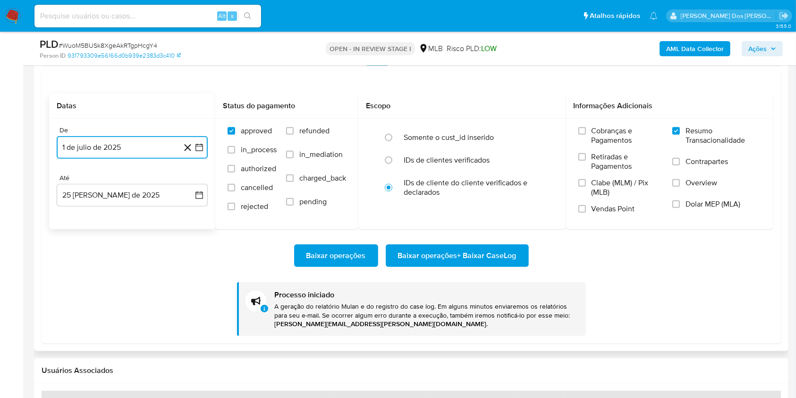
click at [206, 159] on button "1 de julio de 2025" at bounding box center [132, 147] width 151 height 23
click at [73, 185] on icon "Mes anterior" at bounding box center [73, 181] width 4 height 7
click at [77, 187] on icon "Mes anterior" at bounding box center [73, 181] width 11 height 11
click at [98, 224] on button "1" at bounding box center [94, 216] width 15 height 15
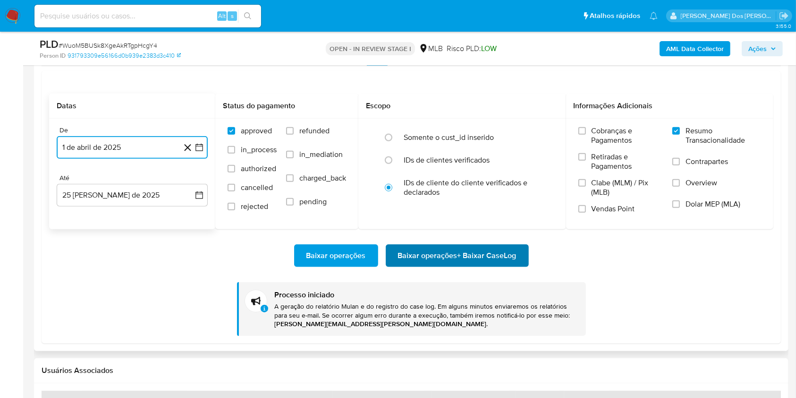
click at [471, 266] on span "Baixar operações + Baixar CaseLog" at bounding box center [457, 255] width 119 height 21
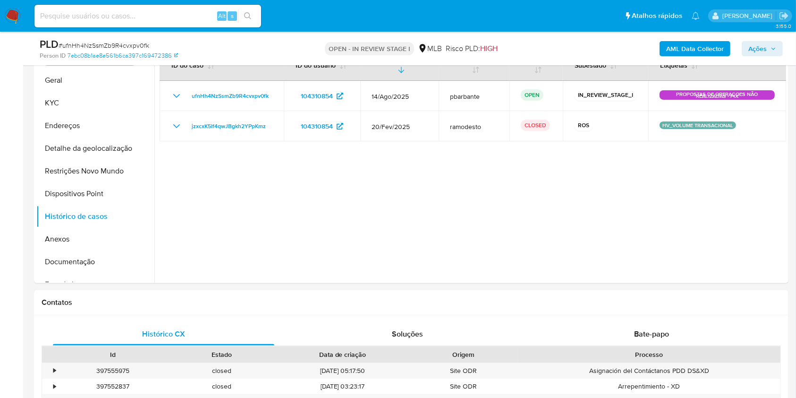
scroll to position [200, 0]
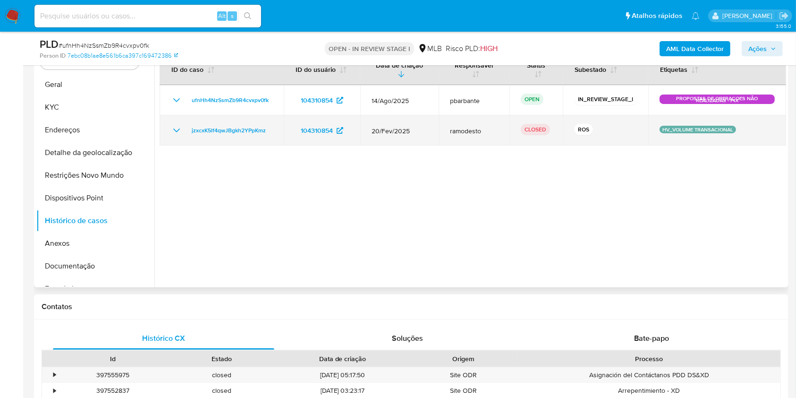
click at [172, 136] on icon "Mostrar/Ocultar" at bounding box center [176, 130] width 11 height 11
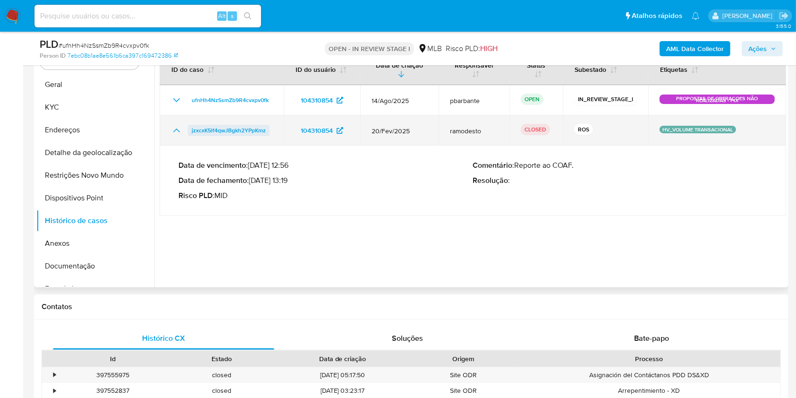
click at [221, 136] on span "jzxcxK5lf4qwJBgkh2YPpKmz" at bounding box center [229, 130] width 74 height 11
click at [268, 145] on td "jzxcxK5lf4qwJBgkh2YPpKmz" at bounding box center [222, 130] width 124 height 30
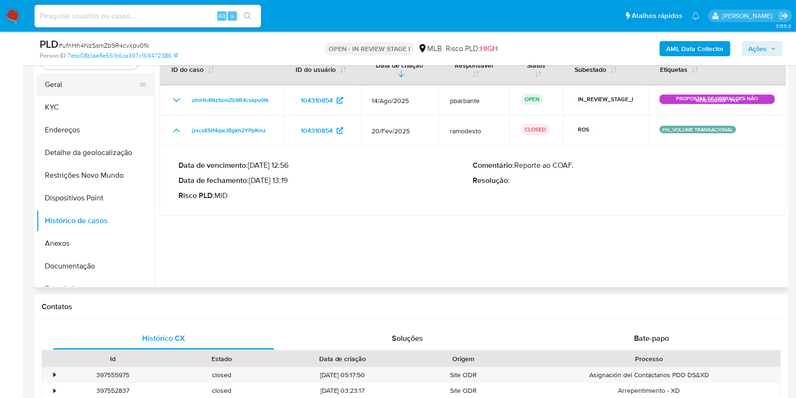
click at [64, 96] on button "Geral" at bounding box center [91, 84] width 110 height 23
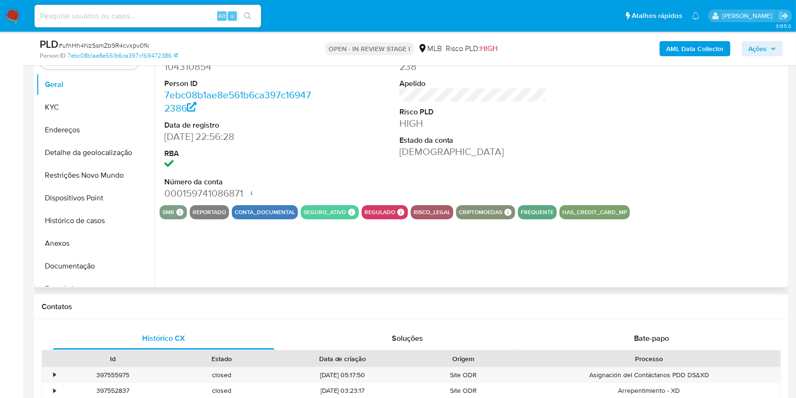
click at [193, 73] on dd "104310854" at bounding box center [237, 66] width 147 height 13
copy dd "104310854"
click at [93, 232] on button "Histórico de casos" at bounding box center [91, 220] width 110 height 23
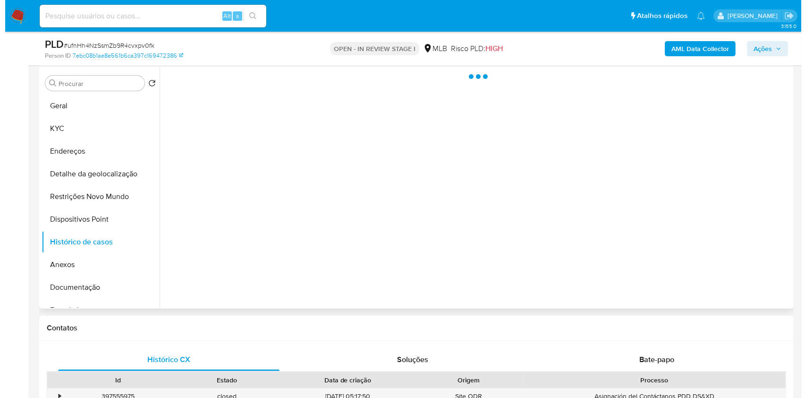
scroll to position [178, 0]
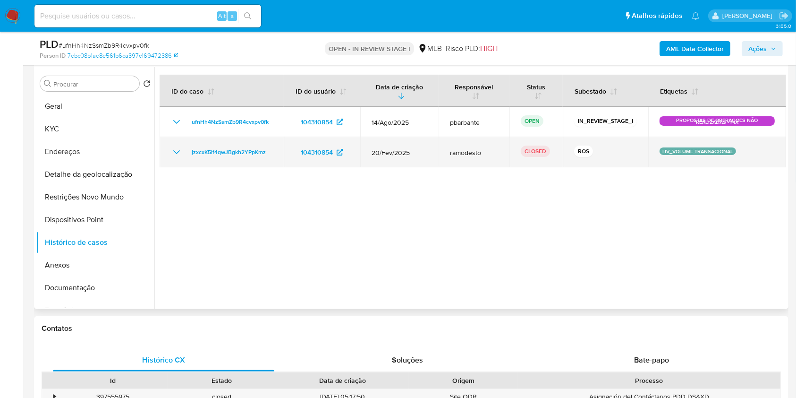
click at [175, 158] on icon "Mostrar/Ocultar" at bounding box center [176, 151] width 11 height 11
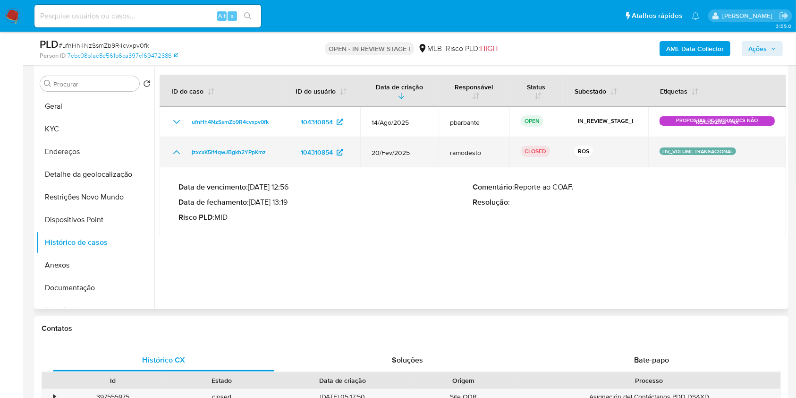
drag, startPoint x: 270, startPoint y: 167, endPoint x: 188, endPoint y: 172, distance: 82.3
click at [188, 167] on td "jzxcxK5lf4qwJBgkh2YPpKmz" at bounding box center [222, 152] width 124 height 30
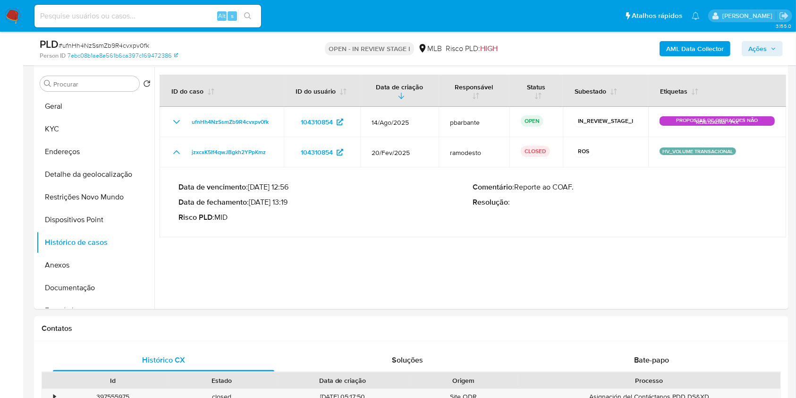
click at [754, 47] on span "Ações" at bounding box center [757, 48] width 18 height 15
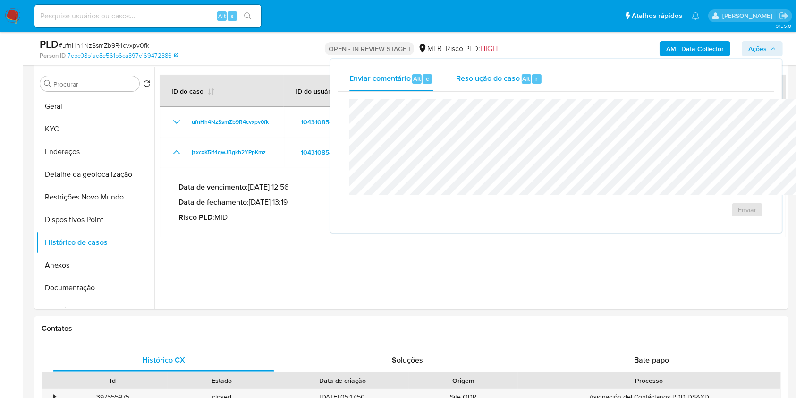
click at [522, 77] on div "Alt" at bounding box center [526, 78] width 9 height 9
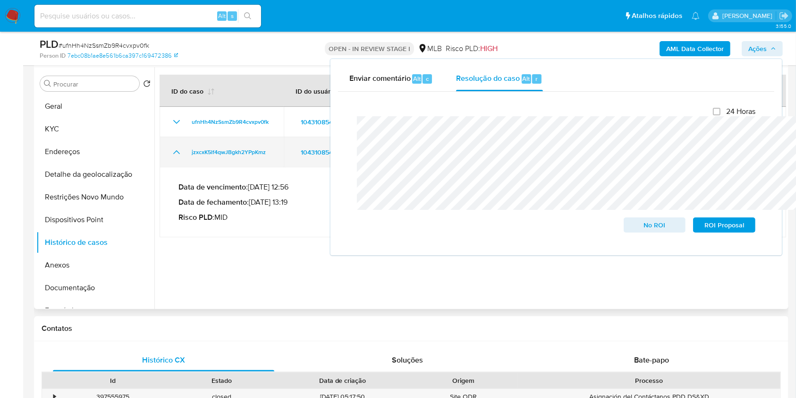
drag, startPoint x: 187, startPoint y: 173, endPoint x: 265, endPoint y: 173, distance: 78.4
click at [265, 167] on td "jzxcxK5lf4qwJBgkh2YPpKmz" at bounding box center [222, 152] width 124 height 30
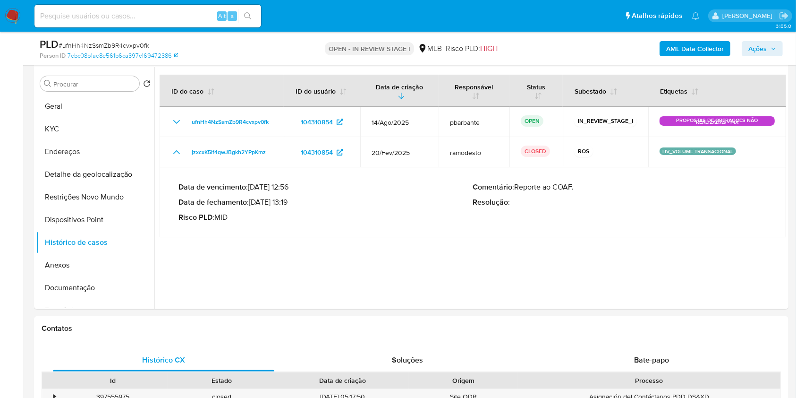
click at [761, 52] on span "Ações" at bounding box center [757, 48] width 18 height 15
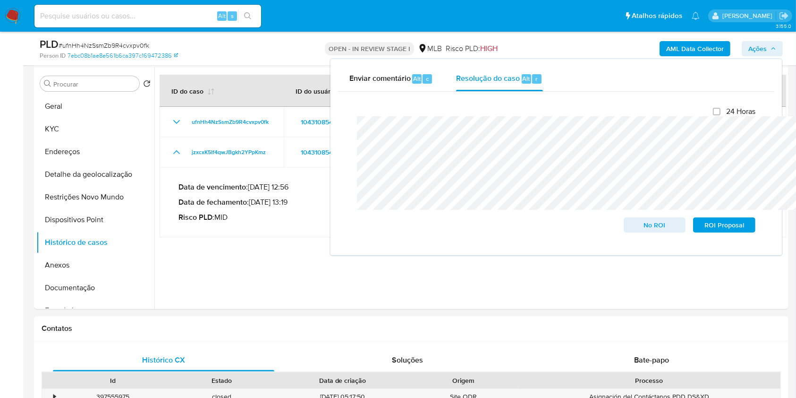
click at [699, 47] on b "AML Data Collector" at bounding box center [695, 48] width 58 height 15
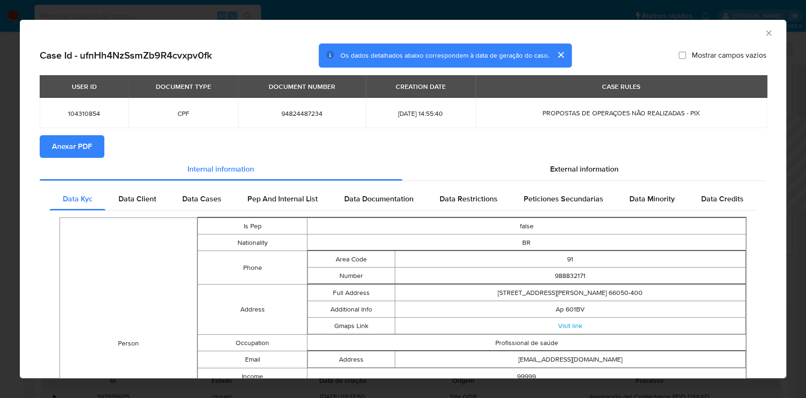
click at [69, 154] on span "Anexar PDF" at bounding box center [72, 146] width 40 height 21
click at [766, 32] on icon "Fechar a janela" at bounding box center [768, 32] width 5 height 5
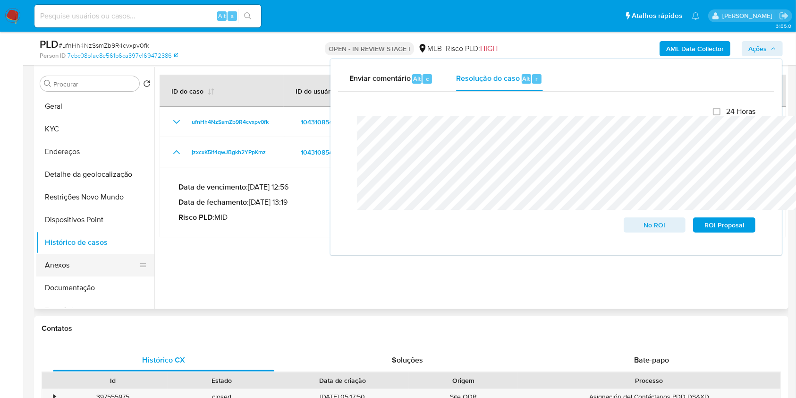
click at [91, 276] on button "Anexos" at bounding box center [91, 265] width 110 height 23
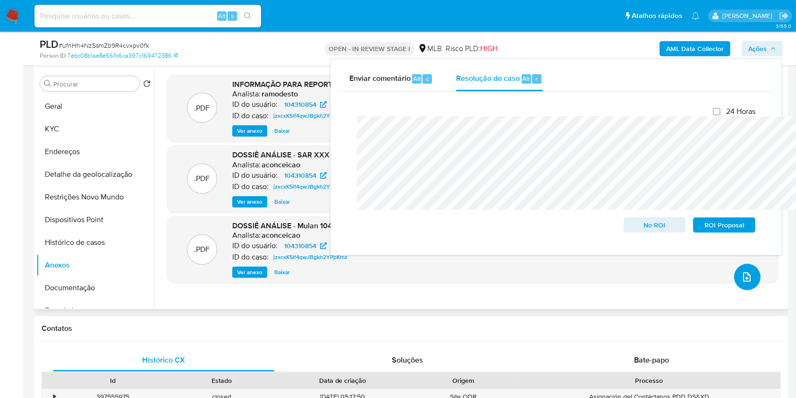
click at [743, 290] on button "upload-file" at bounding box center [747, 276] width 26 height 26
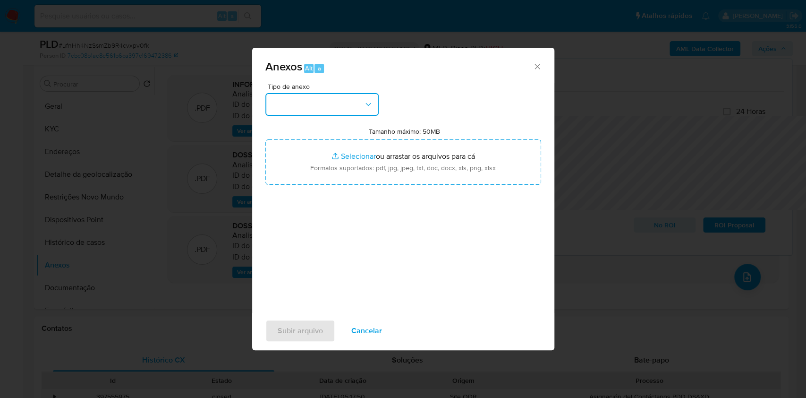
click at [325, 93] on button "button" at bounding box center [321, 104] width 113 height 23
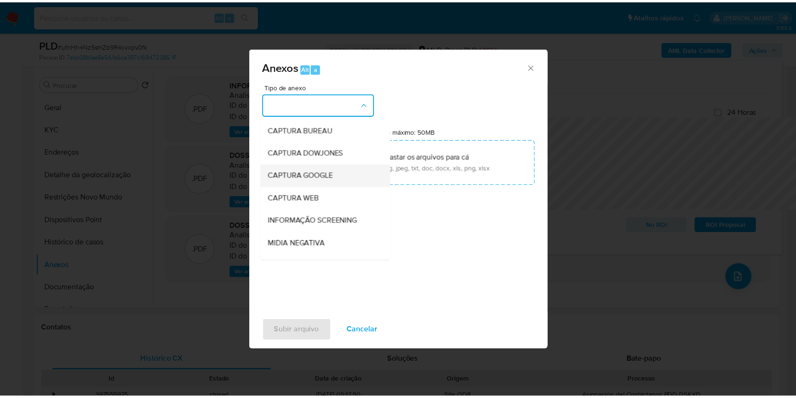
scroll to position [117, 0]
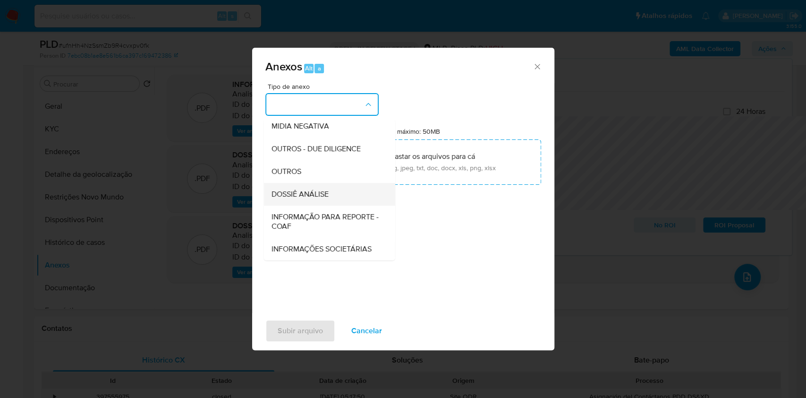
click at [289, 189] on span "DOSSIÊ ANÁLISE" at bounding box center [299, 193] width 57 height 9
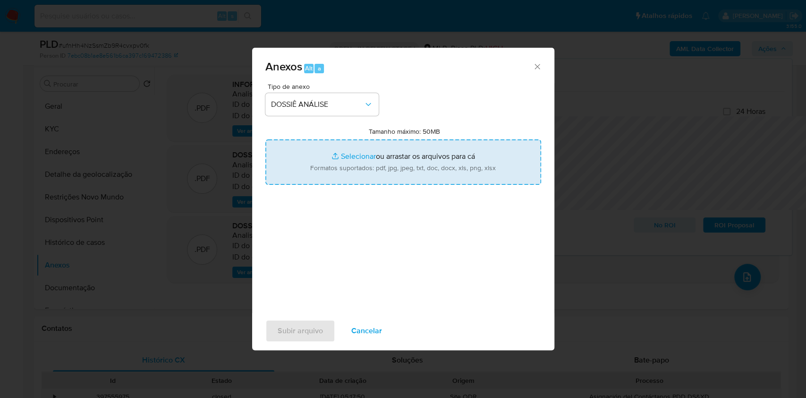
type input "C:\fakepath\Mulan 104310854_2025_08_25_10_45_13.xlsx"
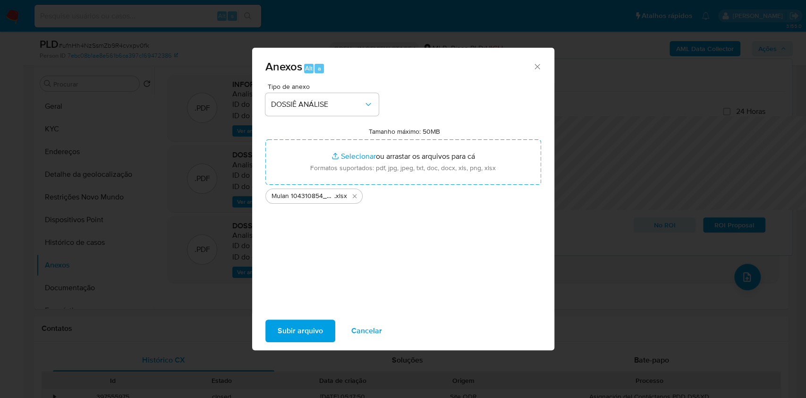
click at [286, 331] on span "Subir arquivo" at bounding box center [300, 330] width 45 height 21
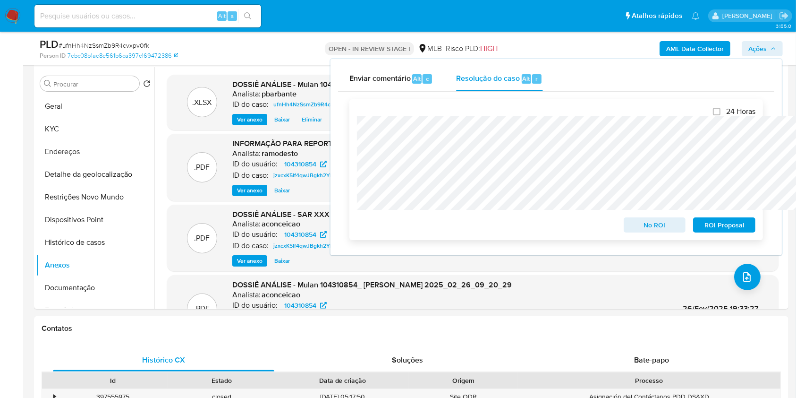
click at [654, 229] on span "No ROI" at bounding box center [654, 224] width 49 height 13
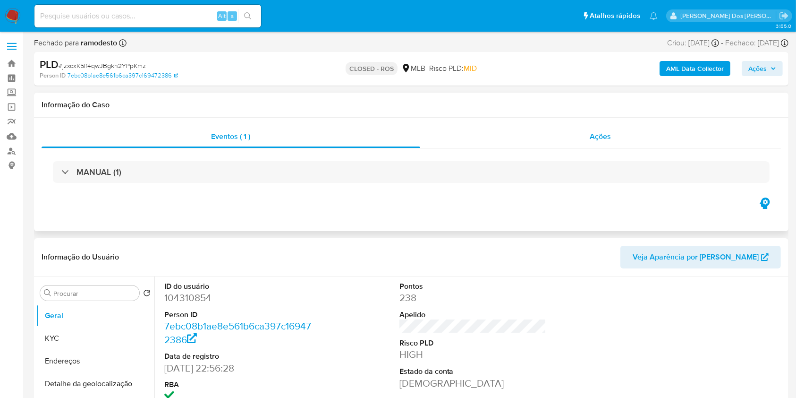
click at [598, 127] on div "Ações" at bounding box center [600, 136] width 361 height 23
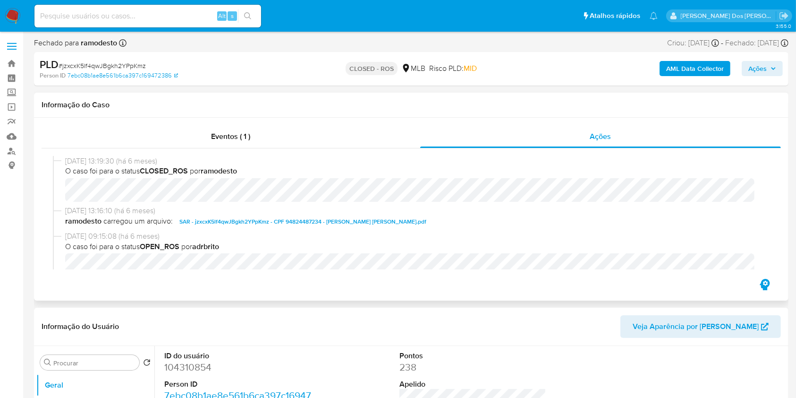
select select "10"
click at [238, 225] on span "SAR - jzxcxK5lf4qwJBgkh2YPpKmz - CPF 94824487234 - [PERSON_NAME] [PERSON_NAME].…" at bounding box center [302, 221] width 247 height 11
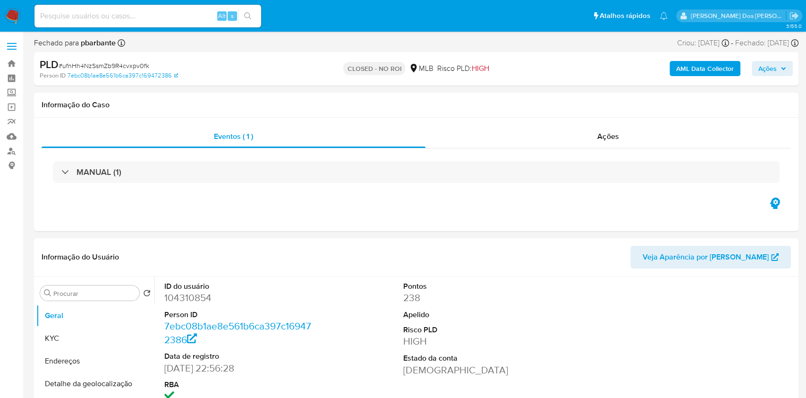
select select "10"
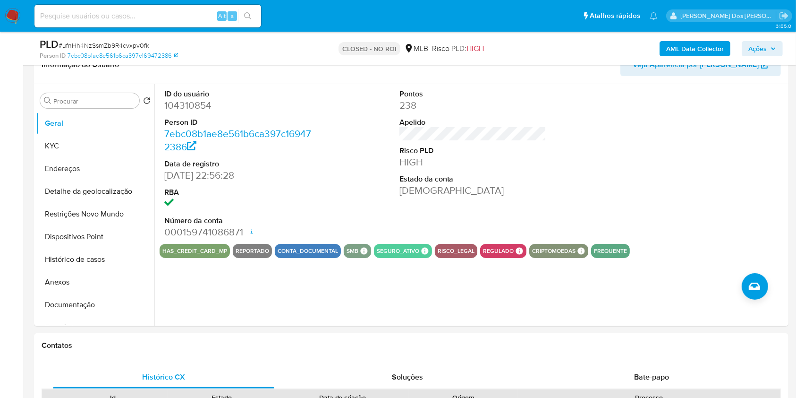
scroll to position [162, 0]
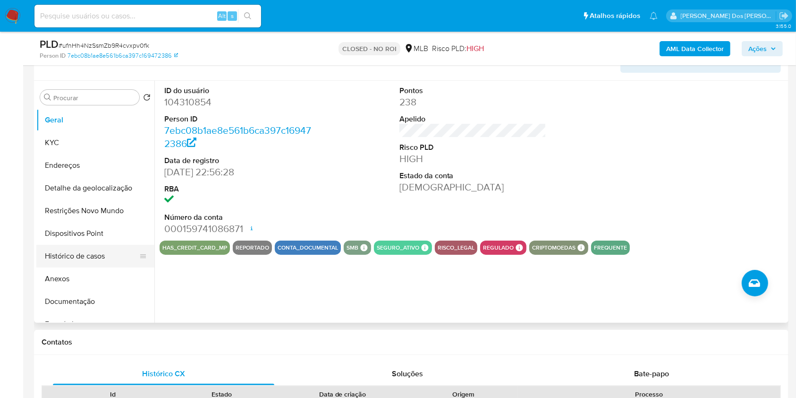
click at [102, 267] on button "Histórico de casos" at bounding box center [91, 256] width 110 height 23
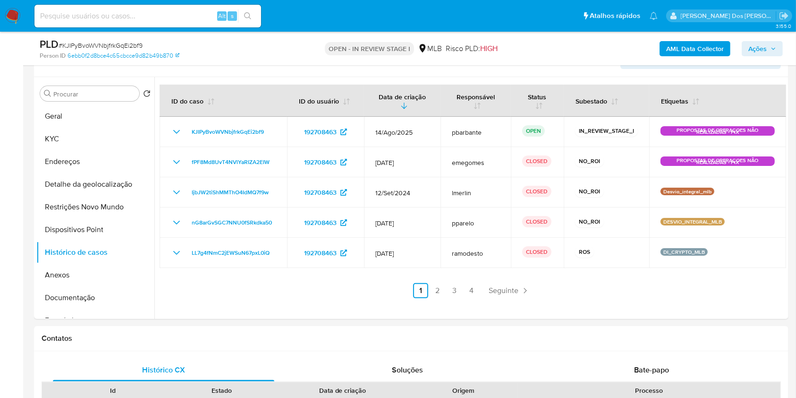
scroll to position [167, 0]
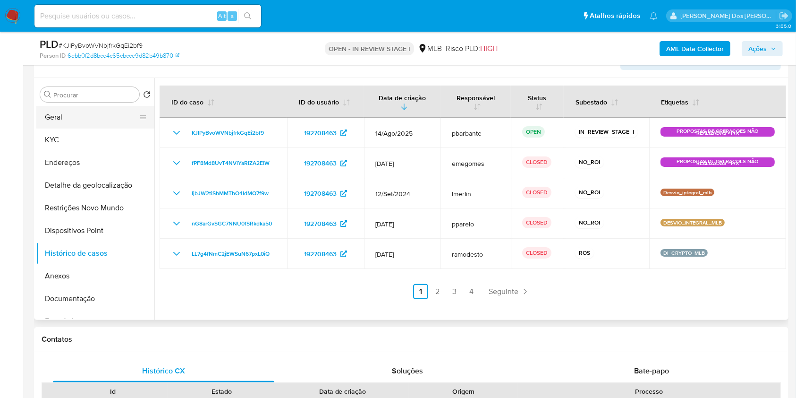
click at [90, 128] on button "Geral" at bounding box center [91, 117] width 110 height 23
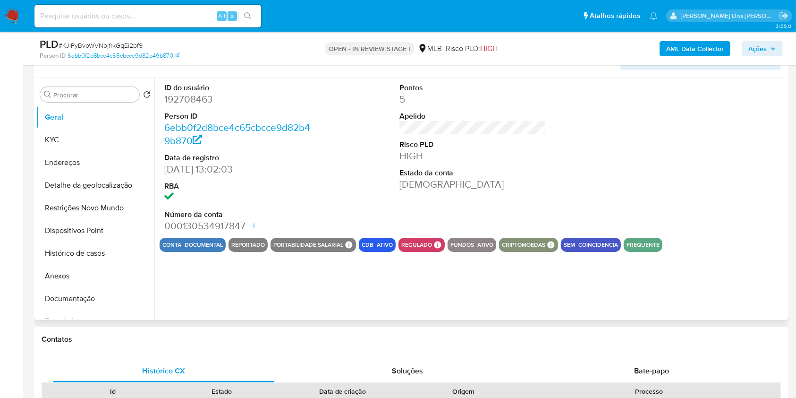
click at [187, 93] on dt "ID do usuário" at bounding box center [237, 88] width 147 height 10
click at [178, 106] on dd "192708463" at bounding box center [237, 99] width 147 height 13
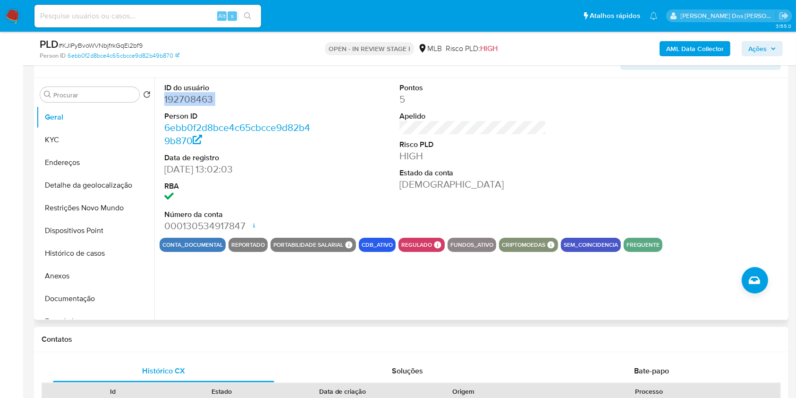
copy dd "192708463"
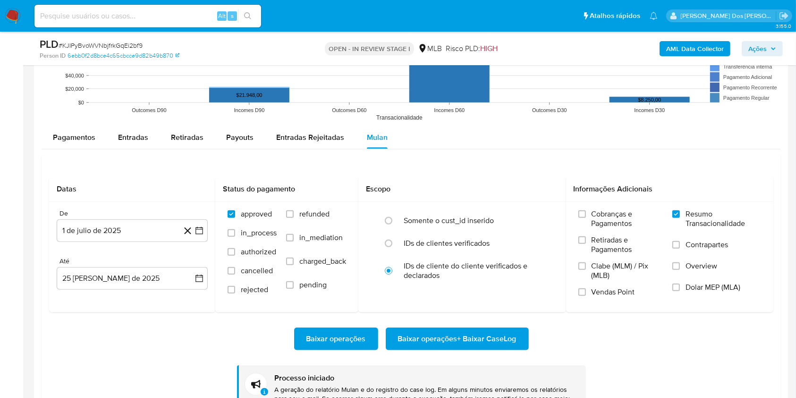
scroll to position [929, 0]
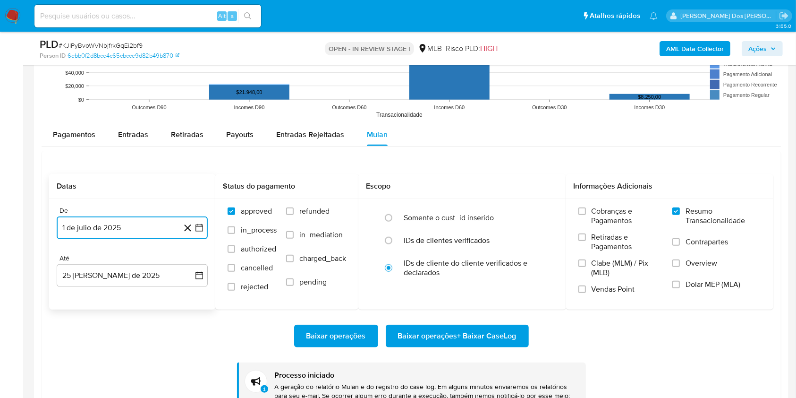
click at [200, 232] on icon "button" at bounding box center [199, 227] width 9 height 9
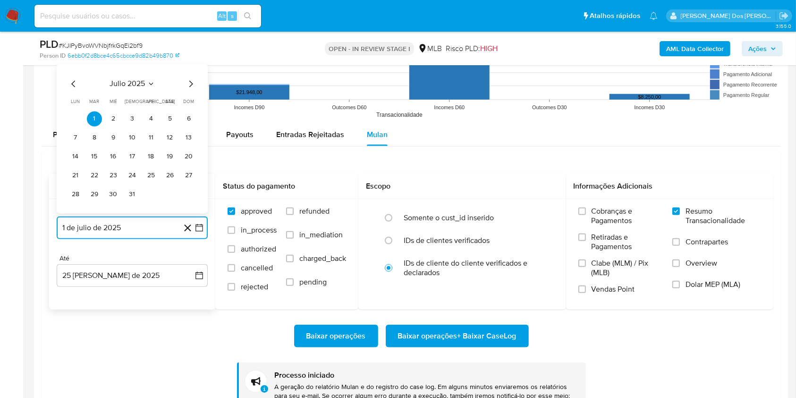
click at [76, 90] on icon "Mes anterior" at bounding box center [73, 83] width 11 height 11
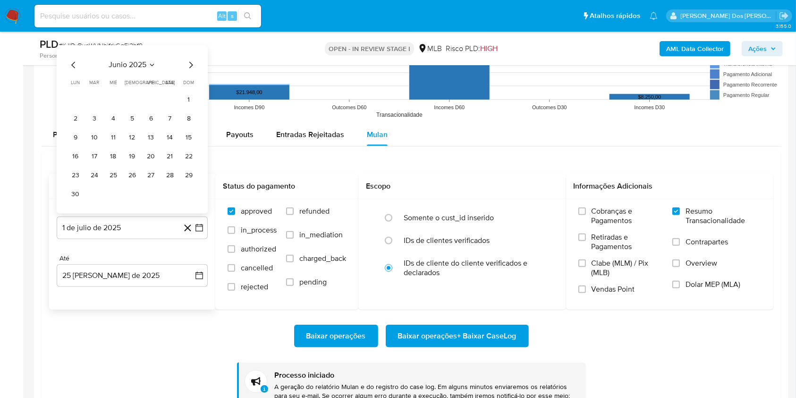
click at [76, 104] on table "lun lunes mar martes mié miércoles jue jueves vie viernes sáb sábado dom doming…" at bounding box center [132, 140] width 128 height 123
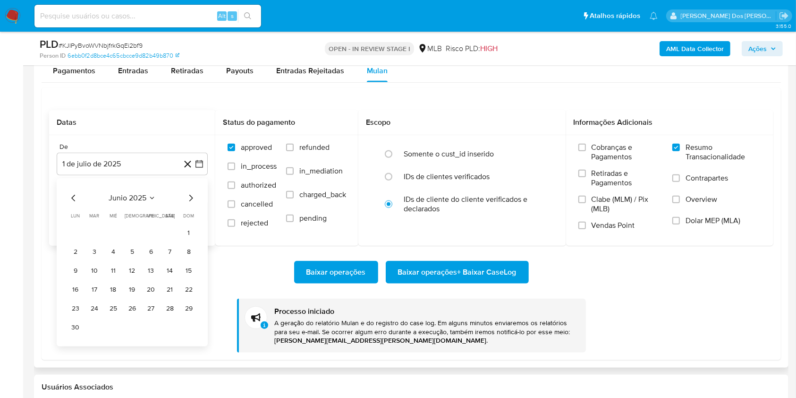
click at [72, 204] on icon "Mes anterior" at bounding box center [73, 197] width 11 height 11
click at [97, 240] on button "1" at bounding box center [94, 232] width 15 height 15
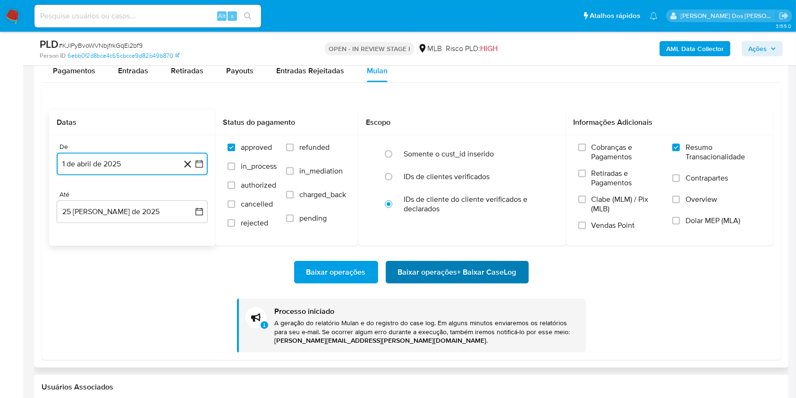
click at [412, 282] on span "Baixar operações + Baixar CaseLog" at bounding box center [457, 272] width 119 height 21
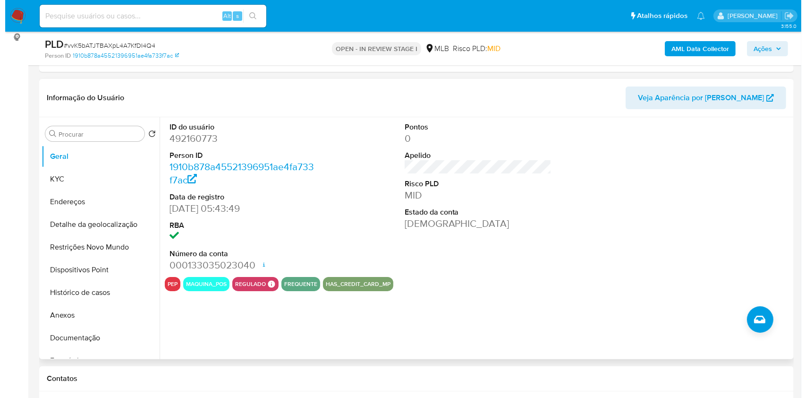
scroll to position [126, 0]
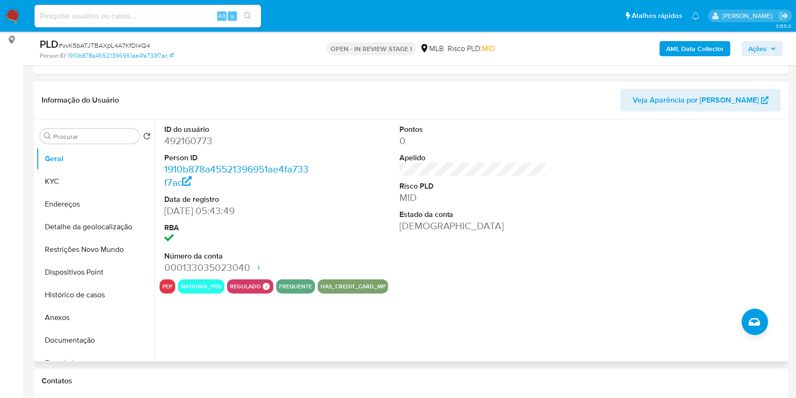
click at [191, 147] on dd "492160773" at bounding box center [237, 140] width 147 height 13
copy dd "492160773"
click at [70, 193] on button "KYC" at bounding box center [91, 181] width 110 height 23
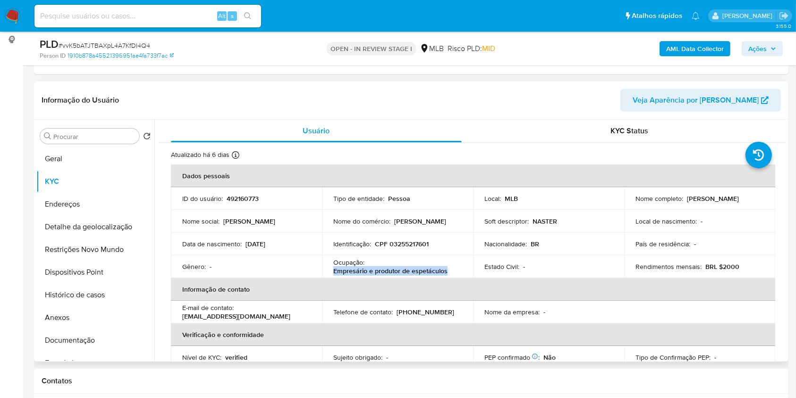
drag, startPoint x: 465, startPoint y: 287, endPoint x: 331, endPoint y: 285, distance: 133.2
click at [331, 278] on td "Ocupação : Empresário e produtor de espetáculos" at bounding box center [397, 266] width 151 height 23
copy p "Empresário e produtor de espetáculos"
click at [710, 42] on b "AML Data Collector" at bounding box center [695, 48] width 58 height 15
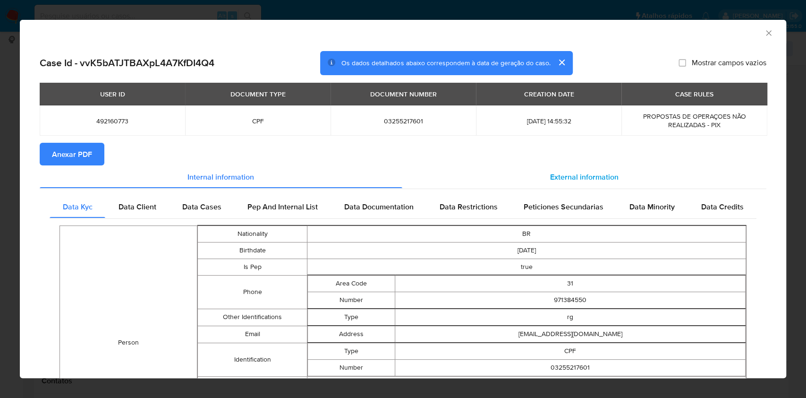
click at [587, 175] on span "External information" at bounding box center [584, 176] width 68 height 11
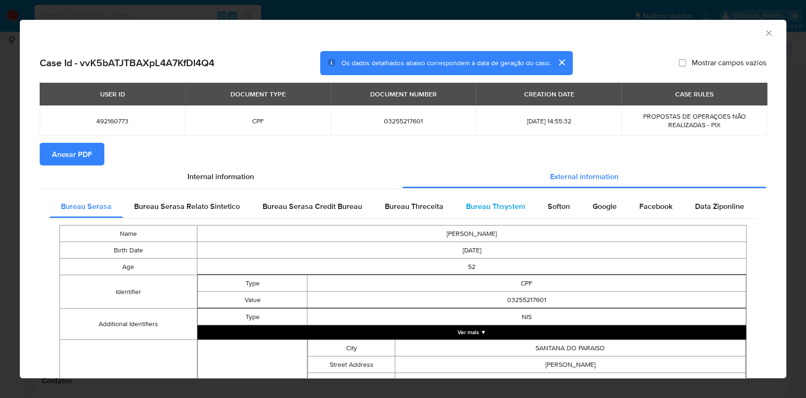
click at [483, 211] on span "Bureau Thsystem" at bounding box center [495, 206] width 59 height 11
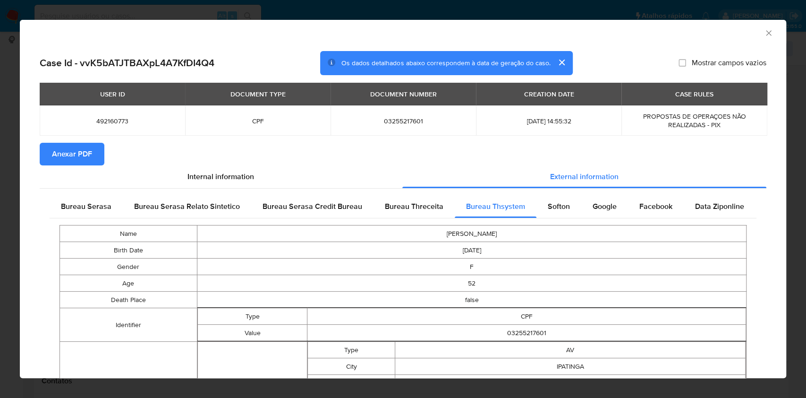
click at [77, 156] on span "Anexar PDF" at bounding box center [72, 154] width 40 height 21
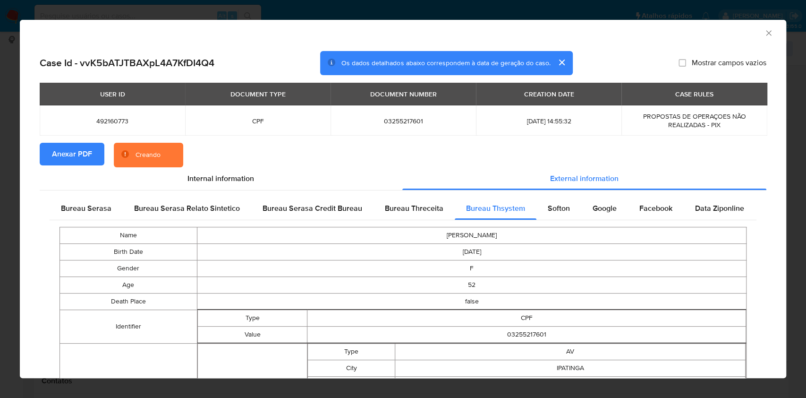
scroll to position [342, 0]
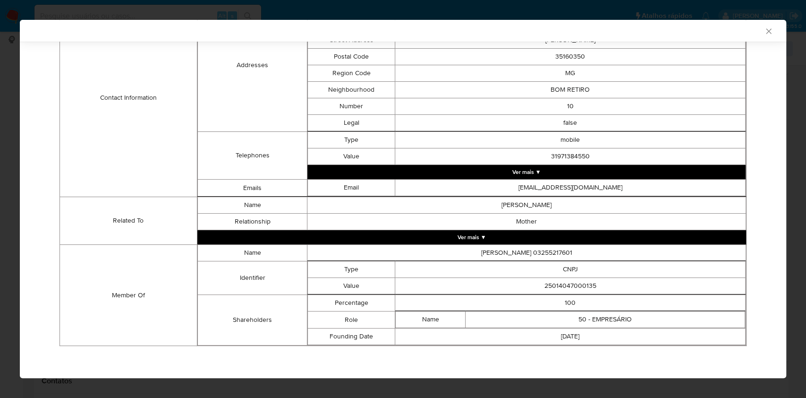
click at [578, 280] on td "25014047000135" at bounding box center [570, 286] width 350 height 17
copy td "25014047000135"
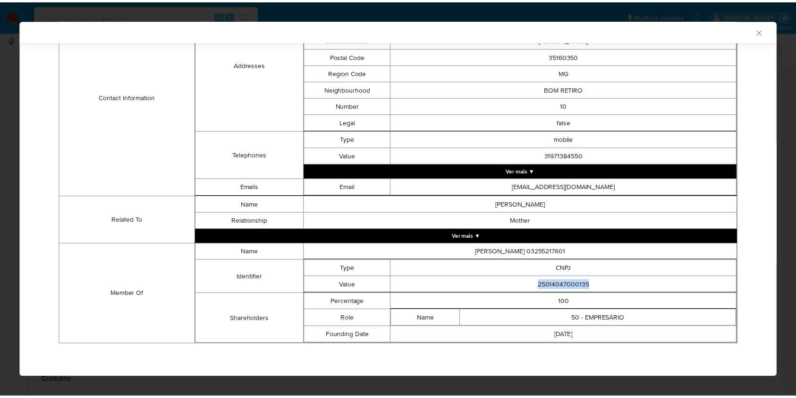
scroll to position [340, 0]
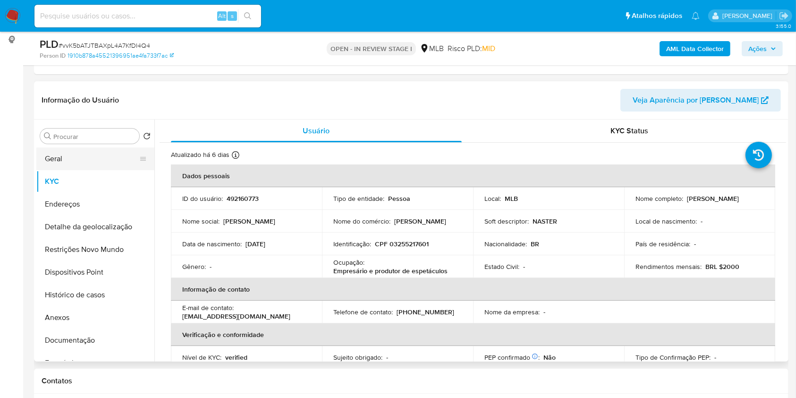
click at [60, 170] on button "Geral" at bounding box center [91, 158] width 110 height 23
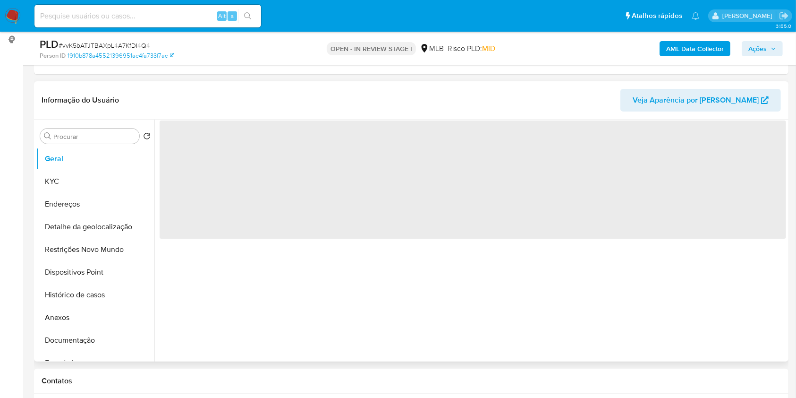
click at [335, 313] on div "‌" at bounding box center [470, 240] width 632 height 242
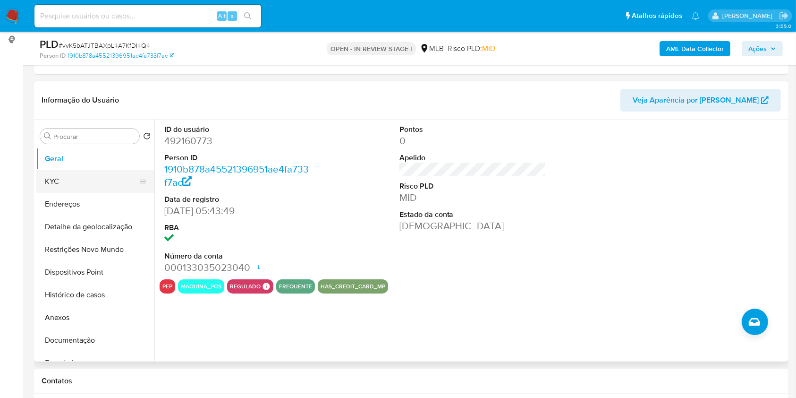
click at [69, 193] on button "KYC" at bounding box center [91, 181] width 110 height 23
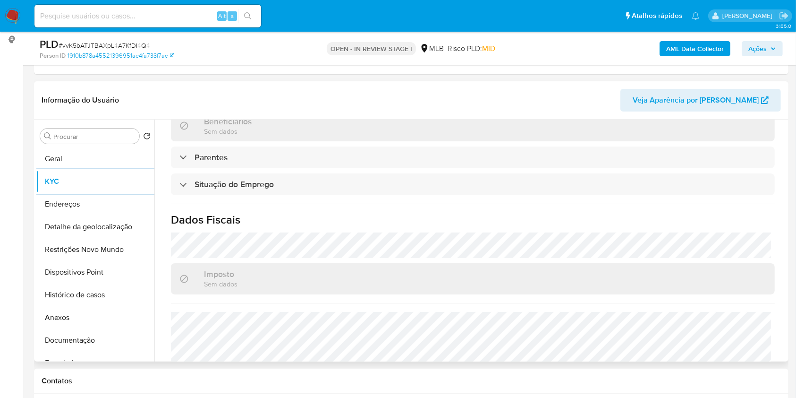
scroll to position [401, 0]
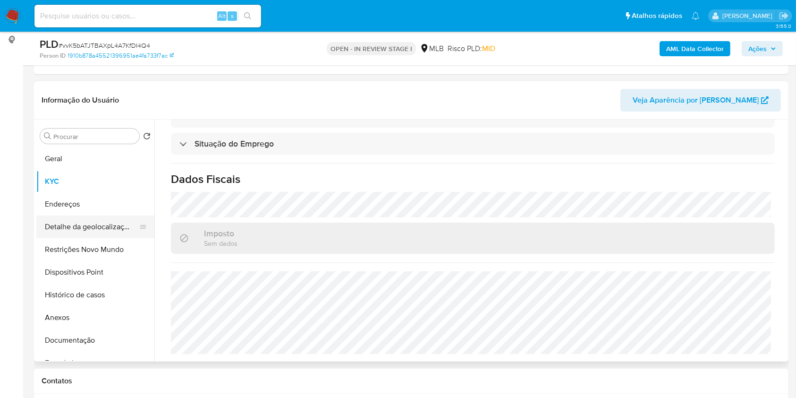
click at [55, 238] on button "Detalhe da geolocalização" at bounding box center [91, 226] width 110 height 23
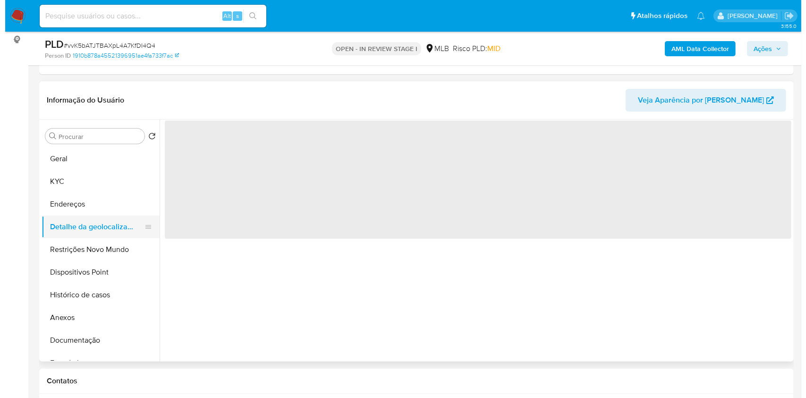
scroll to position [0, 0]
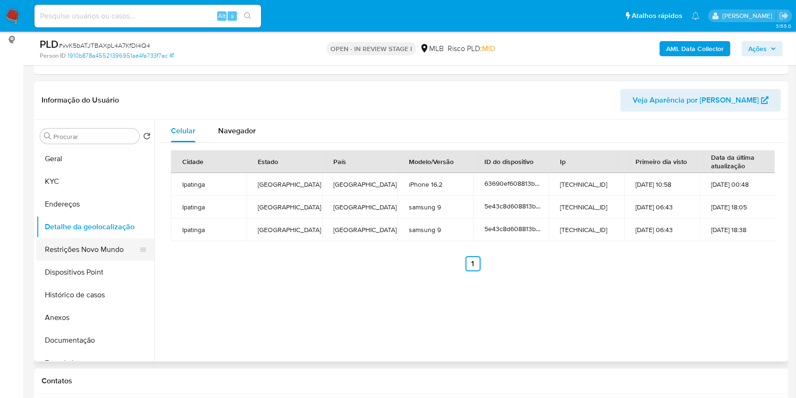
click at [110, 261] on button "Restrições Novo Mundo" at bounding box center [91, 249] width 110 height 23
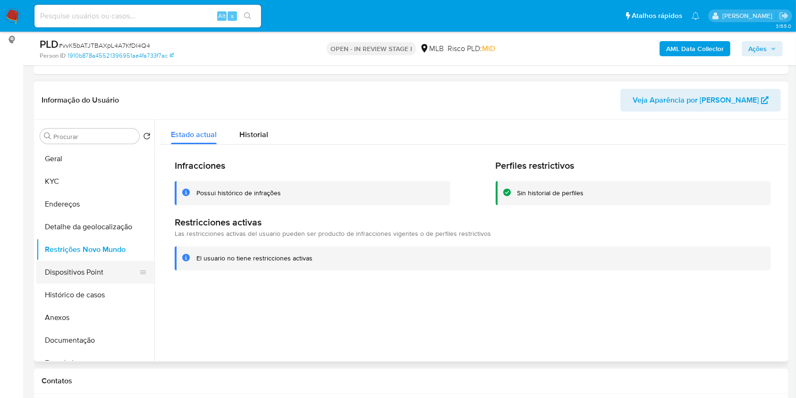
click at [91, 278] on button "Dispositivos Point" at bounding box center [91, 272] width 110 height 23
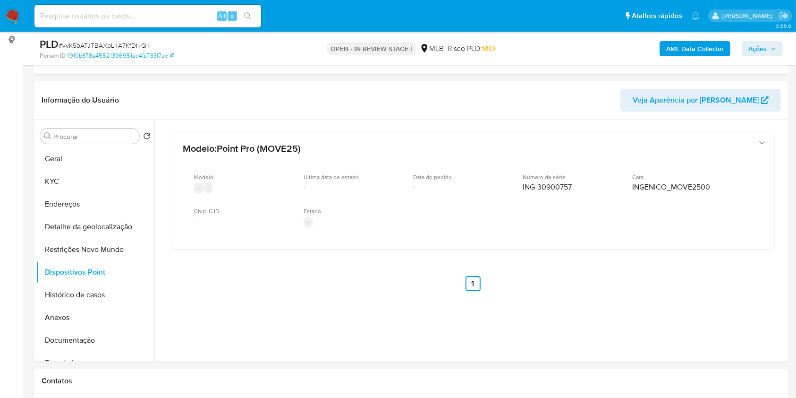
click at [766, 51] on span "Ações" at bounding box center [757, 48] width 18 height 15
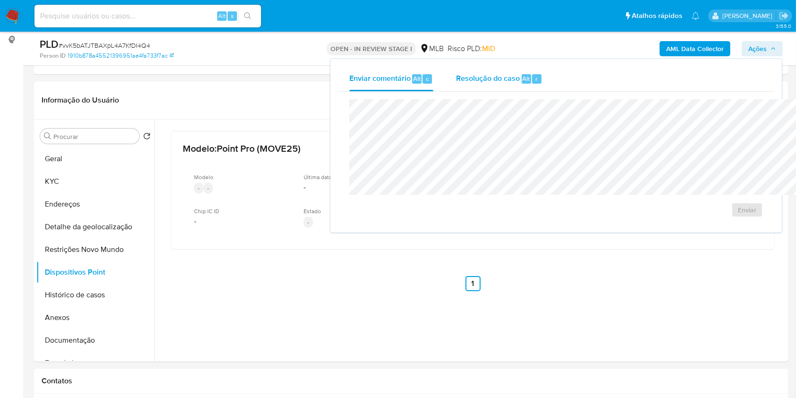
click at [456, 70] on div "Resolução do caso Alt r" at bounding box center [499, 79] width 86 height 25
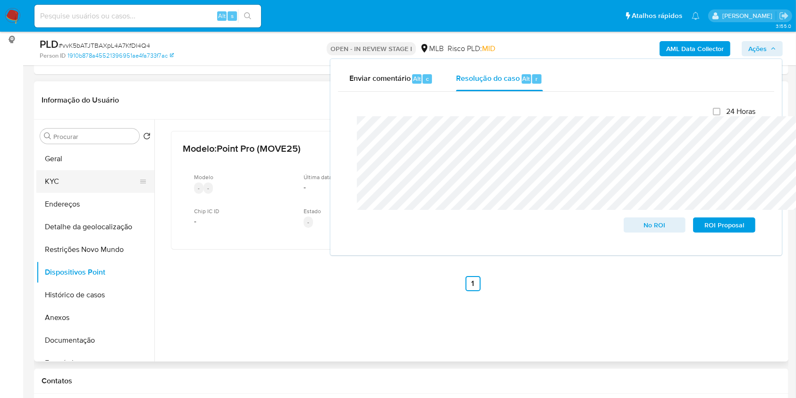
click at [98, 190] on button "KYC" at bounding box center [91, 181] width 110 height 23
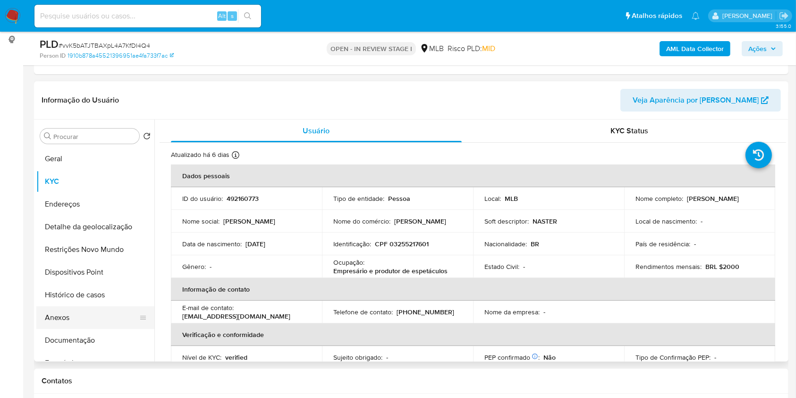
click at [67, 326] on button "Anexos" at bounding box center [91, 317] width 110 height 23
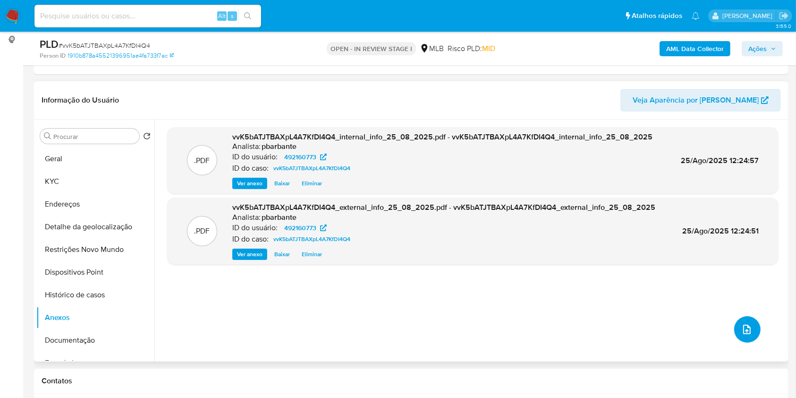
click at [749, 342] on button "upload-file" at bounding box center [747, 329] width 26 height 26
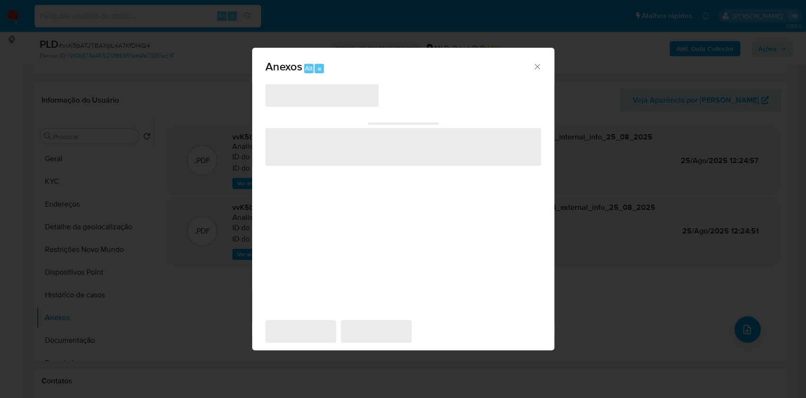
click at [321, 84] on span "‌" at bounding box center [321, 95] width 113 height 23
click at [731, 289] on div "Anexos Alt a ‌ ‌ ‌ ‌ ‌" at bounding box center [403, 199] width 806 height 398
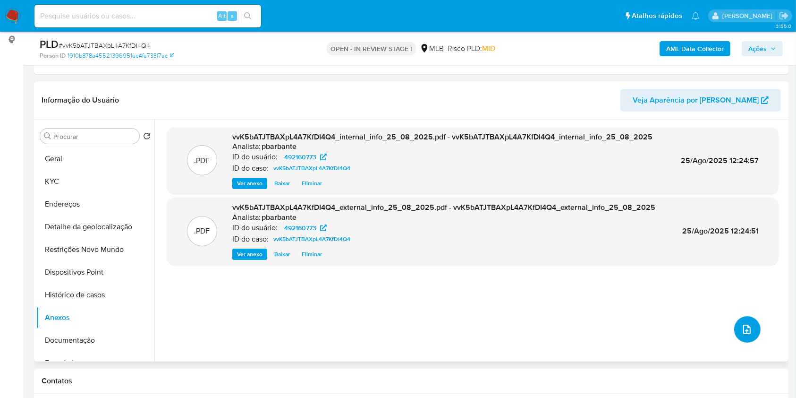
click at [741, 335] on icon "upload-file" at bounding box center [746, 328] width 11 height 11
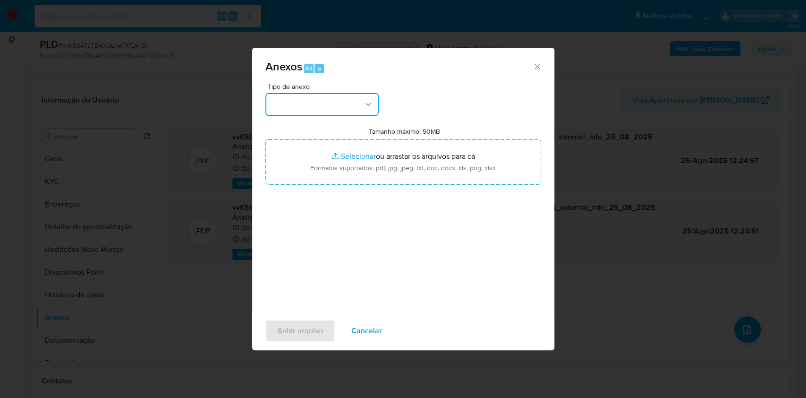
click at [346, 93] on button "button" at bounding box center [321, 104] width 113 height 23
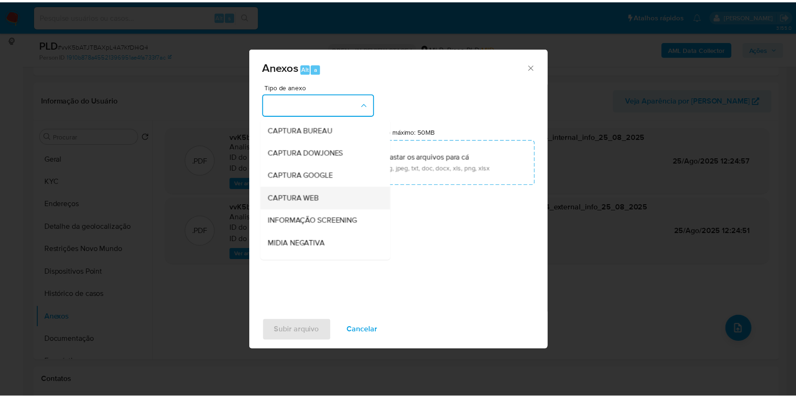
scroll to position [117, 0]
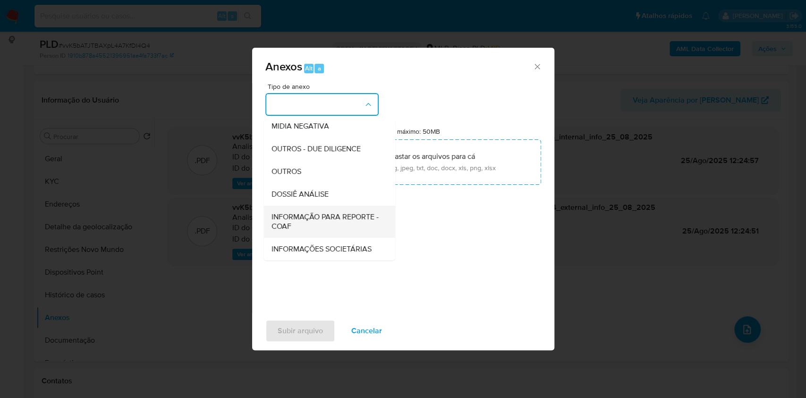
click at [286, 212] on span "INFORMAÇÃO PARA REPORTE - COAF" at bounding box center [326, 221] width 110 height 19
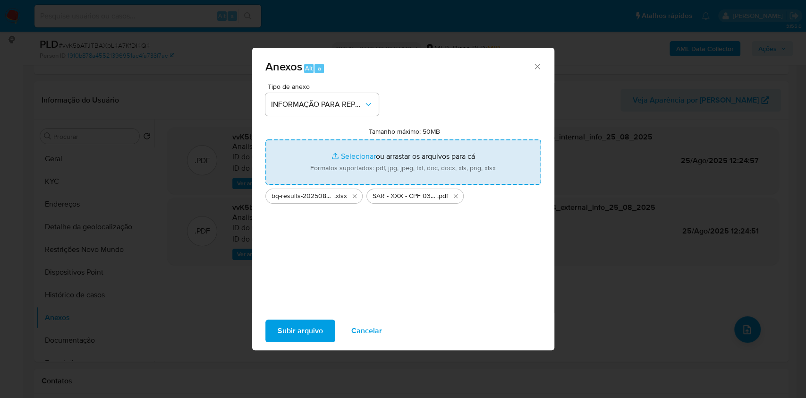
type input "C:\fakepath\Mulan 492160773_2025_08_25_10_45_02.xlsx"
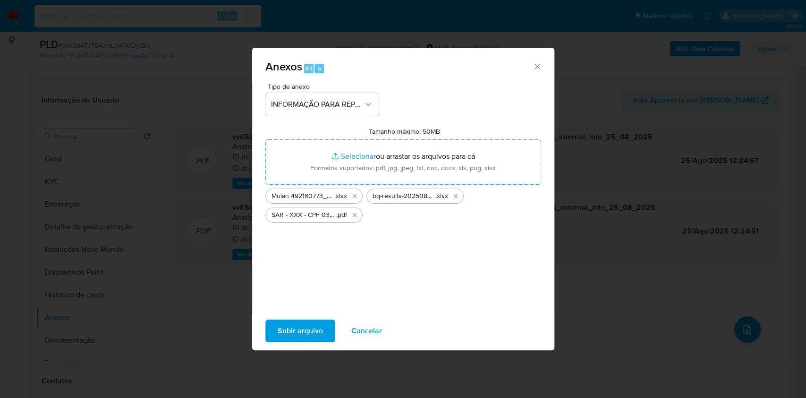
click at [295, 337] on span "Subir arquivo" at bounding box center [300, 330] width 45 height 21
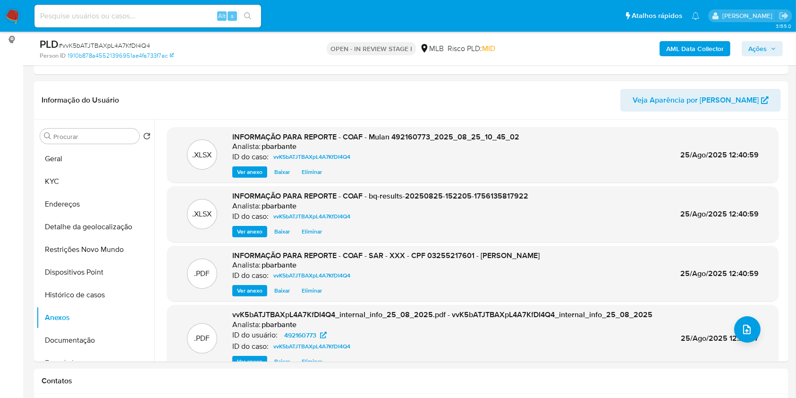
click at [758, 53] on span "Ações" at bounding box center [757, 48] width 18 height 15
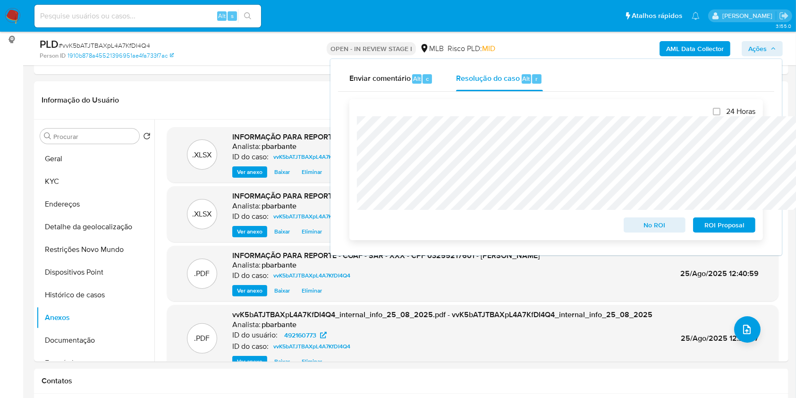
click at [738, 224] on span "ROI Proposal" at bounding box center [724, 224] width 49 height 13
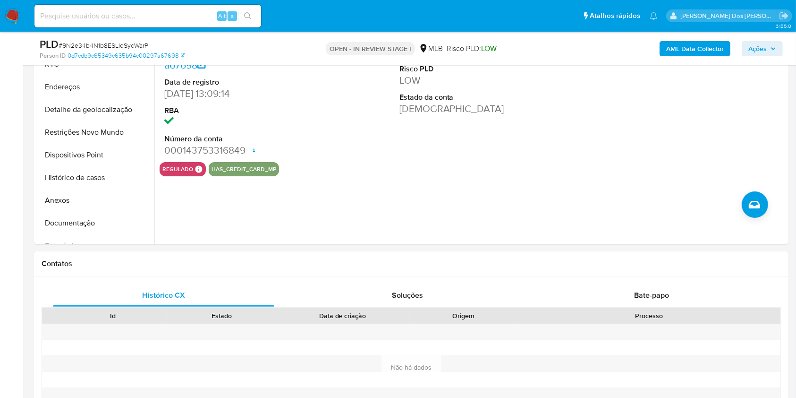
scroll to position [244, 0]
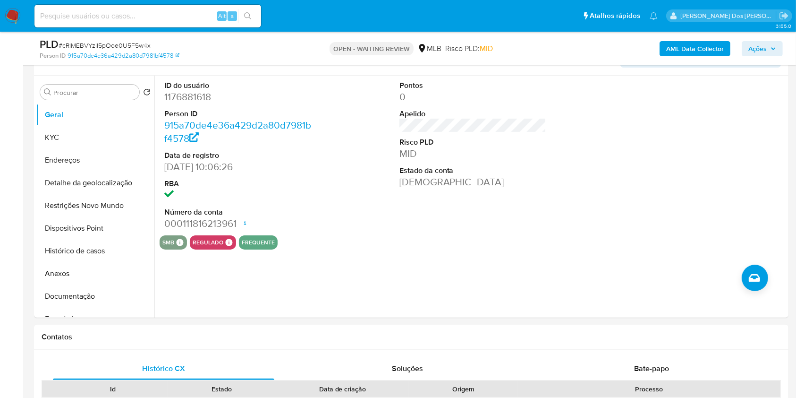
scroll to position [170, 0]
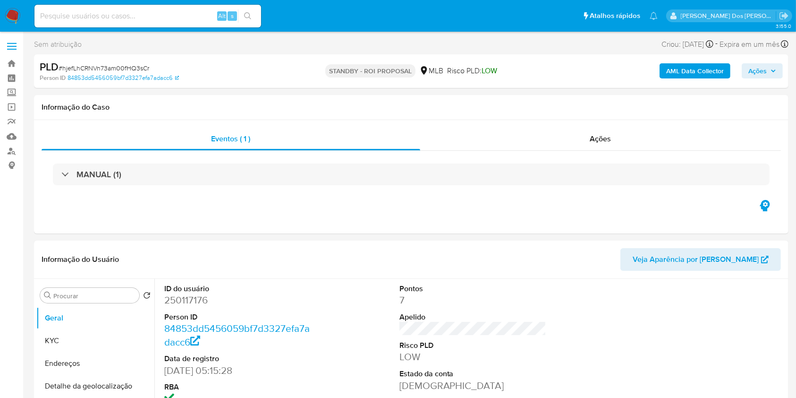
select select "10"
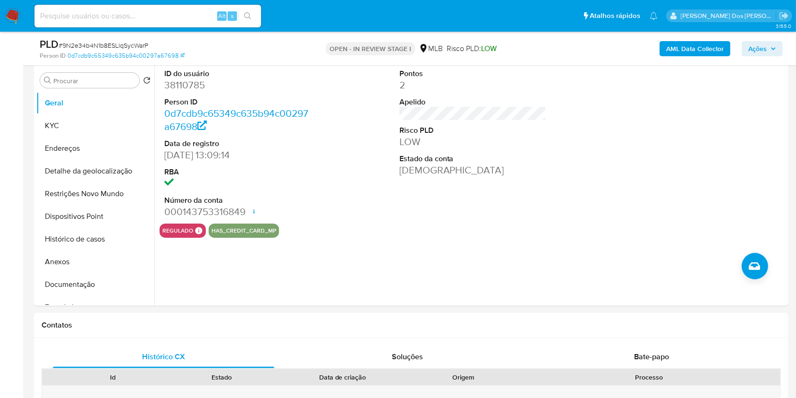
scroll to position [182, 0]
click at [63, 295] on button "Documentação" at bounding box center [91, 283] width 110 height 23
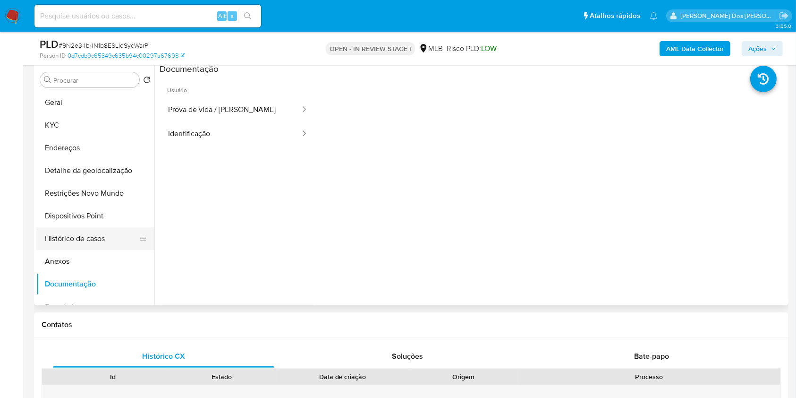
click at [92, 250] on button "Histórico de casos" at bounding box center [91, 238] width 110 height 23
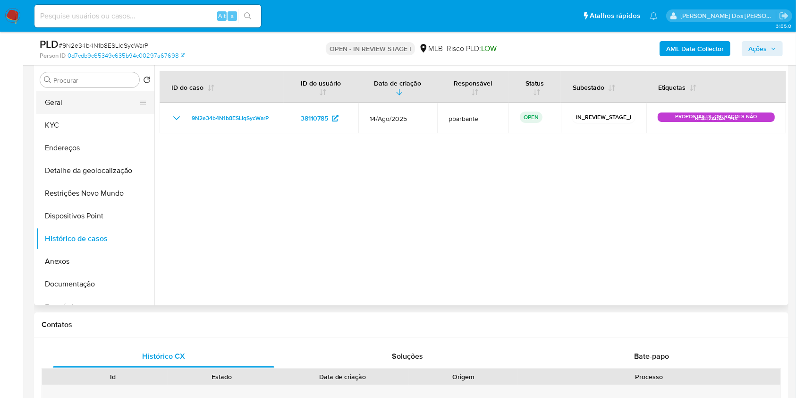
click at [81, 114] on button "Geral" at bounding box center [91, 102] width 110 height 23
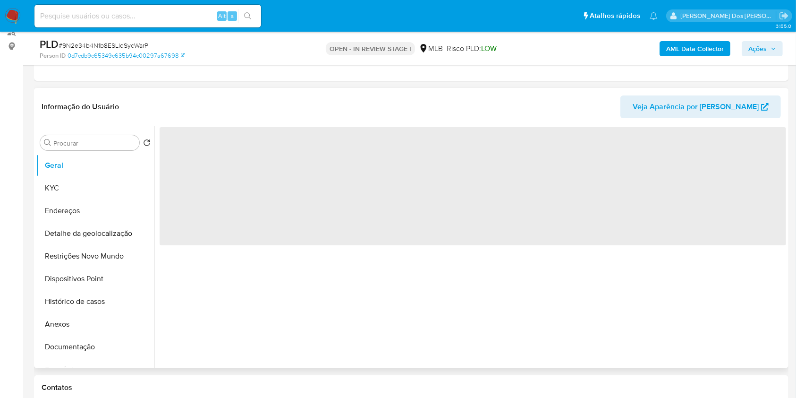
scroll to position [118, 0]
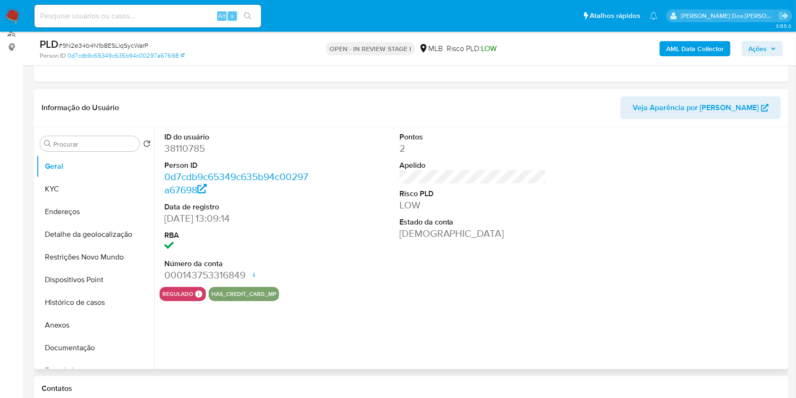
click at [191, 155] on dd "38110785" at bounding box center [237, 148] width 147 height 13
copy dd "38110785"
click at [84, 200] on button "KYC" at bounding box center [91, 189] width 110 height 23
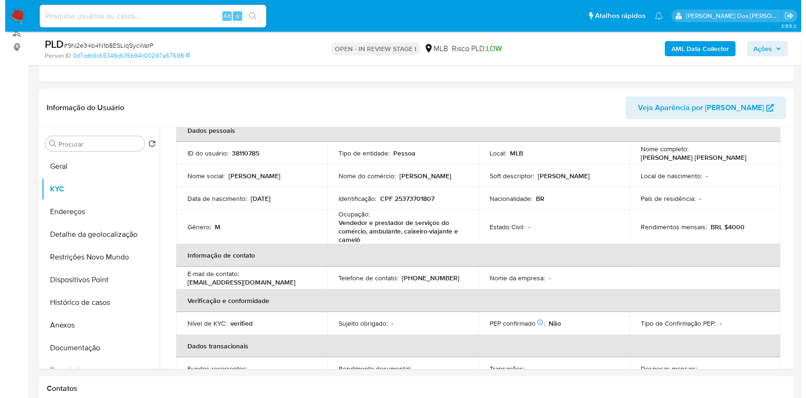
scroll to position [51, 0]
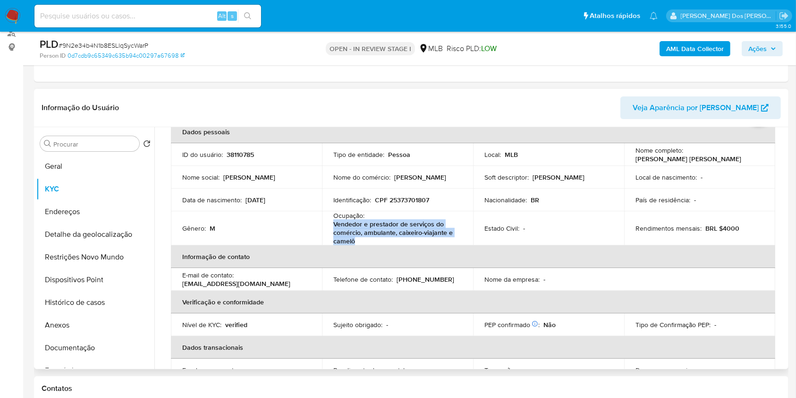
drag, startPoint x: 376, startPoint y: 254, endPoint x: 333, endPoint y: 239, distance: 45.5
click at [333, 239] on p "Vendedor e prestador de serviços do comércio, ambulante, caixeiro-viajante e ca…" at bounding box center [395, 232] width 125 height 25
copy p "Vendedor e prestador de serviços do comércio, ambulante, caixeiro-viajante e ca…"
click at [704, 50] on b "AML Data Collector" at bounding box center [695, 48] width 58 height 15
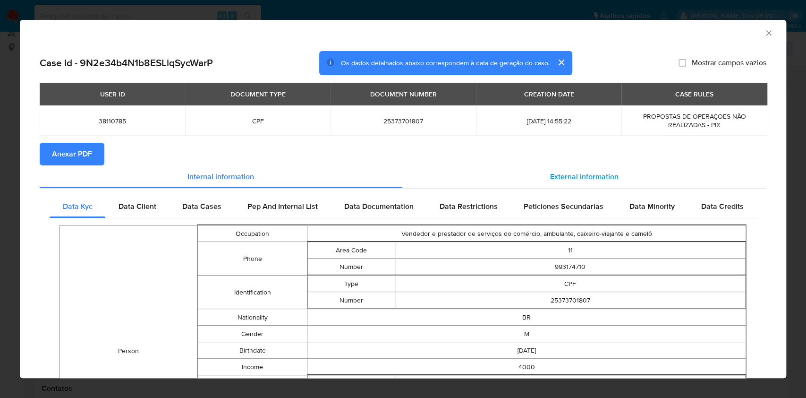
click at [557, 174] on span "External information" at bounding box center [584, 176] width 68 height 11
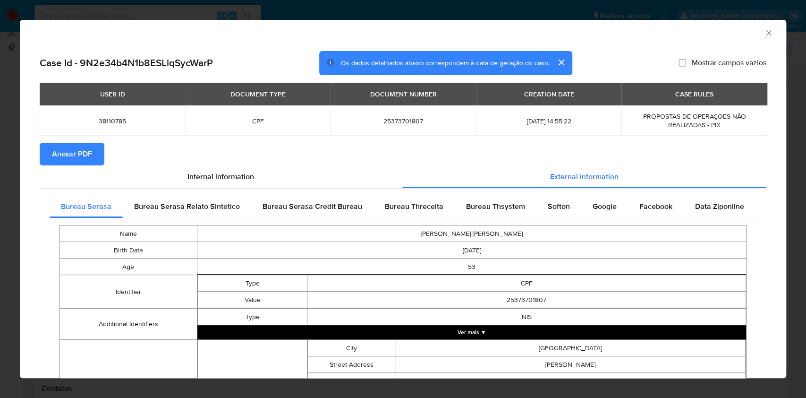
click at [82, 154] on span "Anexar PDF" at bounding box center [72, 154] width 40 height 21
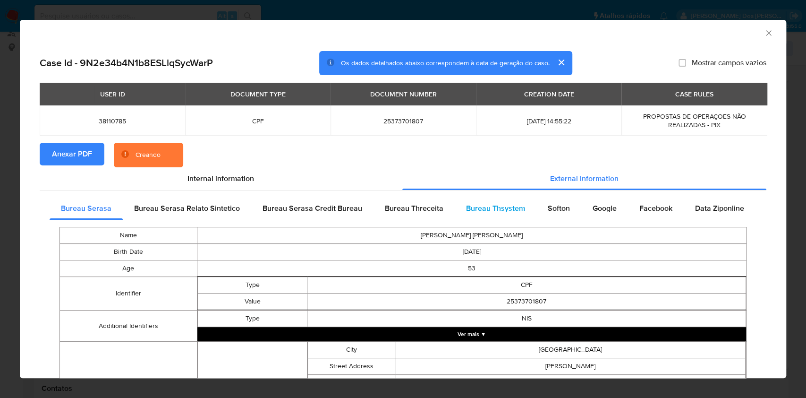
click at [484, 204] on span "Bureau Thsystem" at bounding box center [495, 208] width 59 height 11
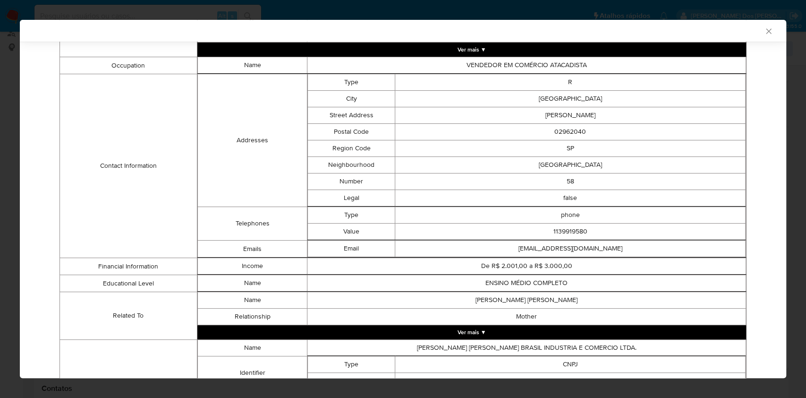
scroll to position [626, 0]
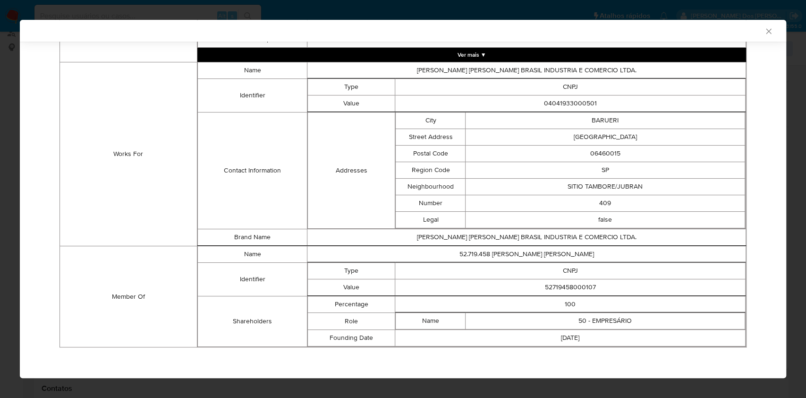
click at [572, 287] on td "52719458000107" at bounding box center [570, 287] width 350 height 17
copy td "52719458000107"
click at [572, 287] on td "52719458000107" at bounding box center [570, 287] width 350 height 17
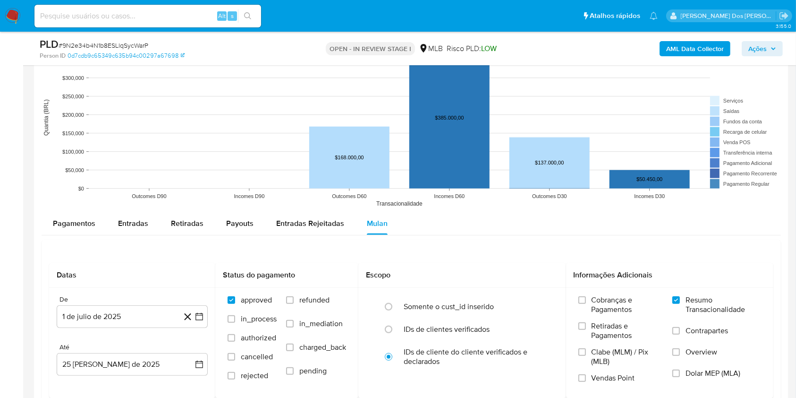
scroll to position [910, 0]
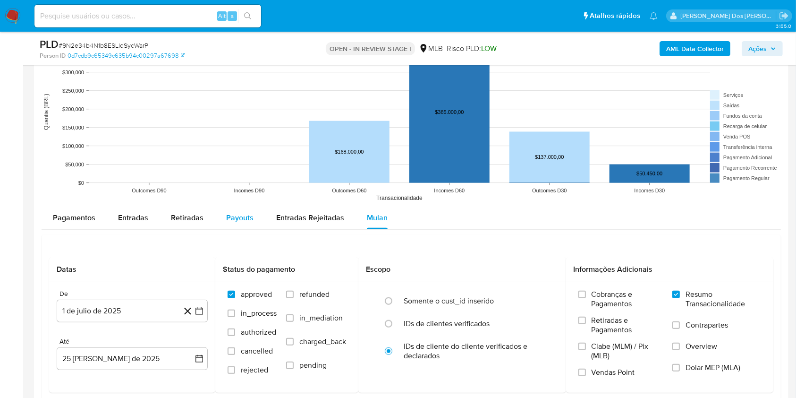
click at [255, 229] on button "Payouts" at bounding box center [240, 217] width 50 height 23
select select "10"
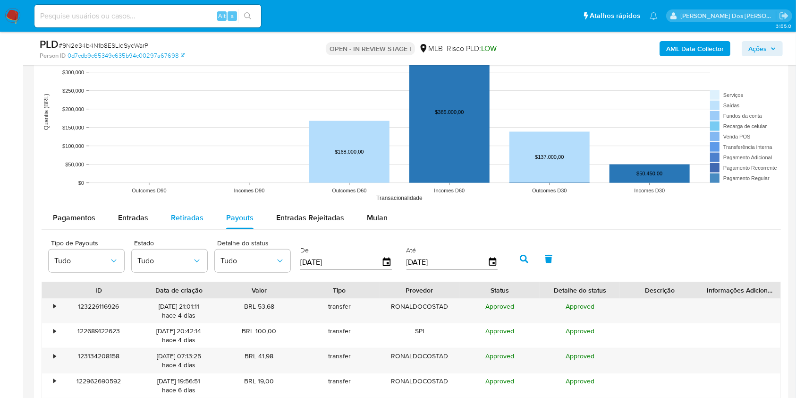
click at [185, 223] on span "Retiradas" at bounding box center [187, 217] width 33 height 11
select select "10"
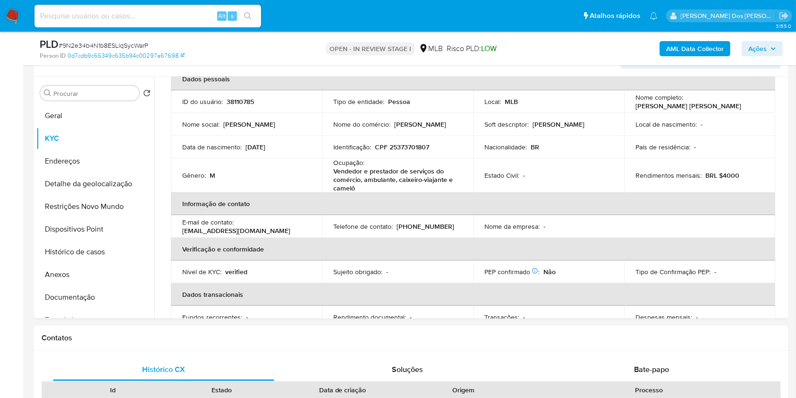
scroll to position [0, 0]
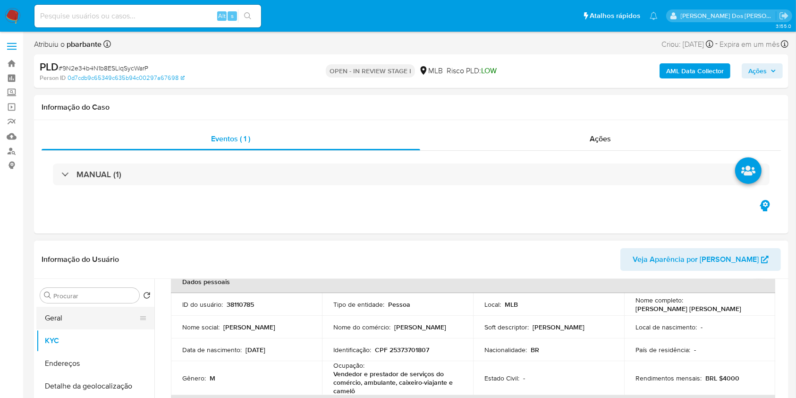
click at [69, 329] on button "Geral" at bounding box center [91, 317] width 110 height 23
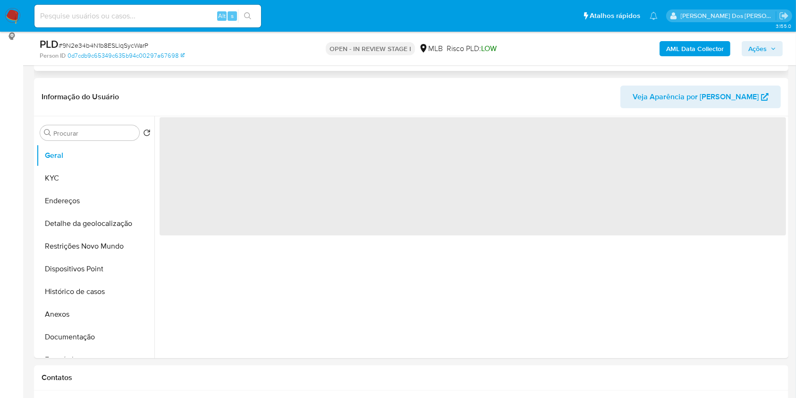
scroll to position [136, 0]
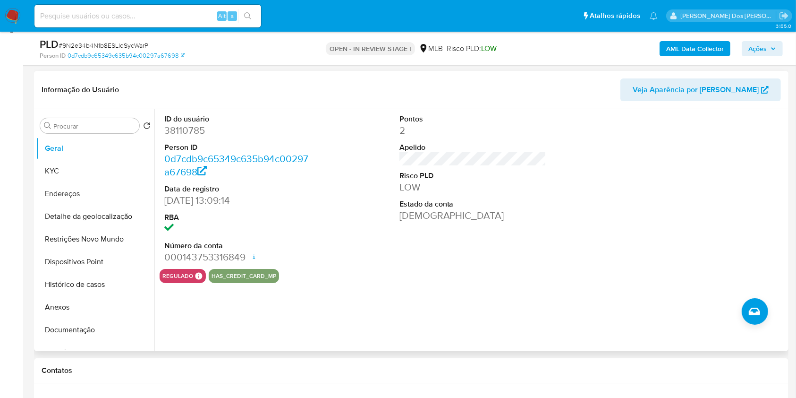
copy td "52719458000107"
click at [75, 182] on button "KYC" at bounding box center [91, 171] width 110 height 23
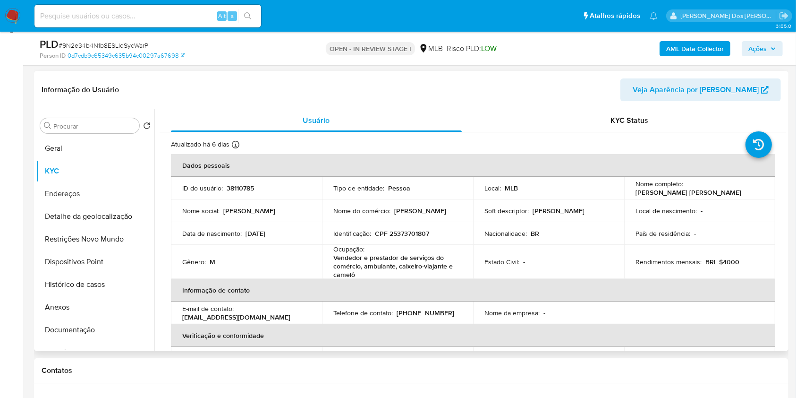
copy td "52719458000107"
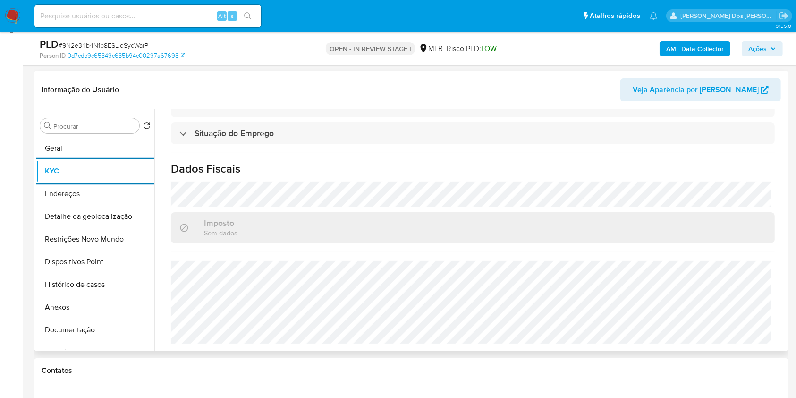
copy td "52719458000107"
click at [82, 228] on button "Detalhe da geolocalização" at bounding box center [91, 216] width 110 height 23
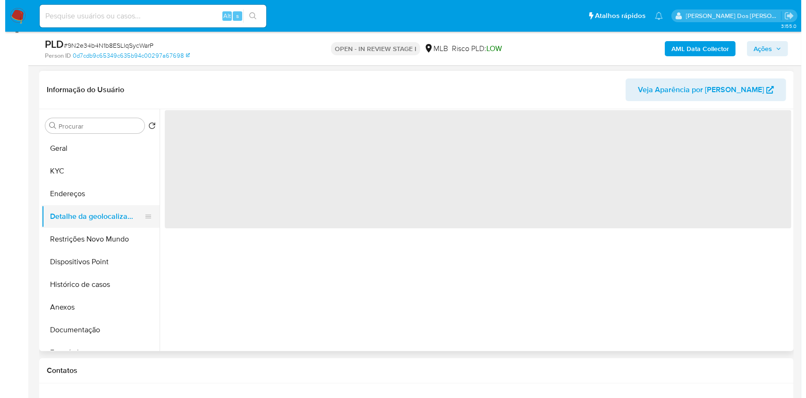
scroll to position [0, 0]
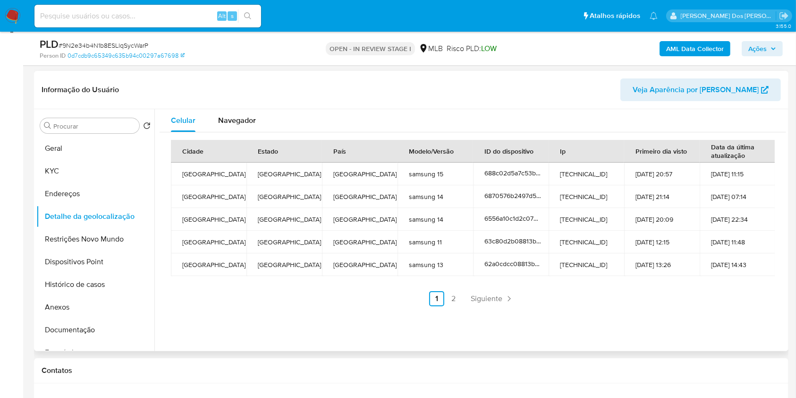
copy td "52719458000107"
click at [97, 250] on button "Restrições Novo Mundo" at bounding box center [91, 239] width 110 height 23
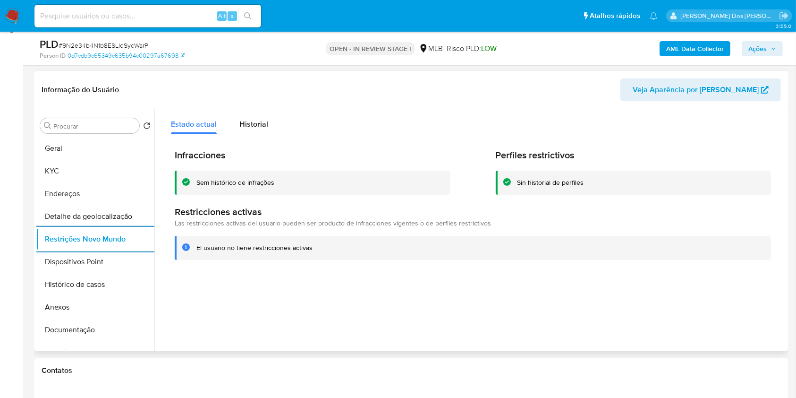
copy td "52719458000107"
click at [90, 273] on button "Dispositivos Point" at bounding box center [91, 261] width 110 height 23
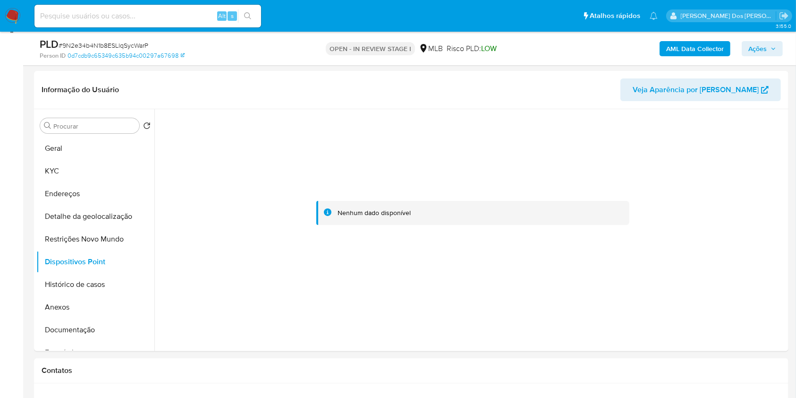
click at [766, 48] on span "Ações" at bounding box center [757, 48] width 18 height 15
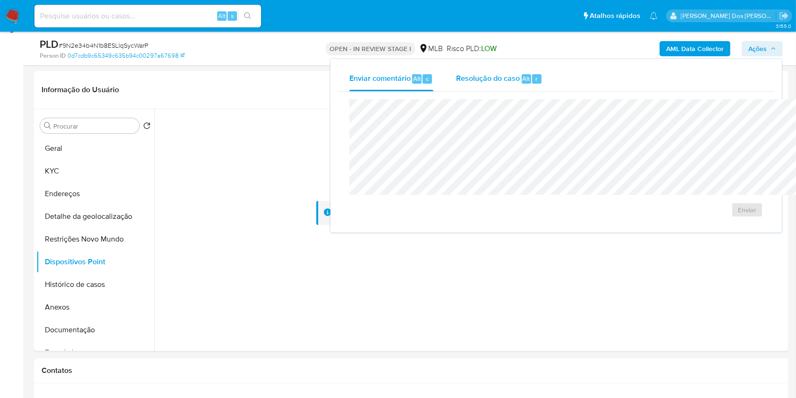
click at [456, 83] on span "Resolução do caso" at bounding box center [488, 78] width 64 height 11
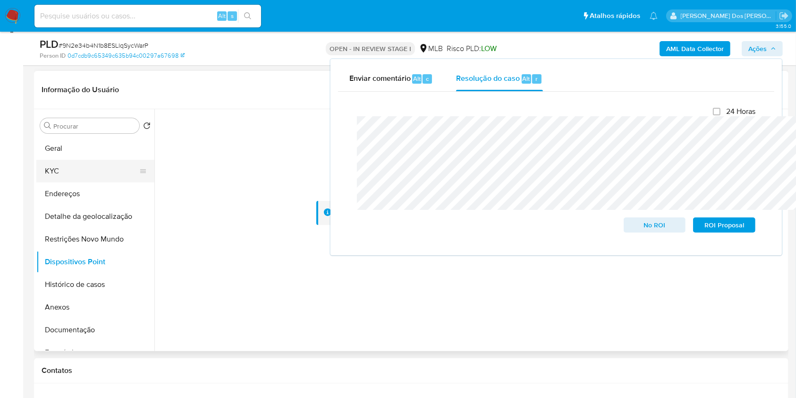
click at [103, 182] on button "KYC" at bounding box center [91, 171] width 110 height 23
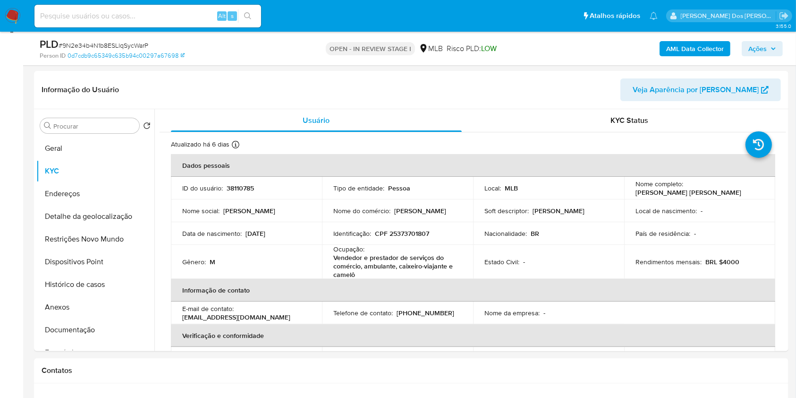
click at [700, 43] on b "AML Data Collector" at bounding box center [695, 48] width 58 height 15
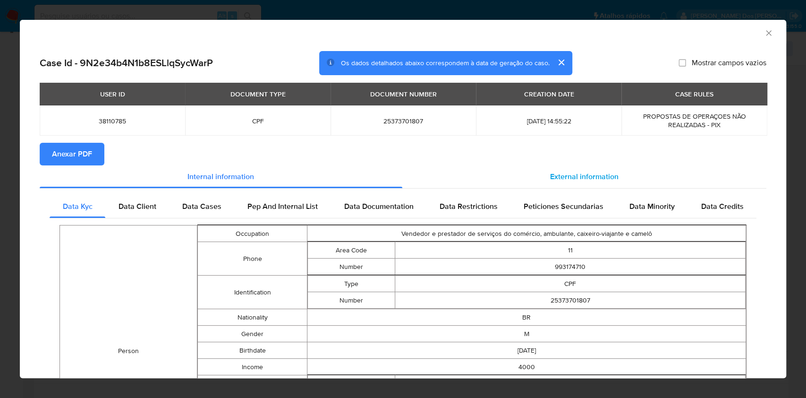
click at [553, 179] on span "External information" at bounding box center [584, 176] width 68 height 11
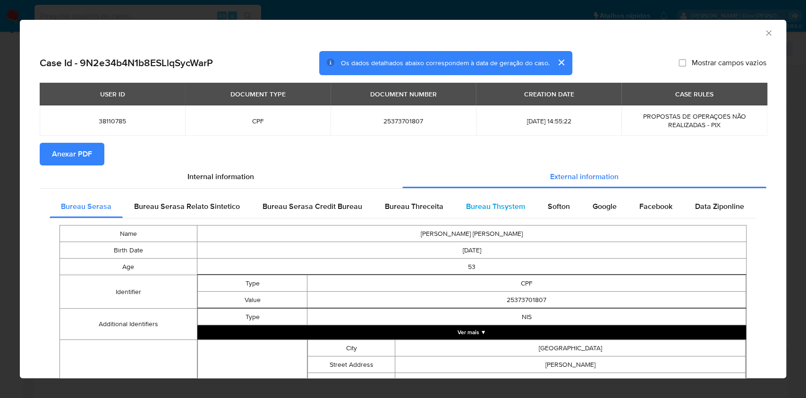
click at [477, 198] on div "Bureau Thsystem" at bounding box center [496, 206] width 82 height 23
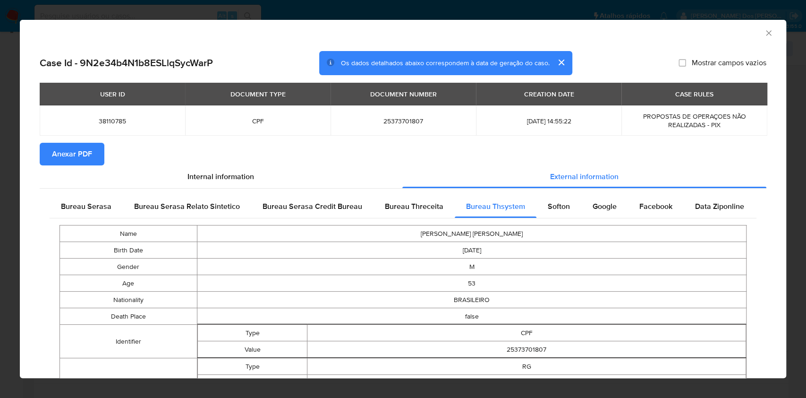
click at [97, 155] on button "Anexar PDF" at bounding box center [72, 154] width 65 height 23
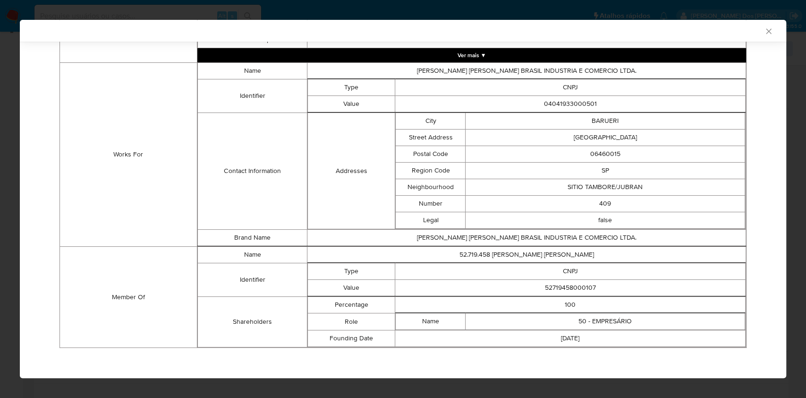
scroll to position [625, 0]
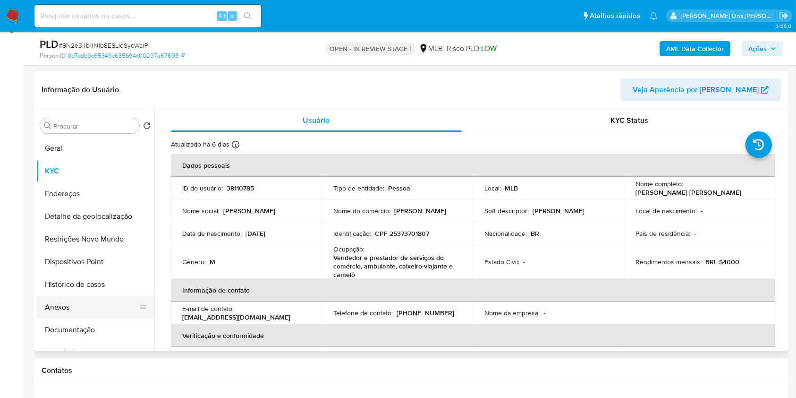
click at [59, 316] on button "Anexos" at bounding box center [91, 307] width 110 height 23
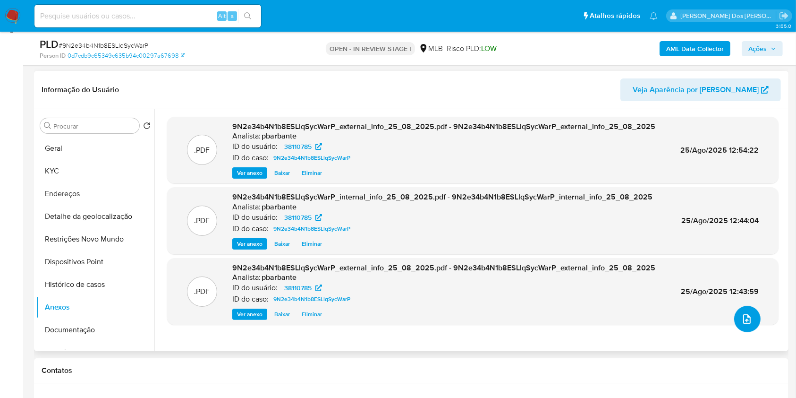
click at [747, 332] on button "upload-file" at bounding box center [747, 319] width 26 height 26
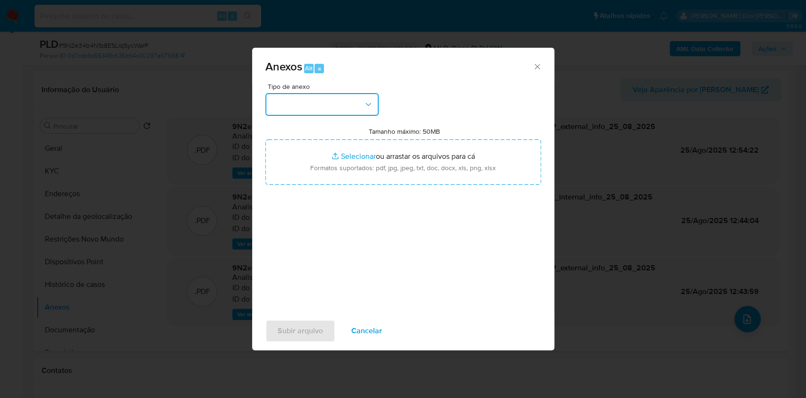
click at [330, 93] on button "button" at bounding box center [321, 104] width 113 height 23
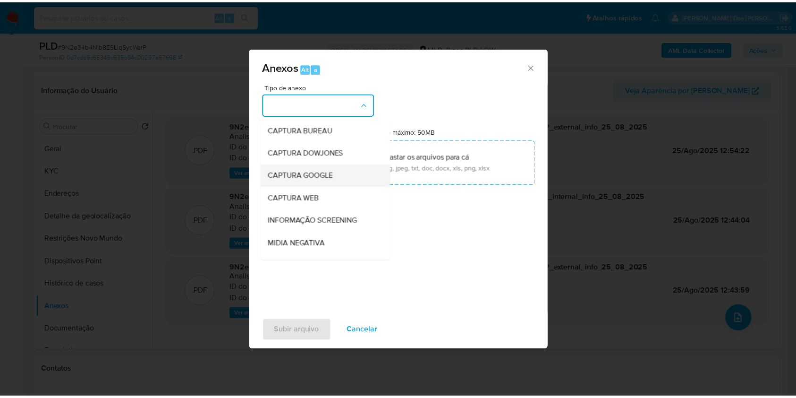
scroll to position [117, 0]
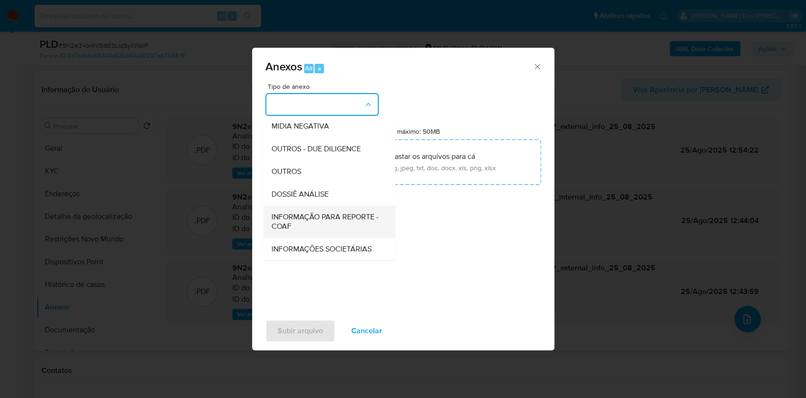
click at [306, 212] on span "INFORMAÇÃO PARA REPORTE - COAF" at bounding box center [326, 221] width 110 height 19
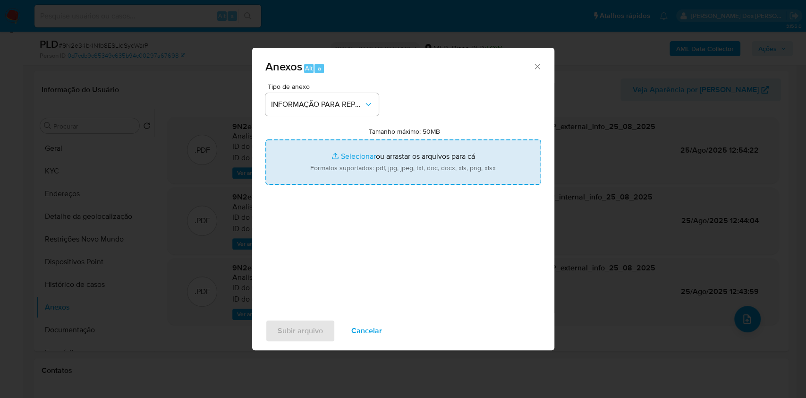
type input "C:\fakepath\SAR - XXX - CPF 25373701807 - RONALDO COSTA DOREA ANDRADE.pdf"
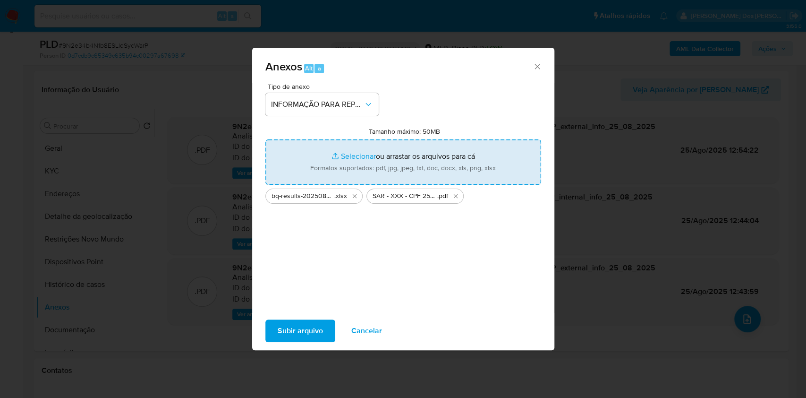
type input "C:\fakepath\Mulan 38110785_2025_08_25_10_38_20.xlsx"
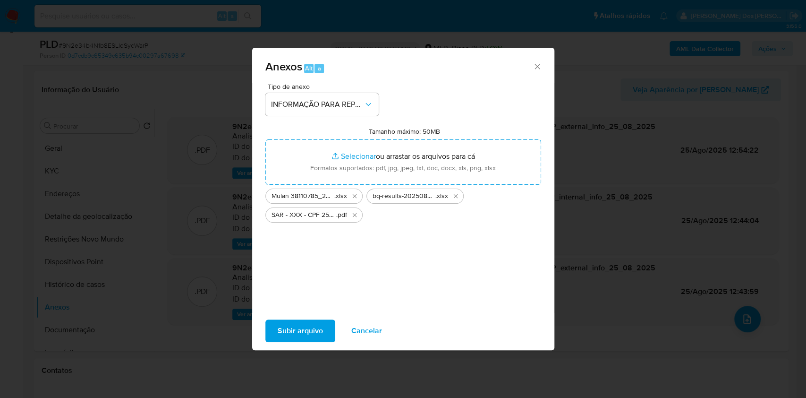
click at [278, 341] on span "Subir arquivo" at bounding box center [300, 330] width 45 height 21
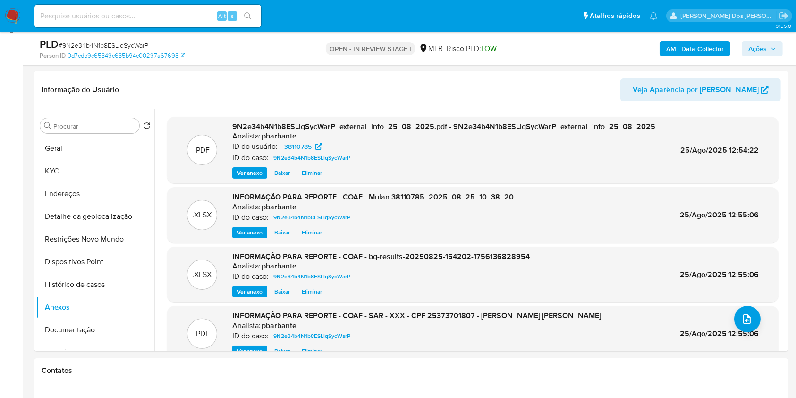
click at [756, 45] on span "Ações" at bounding box center [757, 48] width 18 height 15
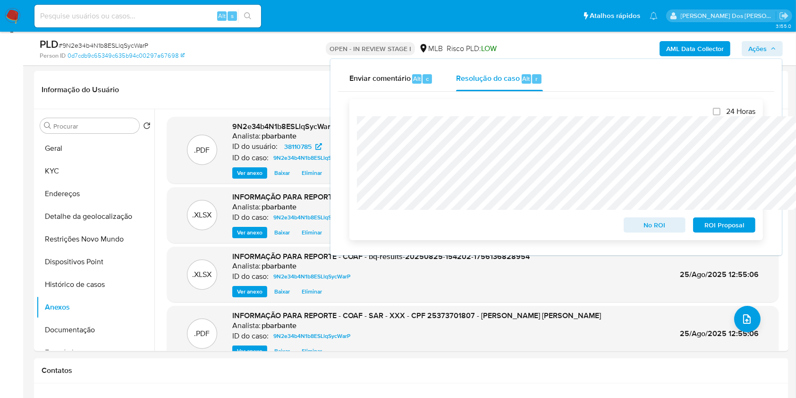
click at [729, 231] on span "ROI Proposal" at bounding box center [724, 224] width 49 height 13
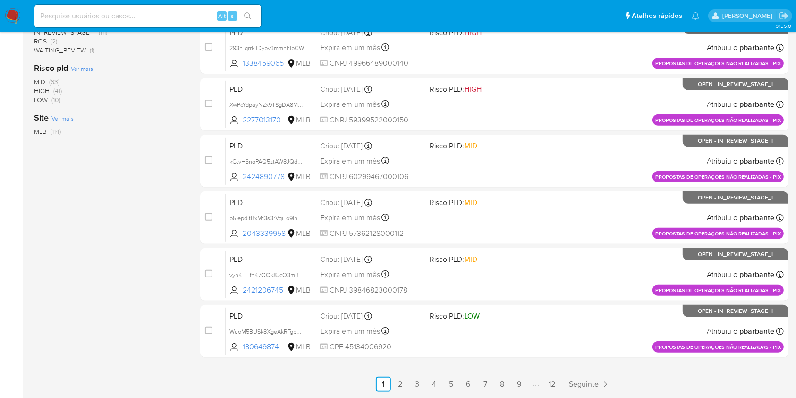
scroll to position [422, 0]
click at [408, 382] on link "2" at bounding box center [400, 383] width 15 height 15
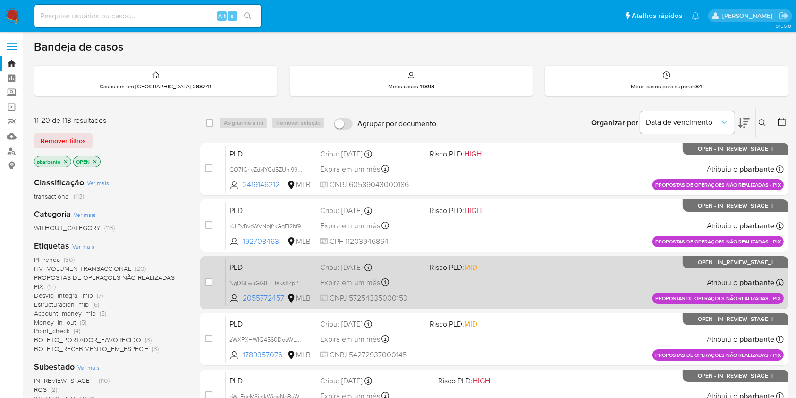
scroll to position [422, 0]
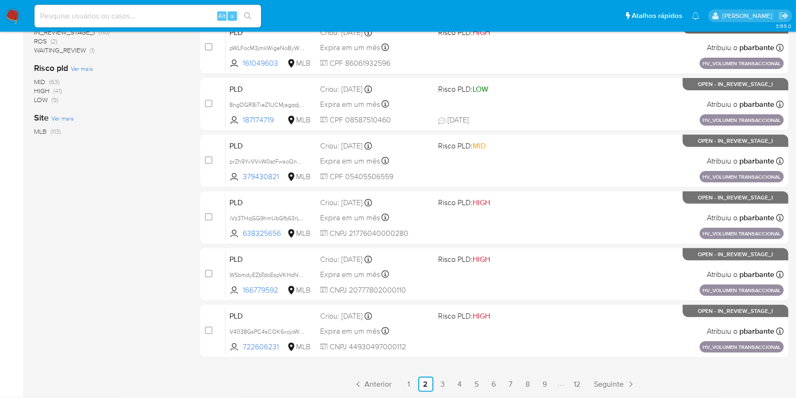
click at [416, 393] on main "3.155.0" at bounding box center [398, 25] width 796 height 746
click at [419, 375] on div "select-all-cases-checkbox Asignarme a mí Remover seleção Agrupar por documento …" at bounding box center [494, 76] width 588 height 632
click at [416, 380] on link "1" at bounding box center [408, 383] width 15 height 15
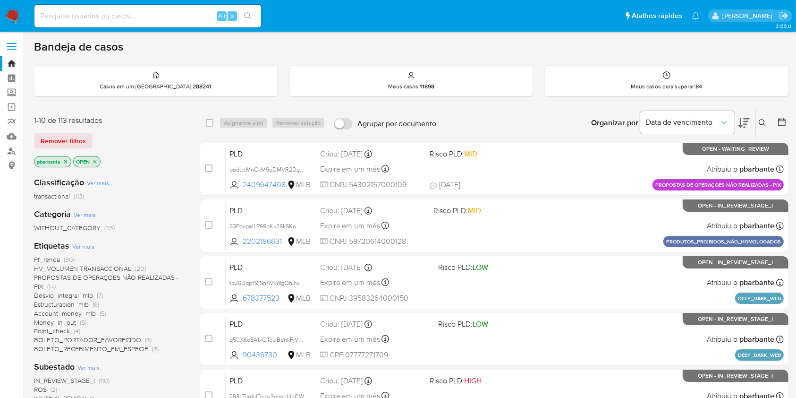
click at [598, 129] on b "Organizar por" at bounding box center [614, 122] width 47 height 13
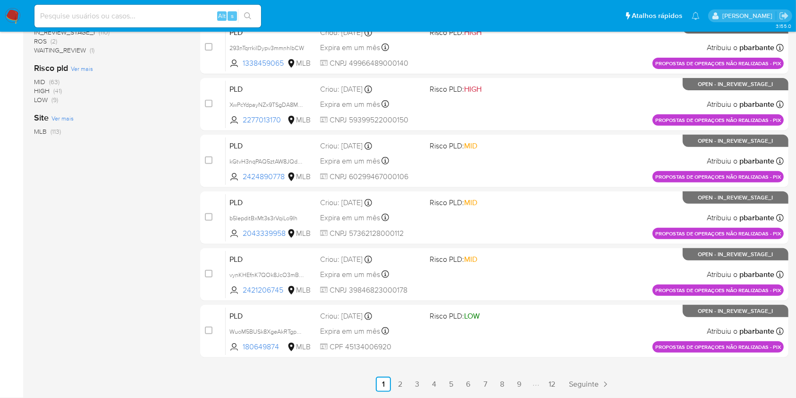
scroll to position [422, 0]
click at [408, 390] on link "2" at bounding box center [400, 383] width 15 height 15
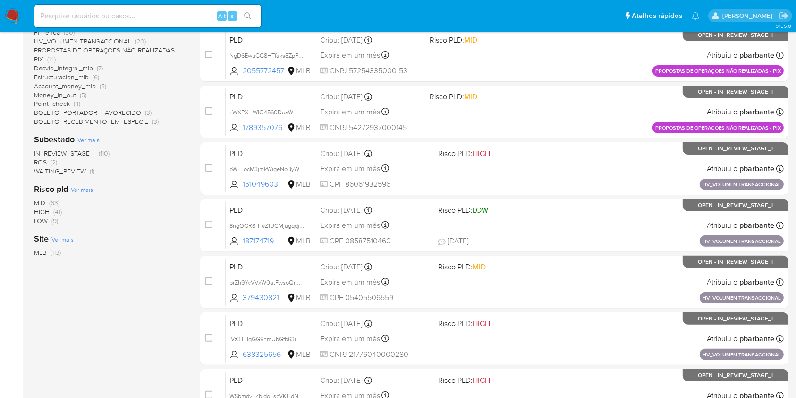
scroll to position [293, 0]
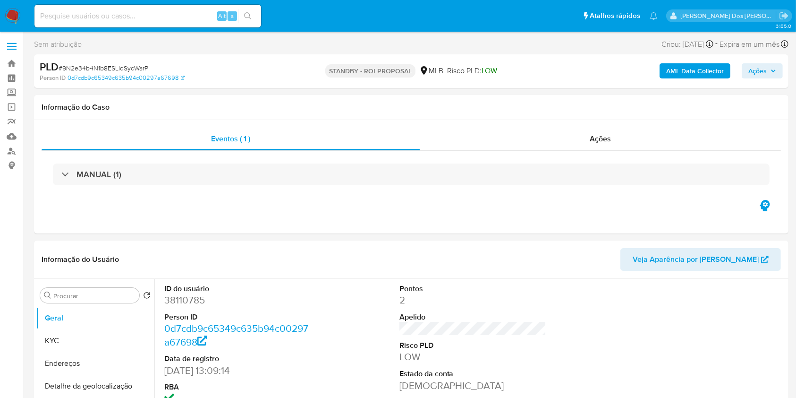
select select "10"
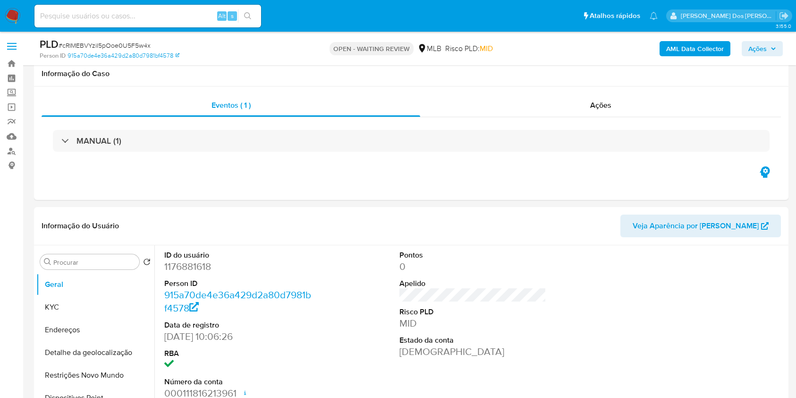
scroll to position [170, 0]
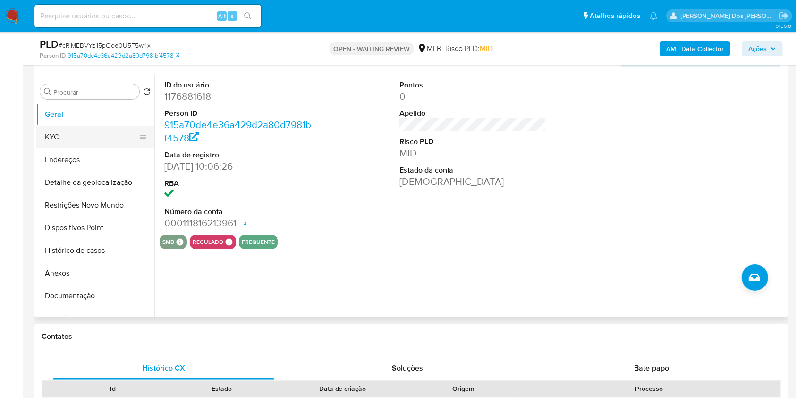
click at [58, 146] on button "KYC" at bounding box center [91, 137] width 110 height 23
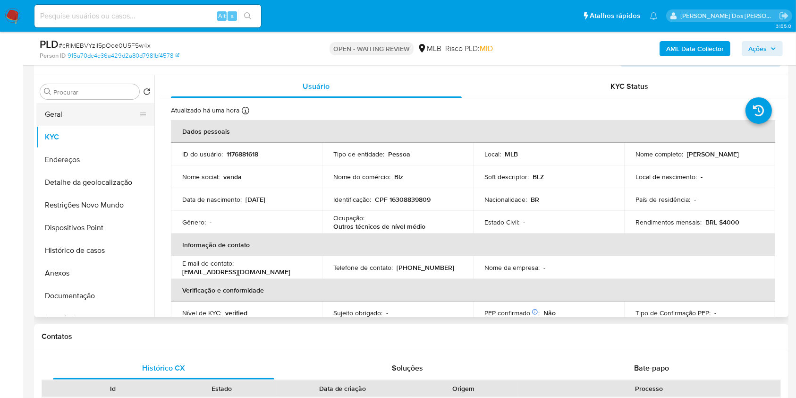
click at [94, 126] on button "Geral" at bounding box center [91, 114] width 110 height 23
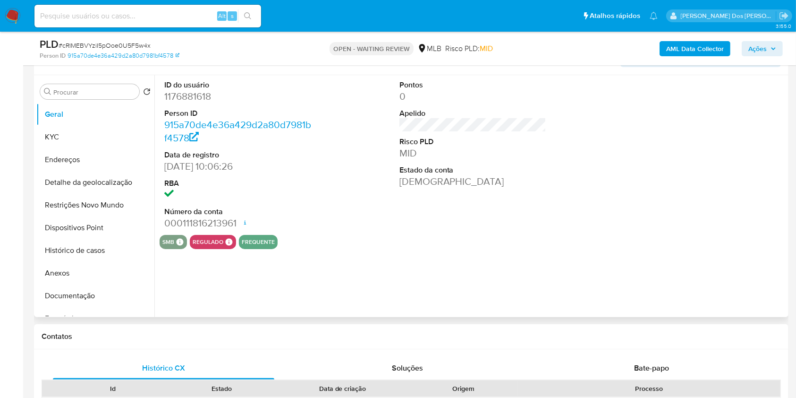
click at [199, 103] on dd "1176881618" at bounding box center [237, 96] width 147 height 13
copy dd "1176881618"
click at [100, 307] on button "Documentação" at bounding box center [91, 295] width 110 height 23
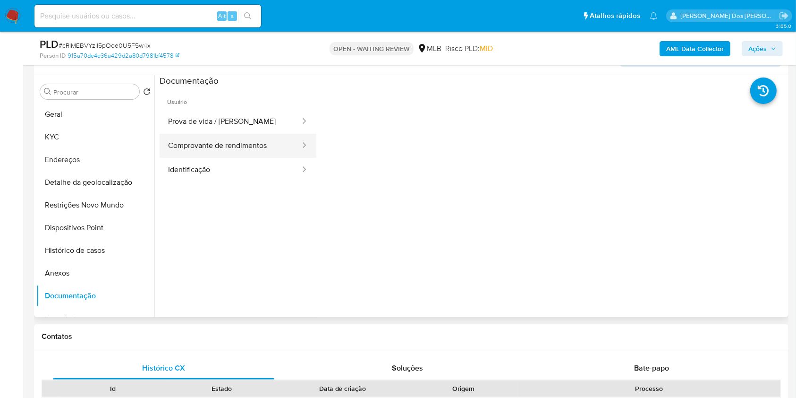
click at [264, 154] on button "Comprovante de rendimentos" at bounding box center [231, 146] width 142 height 24
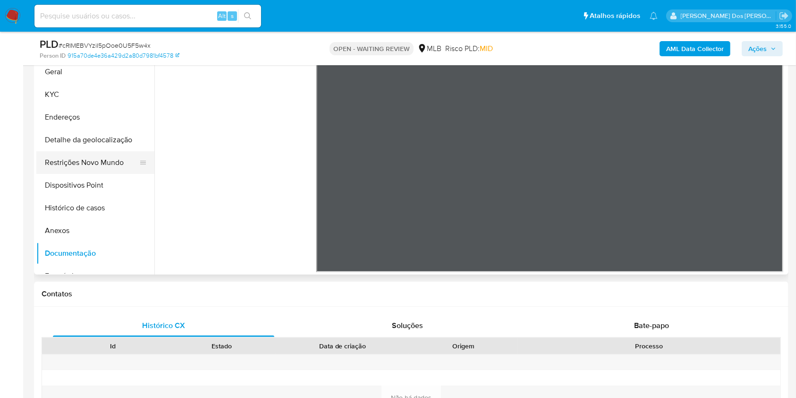
scroll to position [212, 0]
click at [77, 99] on button "KYC" at bounding box center [91, 95] width 110 height 23
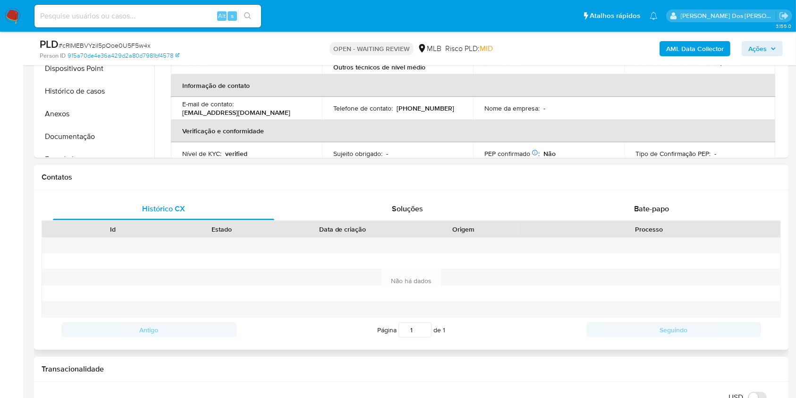
scroll to position [331, 0]
click at [676, 219] on div "Bate-papo" at bounding box center [651, 207] width 221 height 23
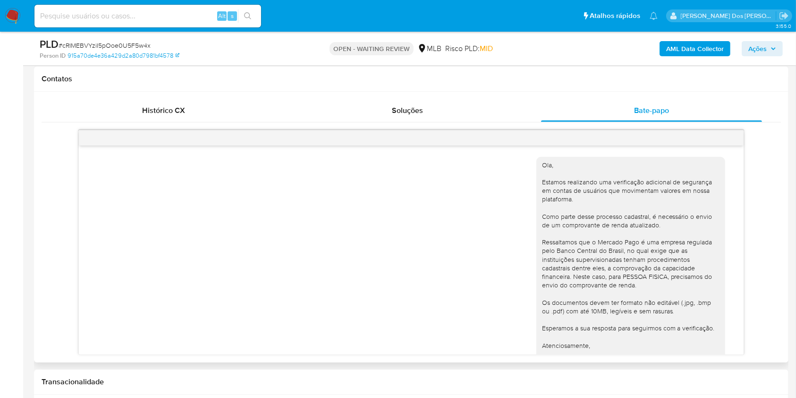
scroll to position [422, 0]
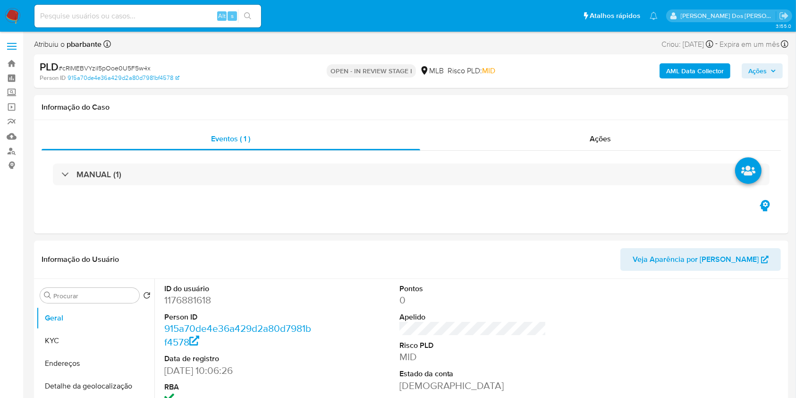
select select "10"
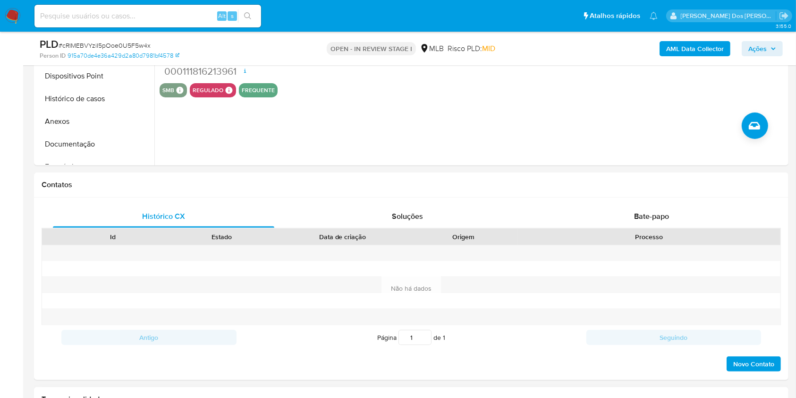
scroll to position [286, 0]
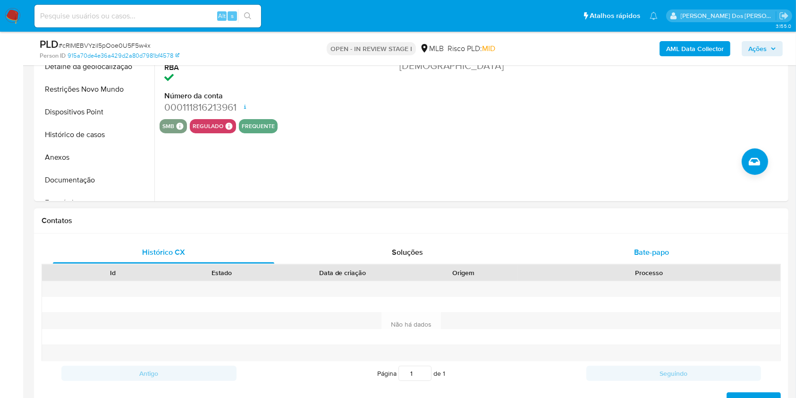
click at [632, 263] on div "Bate-papo" at bounding box center [651, 252] width 221 height 23
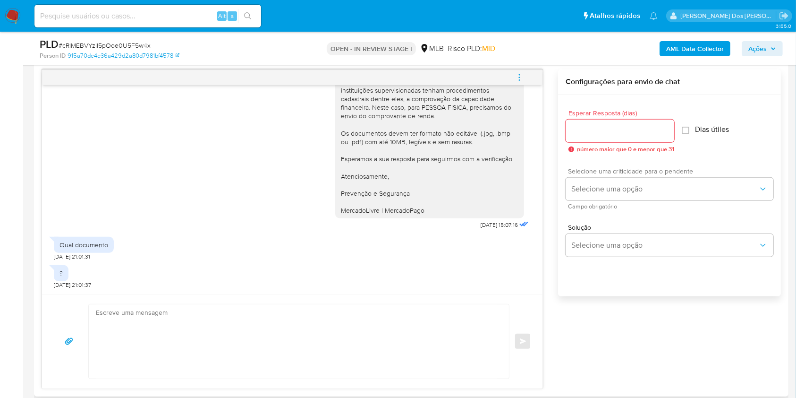
scroll to position [476, 0]
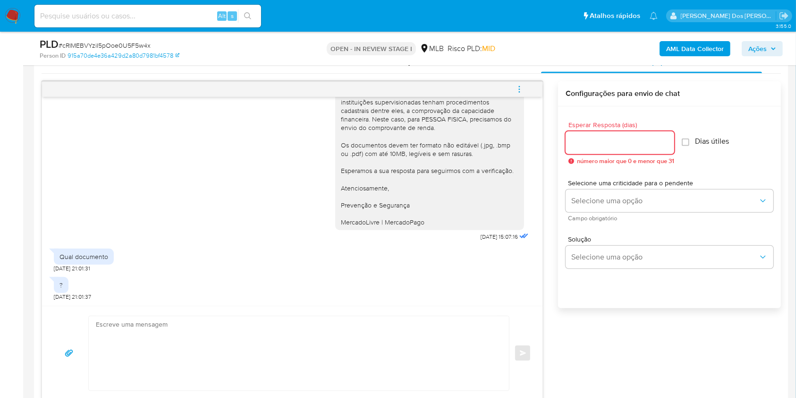
click at [634, 149] on input "Esperar Resposta (dias)" at bounding box center [620, 142] width 109 height 12
type input "3"
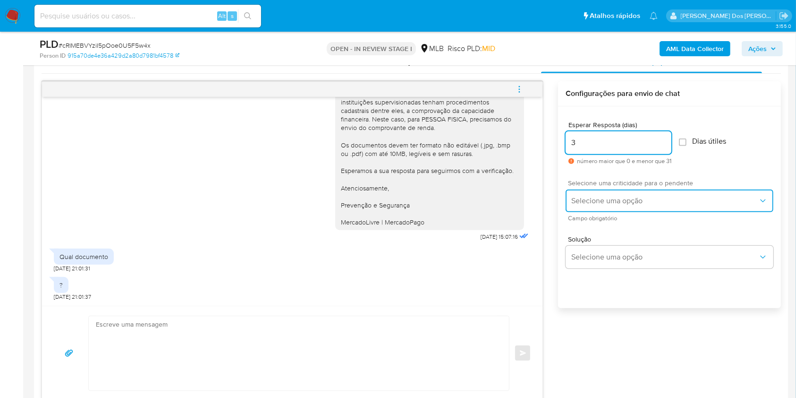
click at [612, 212] on button "Selecione uma opção" at bounding box center [670, 200] width 208 height 23
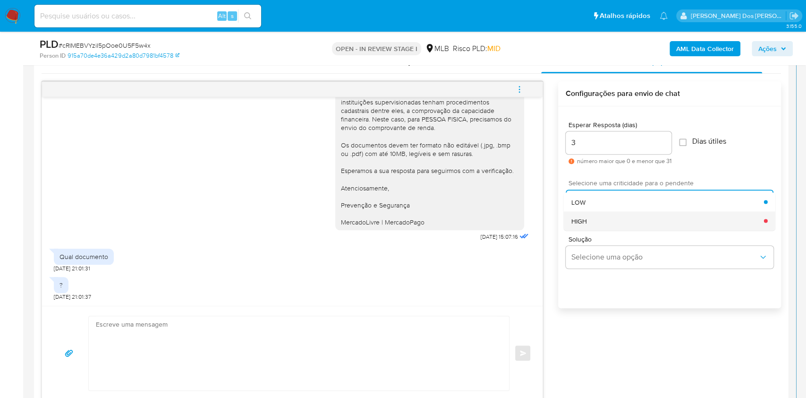
click at [619, 230] on div "HIGH" at bounding box center [667, 220] width 193 height 19
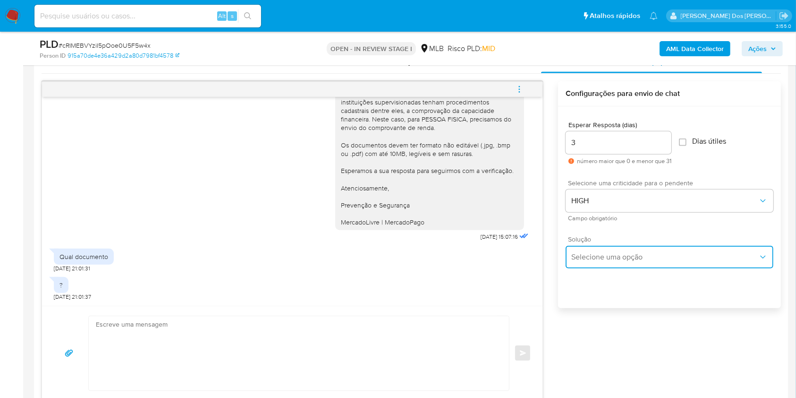
click at [616, 263] on button "Selecione uma opção" at bounding box center [670, 257] width 208 height 23
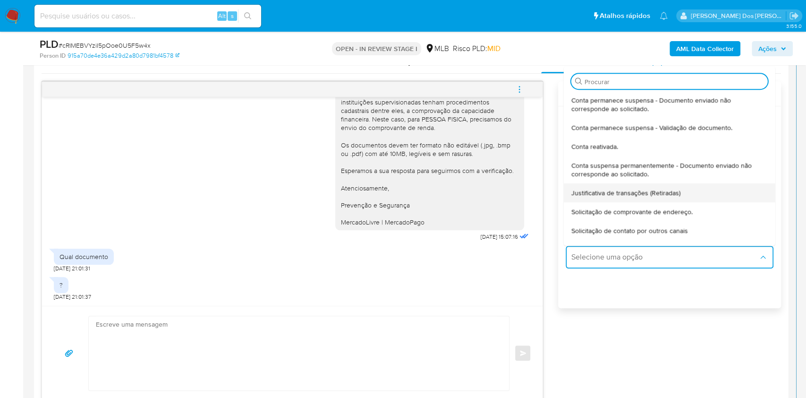
click at [604, 199] on div "Justificativa de transações (Retiradas)" at bounding box center [669, 192] width 196 height 19
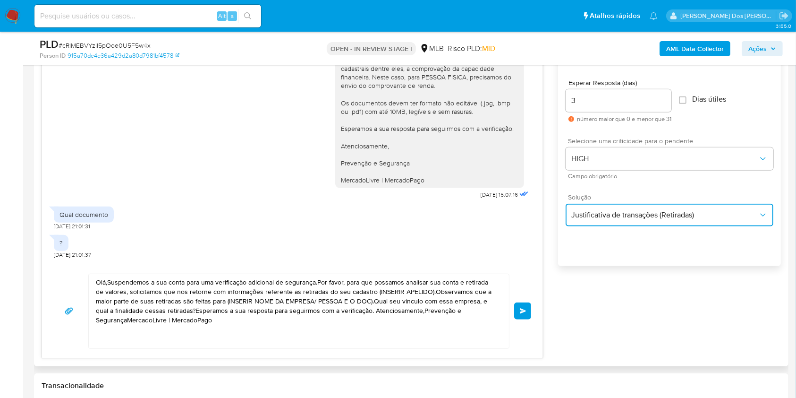
scroll to position [541, 0]
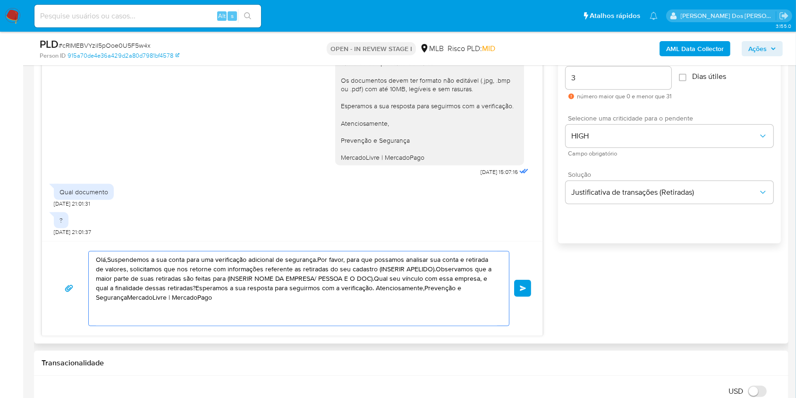
click at [314, 272] on textarea "Olá,Suspendemos a sua conta para uma verificação adicional de segurança.Por fav…" at bounding box center [296, 288] width 401 height 74
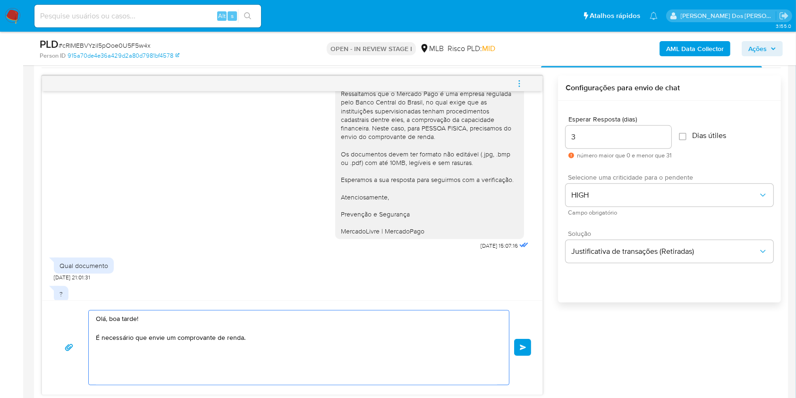
scroll to position [109, 0]
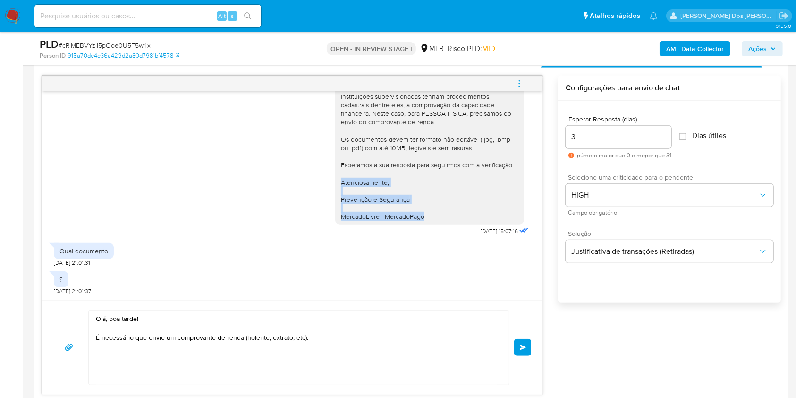
drag, startPoint x: 416, startPoint y: 229, endPoint x: 329, endPoint y: 196, distance: 92.5
click at [335, 196] on div "Ola, Estamos realizando uma verificação adicional de segurança em contas de usu…" at bounding box center [429, 109] width 189 height 231
copy div "Atenciosamente, Prevenção e Segurança MercadoLivre | MercadoPago"
click at [316, 362] on textarea "Olá, boa tarde! É necessário que envie um comprovante de renda (holerite, extra…" at bounding box center [296, 347] width 401 height 74
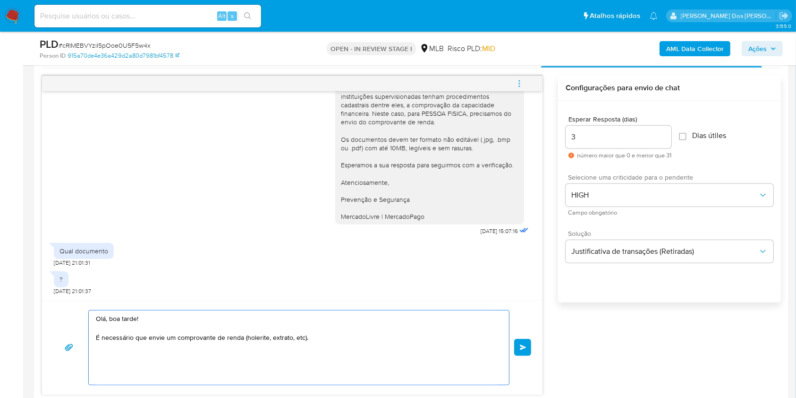
paste textarea "Atenciosamente, Prevenção e Segurança MercadoLivre | MercadoPago"
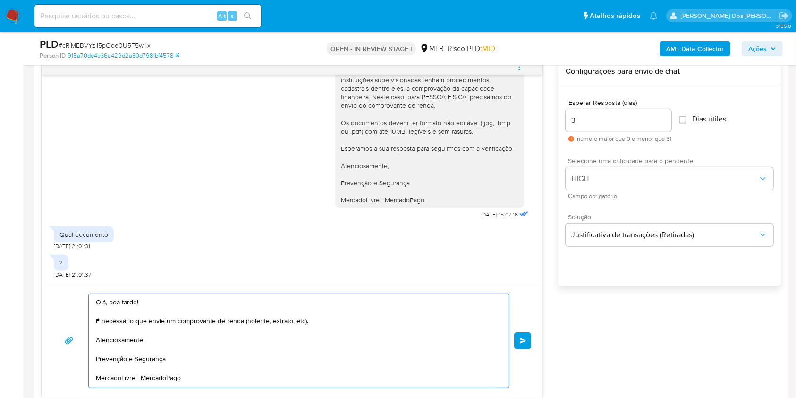
click at [159, 364] on textarea "Olá, boa tarde! É necessário que envie um comprovante de renda (holerite, extra…" at bounding box center [296, 340] width 401 height 93
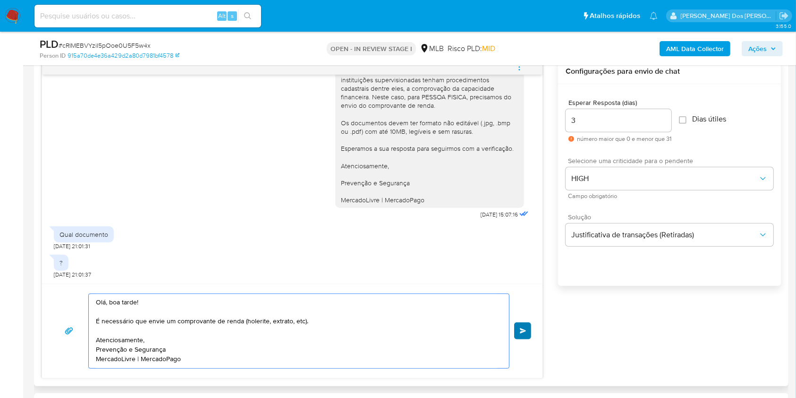
type textarea "Olá, boa tarde! É necessário que envie um comprovante de renda (holerite, extra…"
click at [522, 339] on button "common.send" at bounding box center [522, 330] width 17 height 17
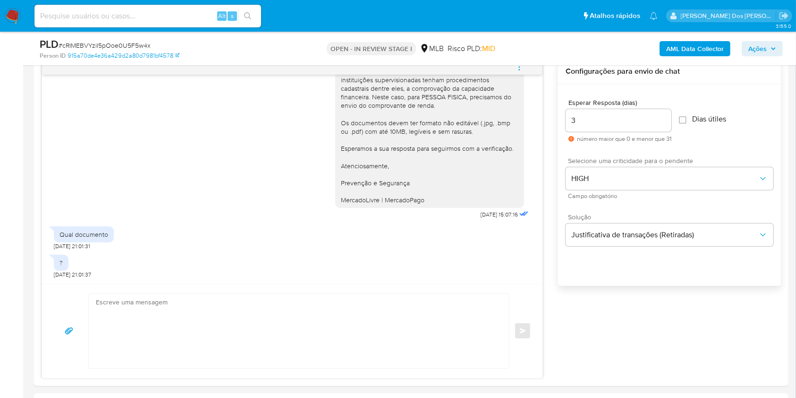
scroll to position [204, 0]
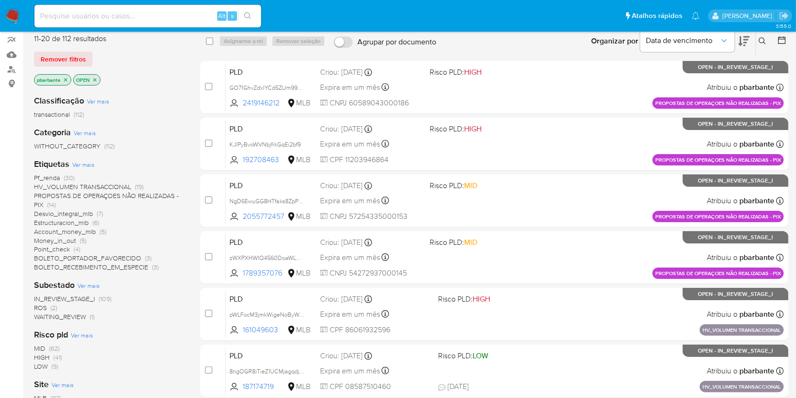
scroll to position [422, 0]
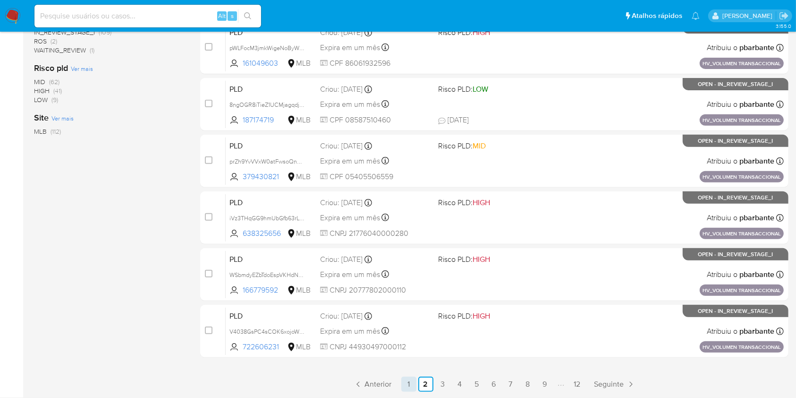
click at [416, 385] on link "1" at bounding box center [408, 383] width 15 height 15
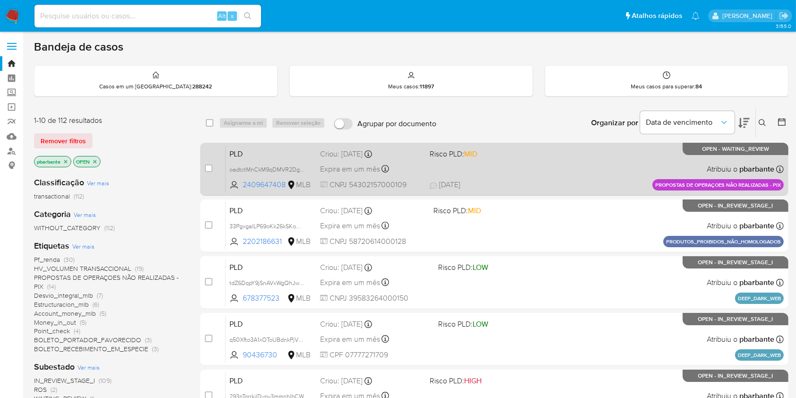
click at [511, 178] on div "PLD oadtctMnCkM9qDMVR2Dg7f87 2409647408 MLB Risco PLD: MID Criou: [DATE] Criou:…" at bounding box center [505, 169] width 558 height 48
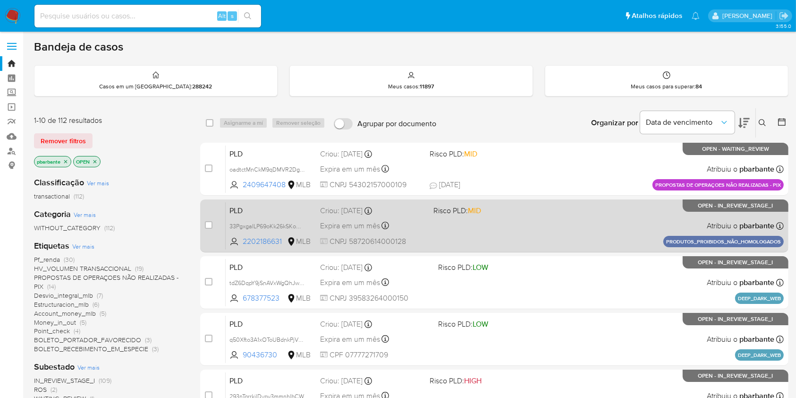
click at [501, 240] on div "PLD 33PgxgaILP69oKk26kSKowOD 2202186631 MLB Risco PLD: MID Criou: [DATE] Criou:…" at bounding box center [505, 226] width 558 height 48
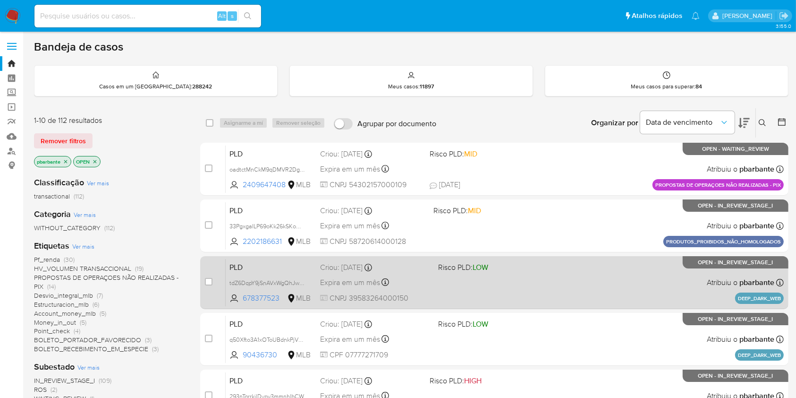
click at [488, 272] on span "LOW" at bounding box center [481, 267] width 16 height 11
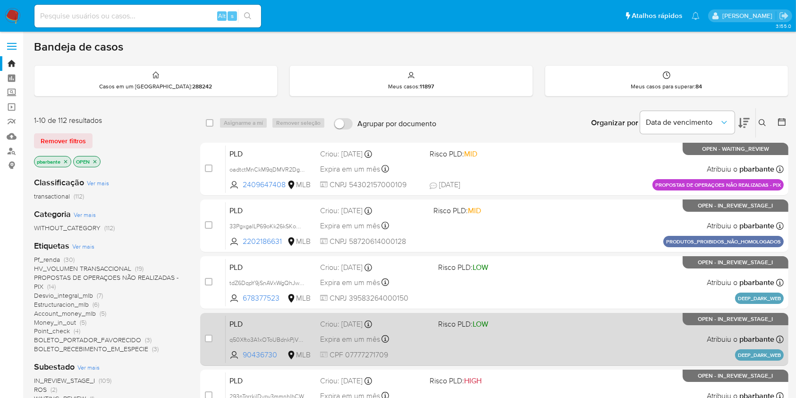
click at [488, 329] on span "LOW" at bounding box center [481, 323] width 16 height 11
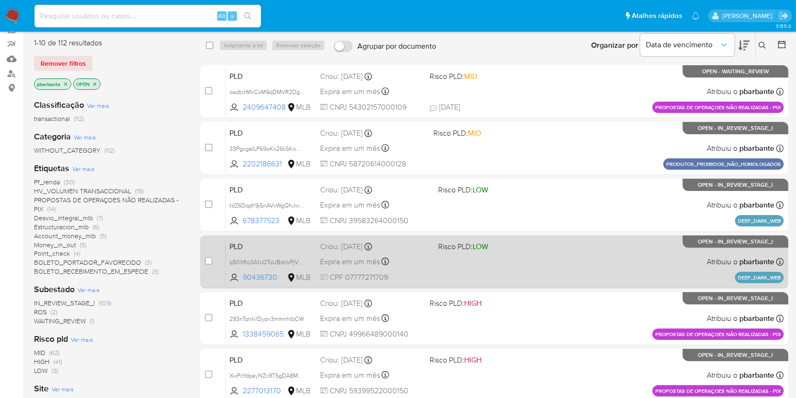
scroll to position [102, 0]
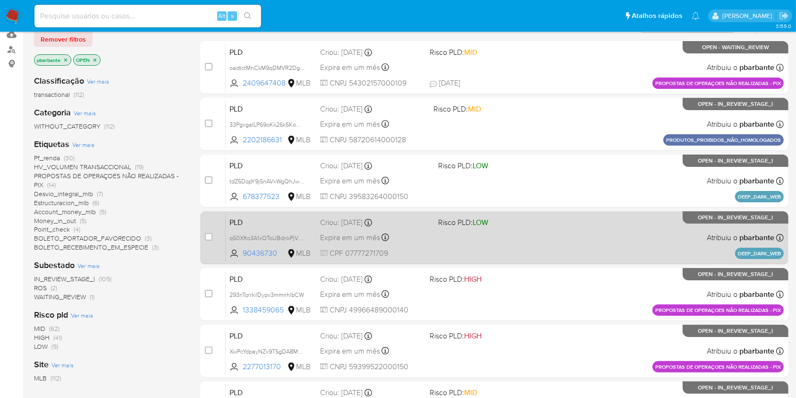
click at [512, 318] on div "PLD 293nTqrrkilDypv3mmnhlbCW 1338459065 MLB Risco PLD: HIGH Criou: 14/08/2025 C…" at bounding box center [505, 294] width 558 height 48
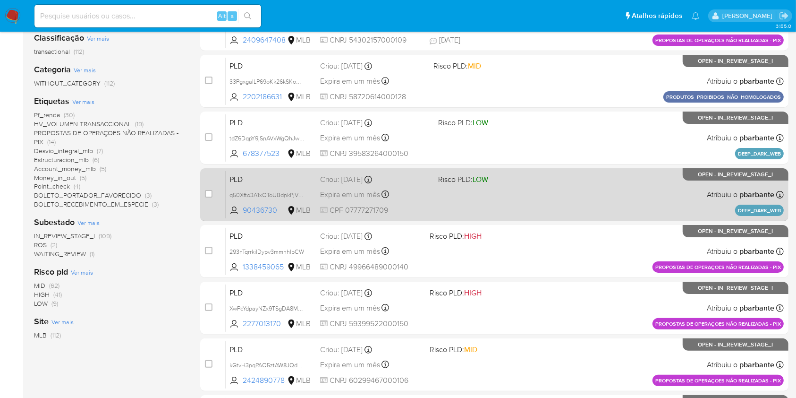
click at [512, 331] on div "PLD XwPcYdpayNZx9TSgDA8Muegn 2277013170 MLB Risco PLD: HIGH Criou: 14/08/2025 C…" at bounding box center [505, 308] width 558 height 48
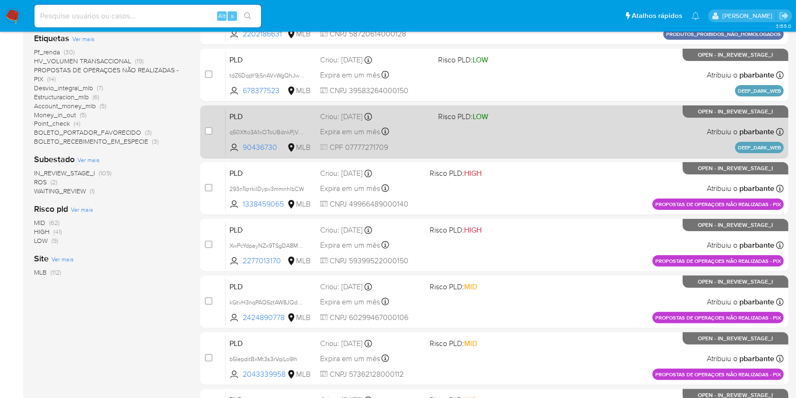
click at [512, 325] on div "PLD kGtvH3nqPAQ5ztAW8JQd6msR 2424890778 MLB Risco PLD: MID Criou: 14/08/2025 Cr…" at bounding box center [505, 302] width 558 height 48
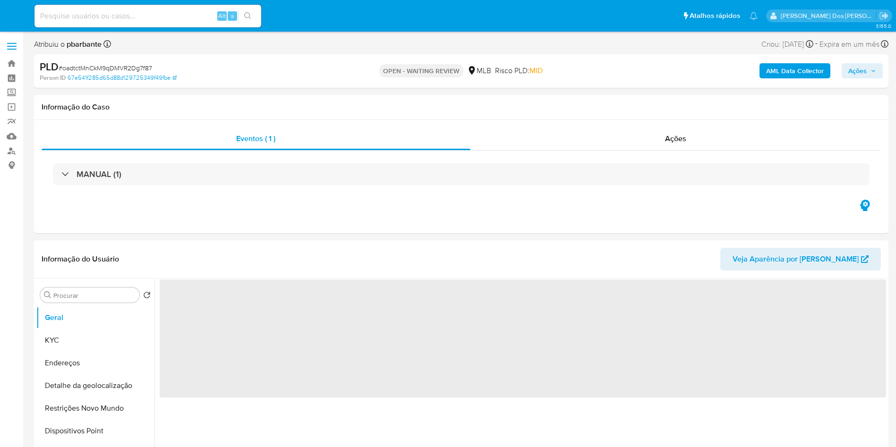
select select "10"
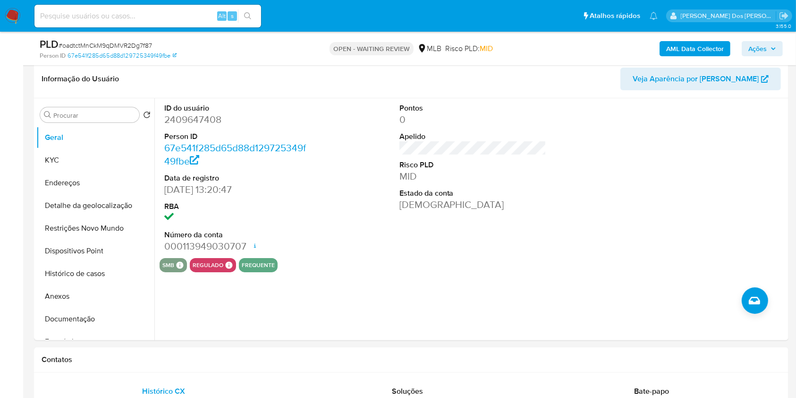
scroll to position [146, 0]
click at [94, 286] on button "Histórico de casos" at bounding box center [91, 274] width 110 height 23
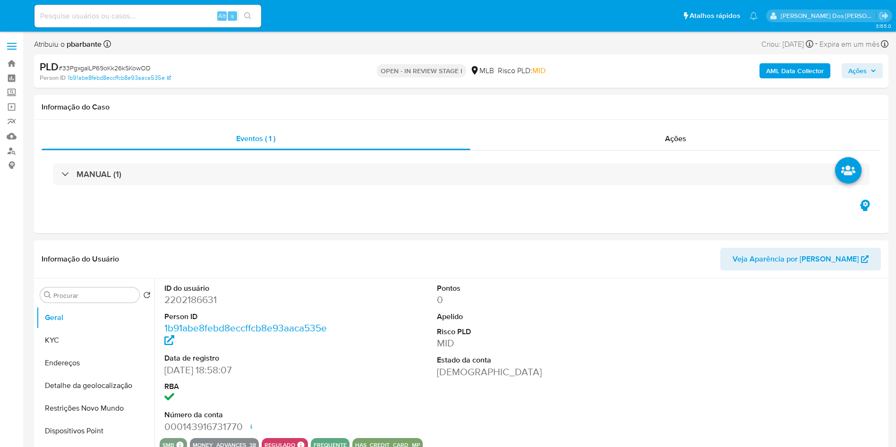
select select "10"
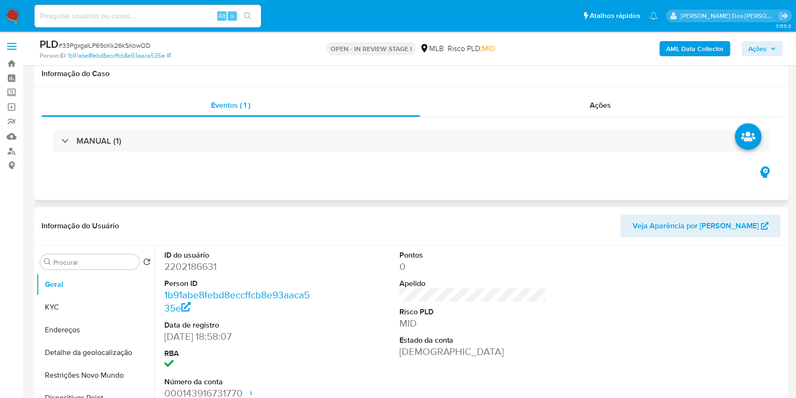
scroll to position [185, 0]
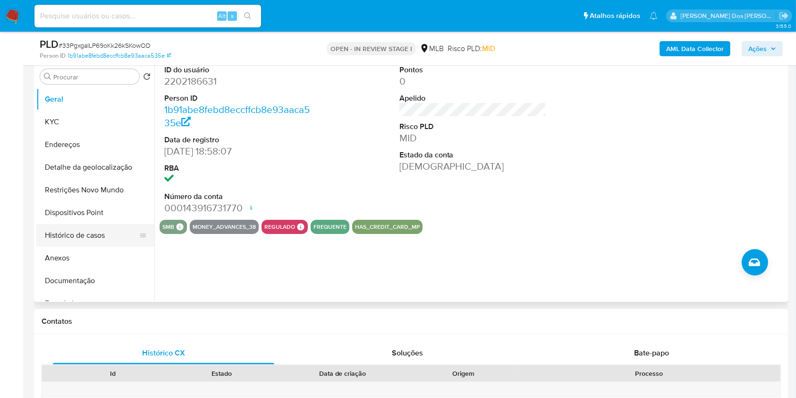
click at [80, 246] on button "Histórico de casos" at bounding box center [91, 235] width 110 height 23
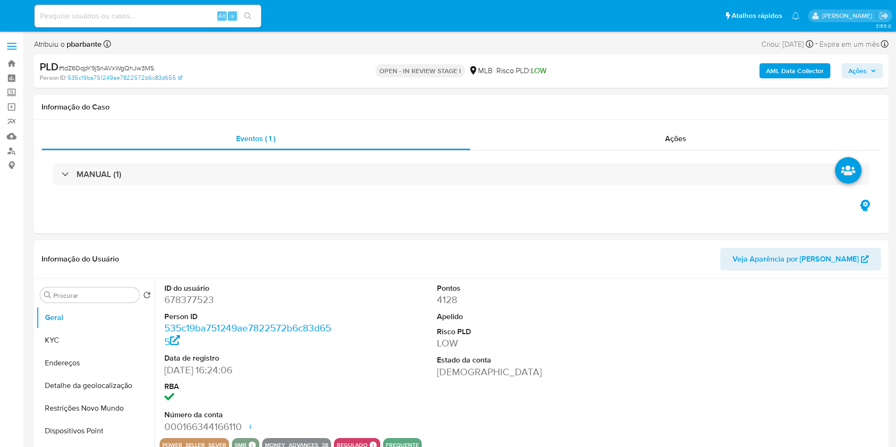
select select "10"
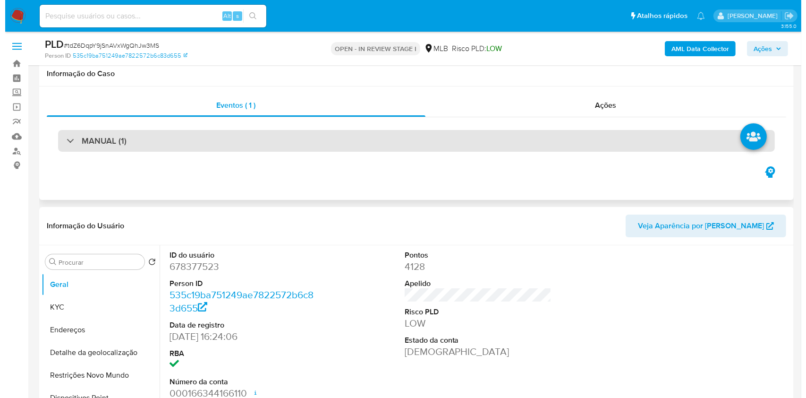
scroll to position [186, 0]
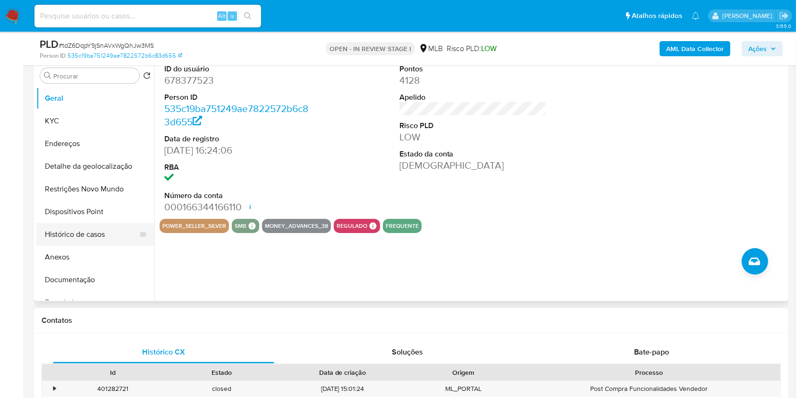
click at [99, 246] on button "Histórico de casos" at bounding box center [91, 234] width 110 height 23
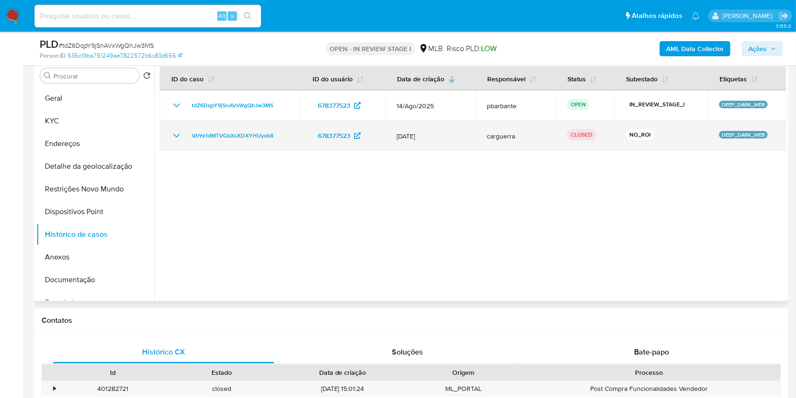
click at [174, 141] on icon "Mostrar/Ocultar" at bounding box center [176, 135] width 11 height 11
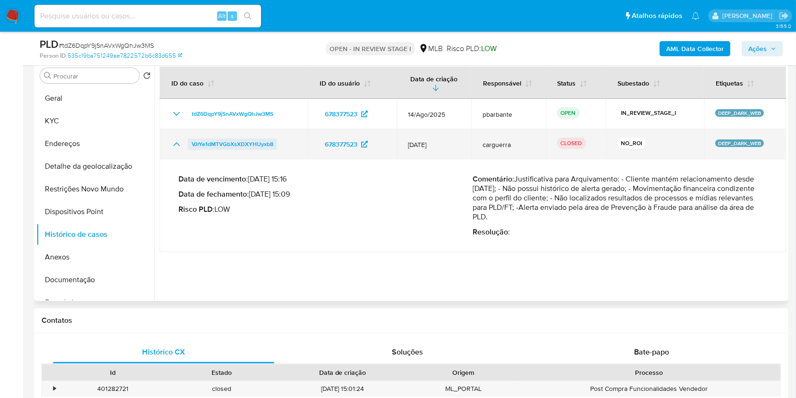
drag, startPoint x: 279, startPoint y: 159, endPoint x: 189, endPoint y: 157, distance: 89.7
click at [189, 150] on div "VJrYe1dMTVGbXsXDXYHUyxb8" at bounding box center [234, 143] width 126 height 11
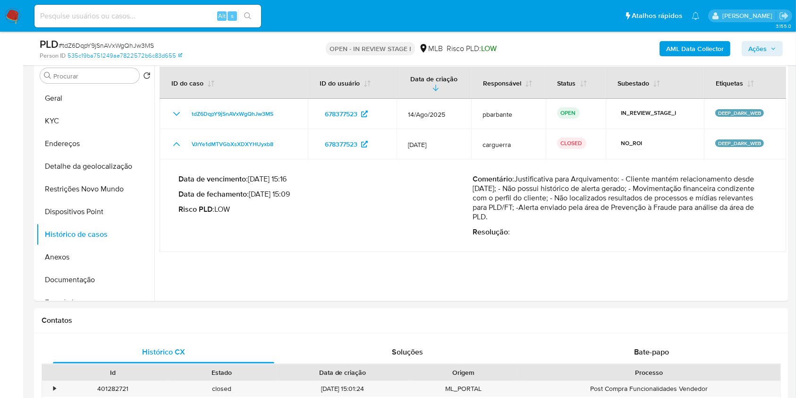
click at [765, 53] on span "Ações" at bounding box center [757, 48] width 18 height 15
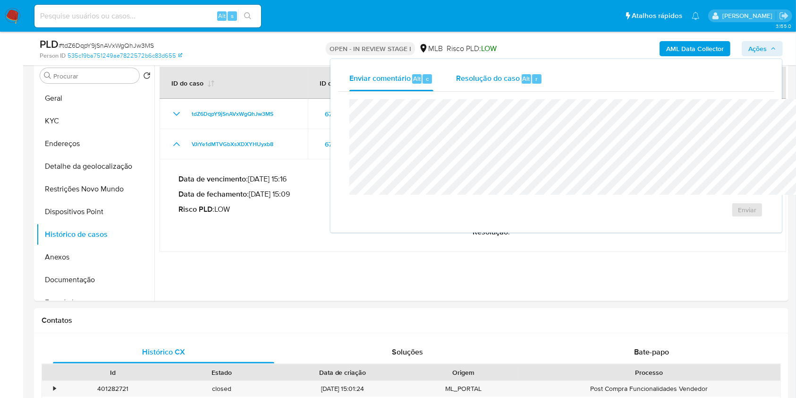
click at [459, 77] on span "Resolução do caso" at bounding box center [488, 78] width 64 height 11
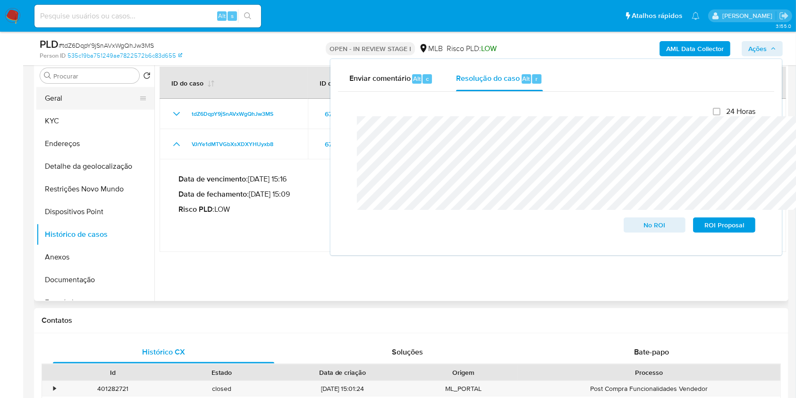
click at [87, 110] on button "Geral" at bounding box center [91, 98] width 110 height 23
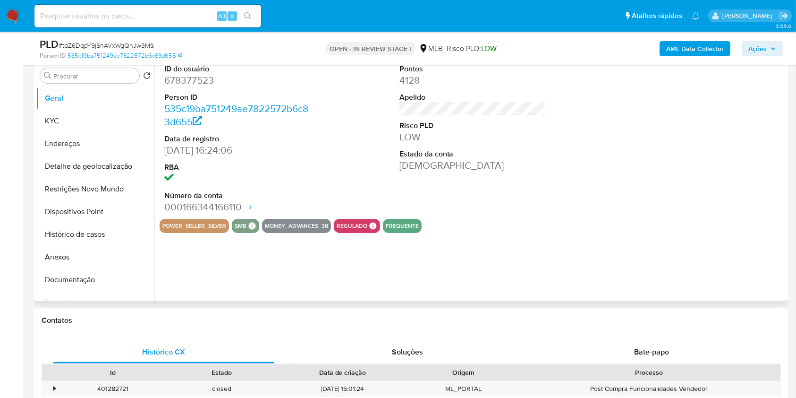
click at [181, 87] on dd "678377523" at bounding box center [237, 80] width 147 height 13
copy dd "678377523"
click at [181, 87] on dd "678377523" at bounding box center [237, 80] width 147 height 13
click at [84, 268] on button "Anexos" at bounding box center [91, 257] width 110 height 23
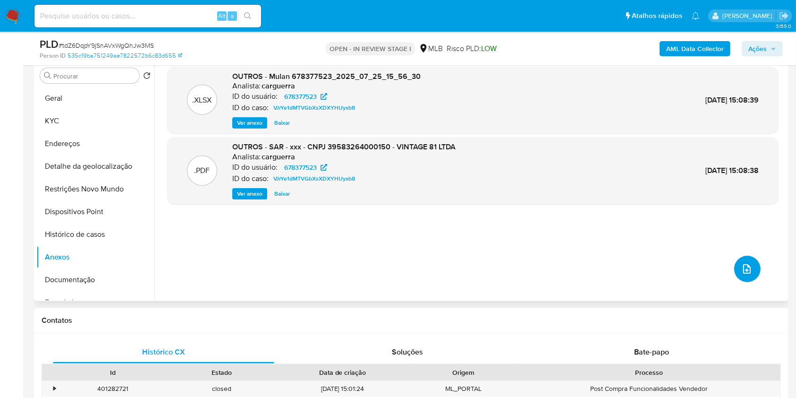
click at [741, 274] on span "upload-file" at bounding box center [746, 268] width 11 height 11
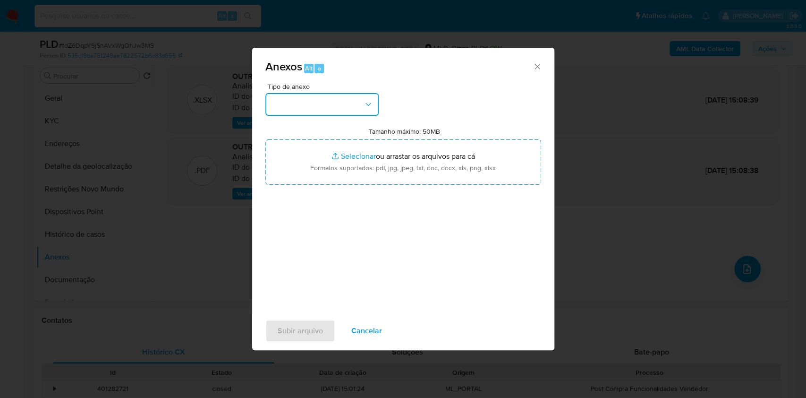
click at [340, 93] on button "button" at bounding box center [321, 104] width 113 height 23
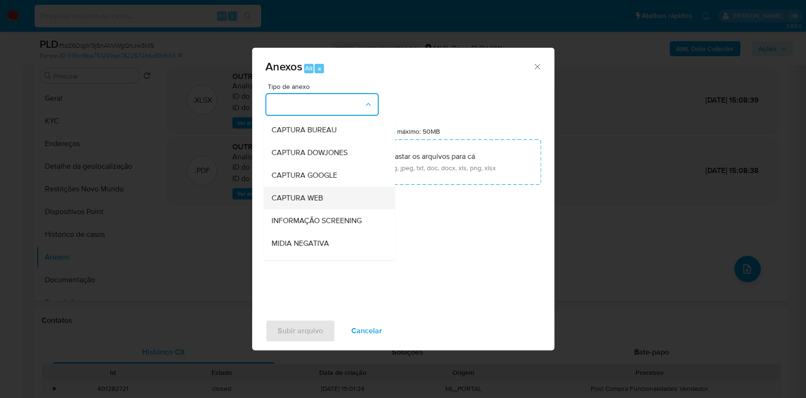
scroll to position [117, 0]
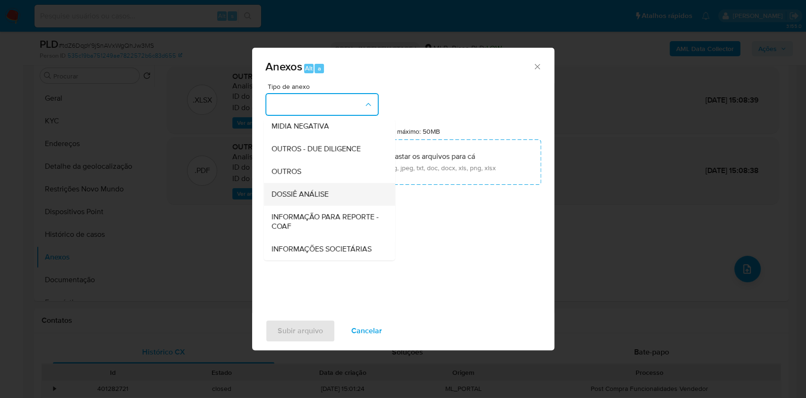
click at [306, 189] on span "DOSSIÊ ANÁLISE" at bounding box center [299, 193] width 57 height 9
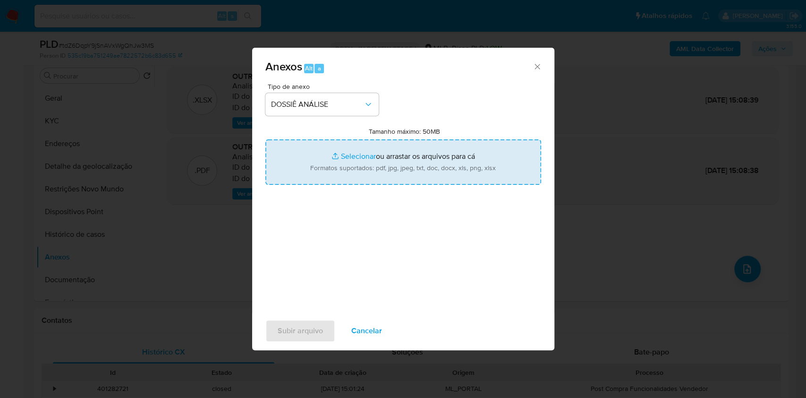
type input "C:\fakepath\Mulan 678377523_2025_08_21_12_09_22.xlsx"
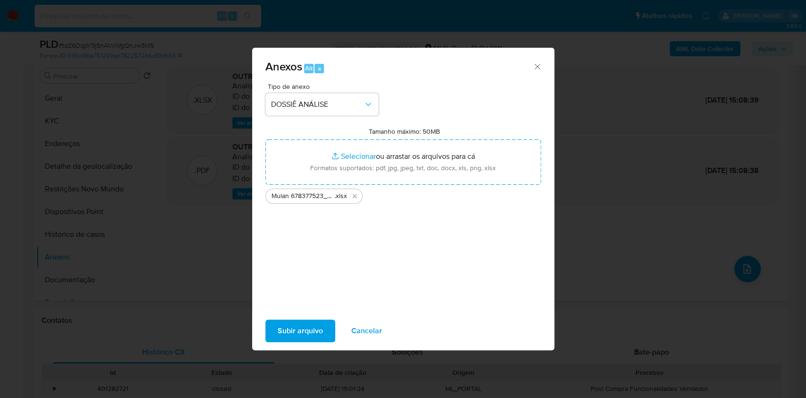
click at [278, 338] on span "Subir arquivo" at bounding box center [300, 330] width 45 height 21
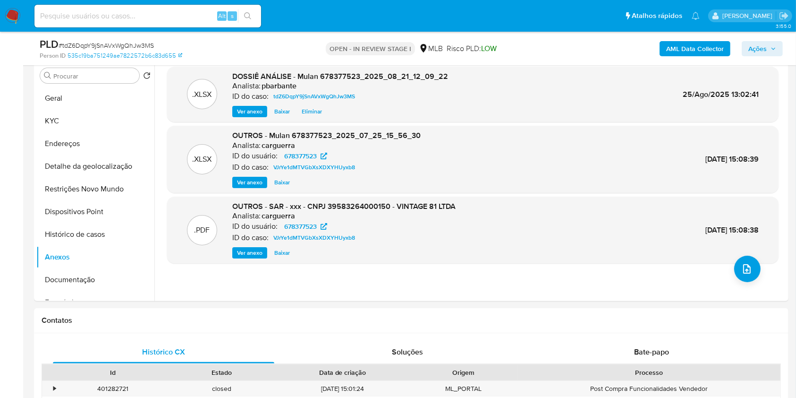
click at [694, 49] on b "AML Data Collector" at bounding box center [695, 48] width 58 height 15
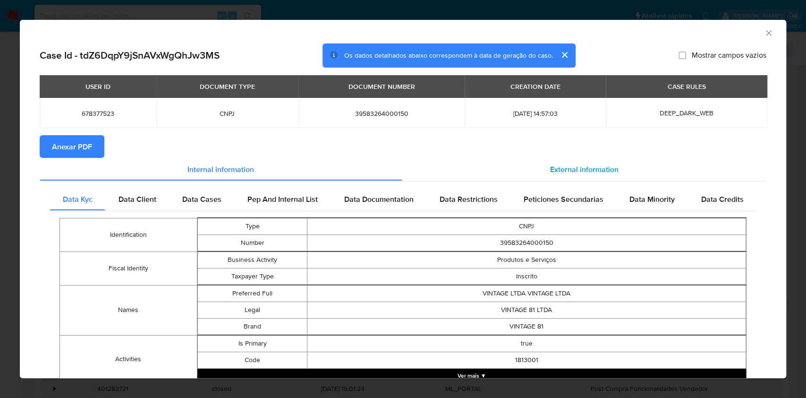
click at [601, 171] on span "External information" at bounding box center [584, 168] width 68 height 11
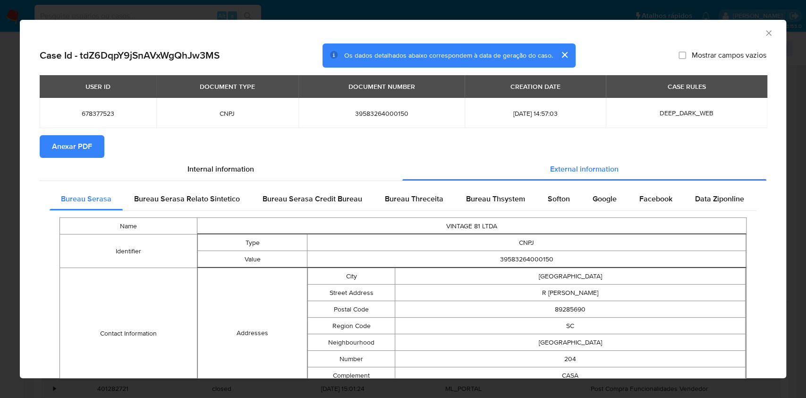
click at [75, 144] on span "Anexar PDF" at bounding box center [72, 146] width 40 height 21
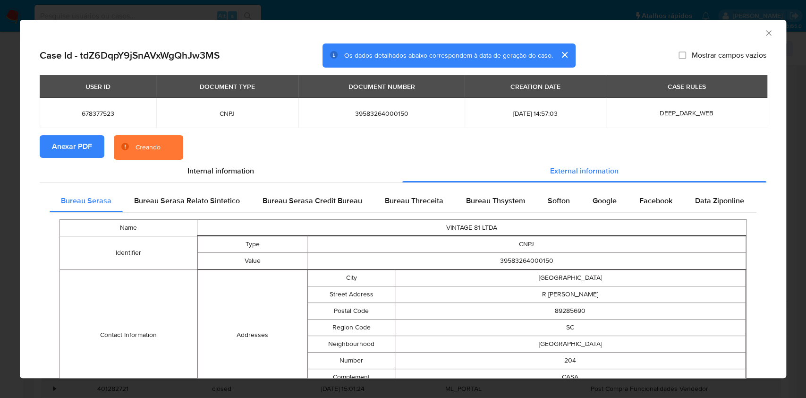
click at [764, 34] on icon "Fechar a janela" at bounding box center [768, 32] width 9 height 9
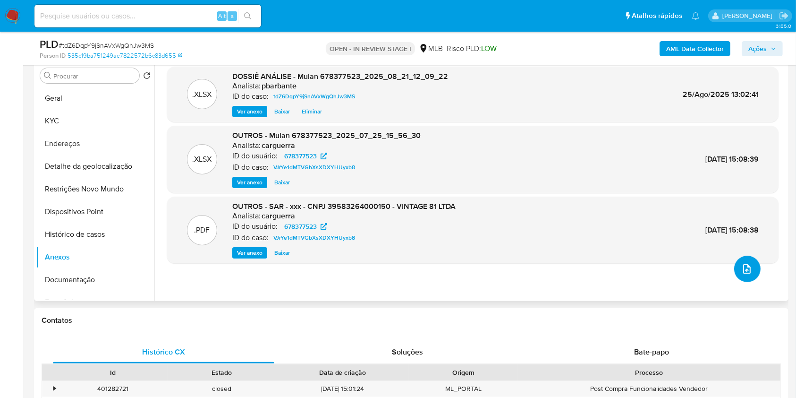
click at [741, 274] on icon "upload-file" at bounding box center [746, 268] width 11 height 11
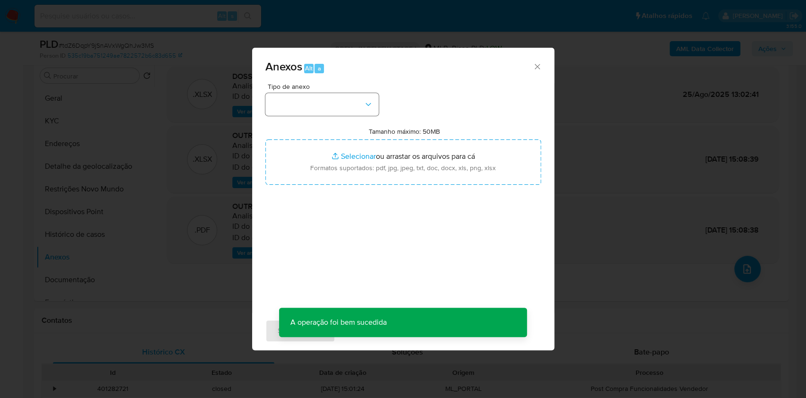
drag, startPoint x: 318, startPoint y: 99, endPoint x: 322, endPoint y: 94, distance: 6.4
click at [322, 94] on div "Tipo de anexo Tamanho máximo: 50MB Selecionar arquivos Selecionar ou arrastar o…" at bounding box center [403, 194] width 276 height 223
click at [322, 94] on button "button" at bounding box center [321, 104] width 113 height 23
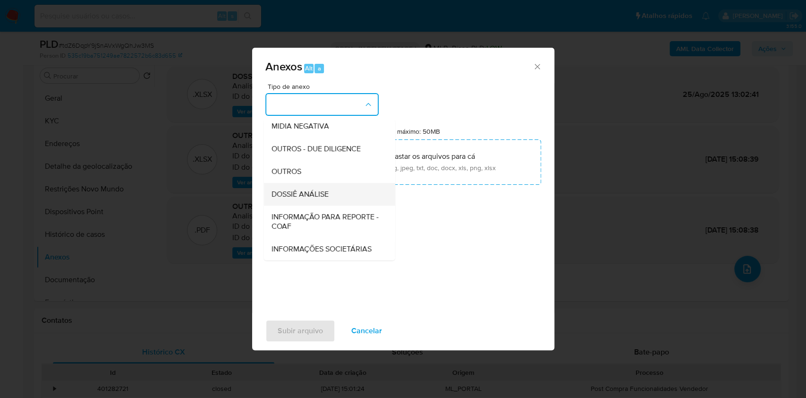
click at [287, 189] on span "DOSSIÊ ANÁLISE" at bounding box center [299, 193] width 57 height 9
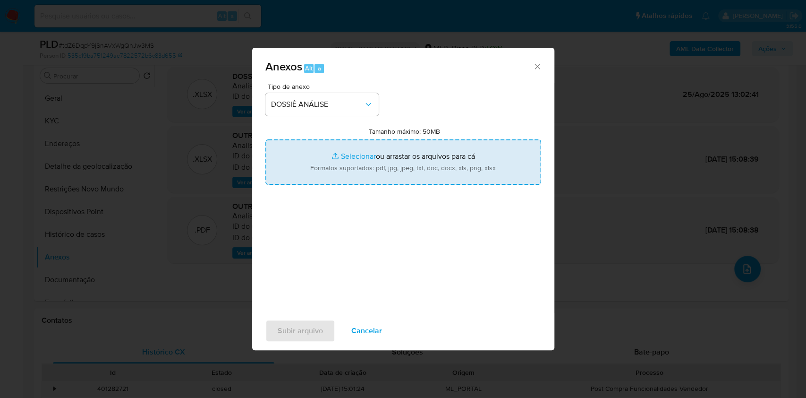
type input "C:\fakepath\Mulan 678377523_2025_08_21_12_09_22.xlsx"
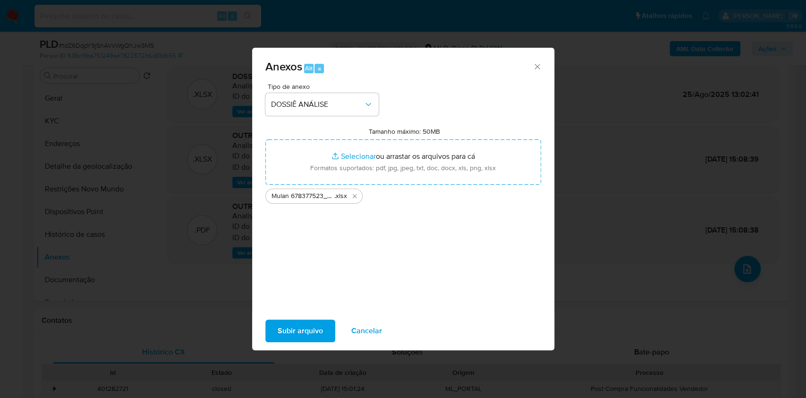
click at [279, 340] on span "Subir arquivo" at bounding box center [300, 330] width 45 height 21
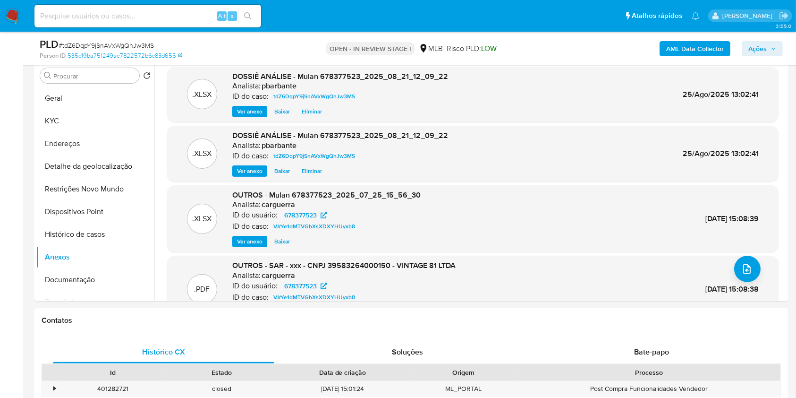
click at [780, 59] on div "AML Data Collector Ações" at bounding box center [660, 48] width 245 height 22
click at [774, 53] on span "Ações" at bounding box center [762, 48] width 28 height 13
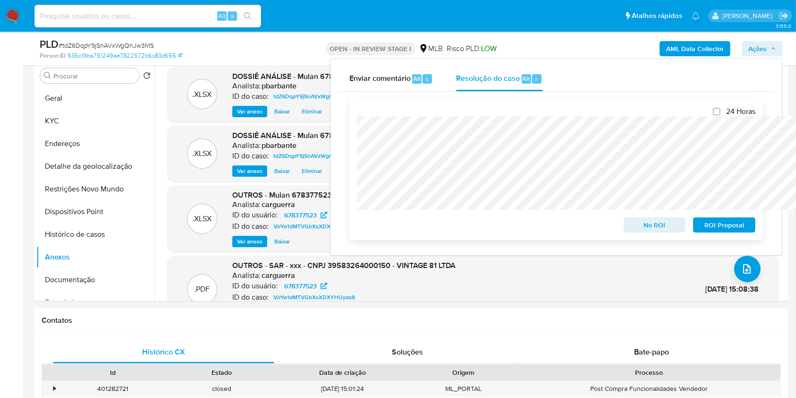
click at [658, 231] on span "No ROI" at bounding box center [654, 224] width 49 height 13
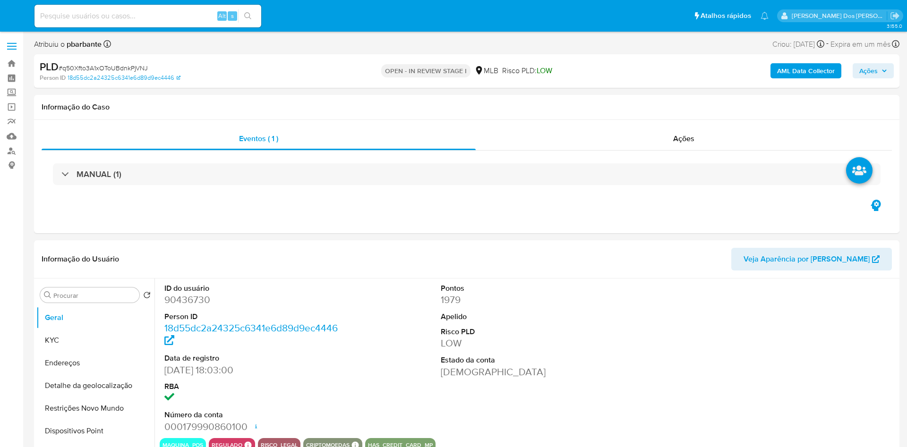
select select "10"
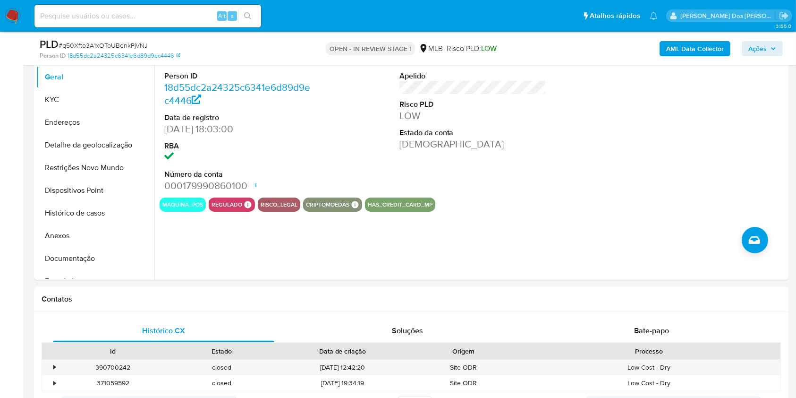
scroll to position [206, 0]
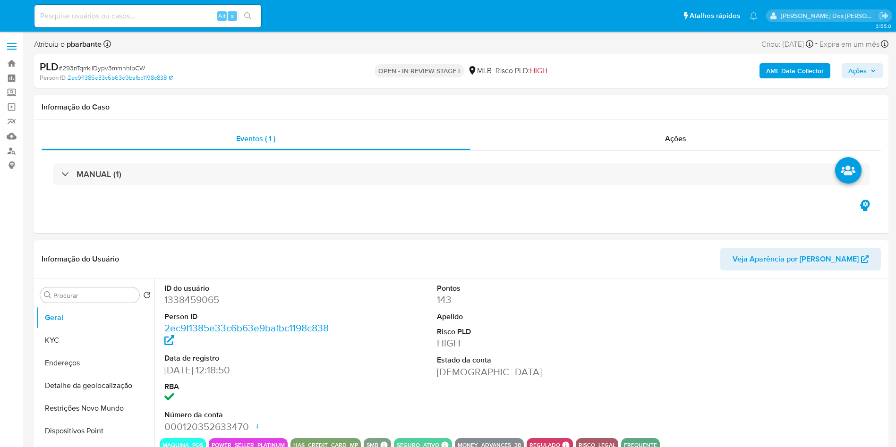
select select "10"
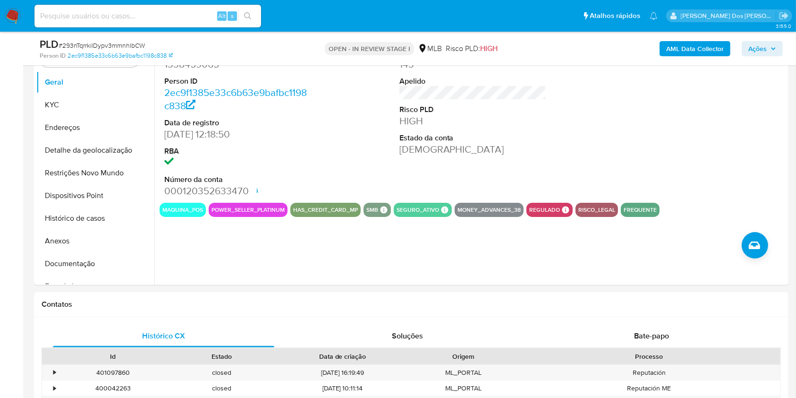
scroll to position [207, 0]
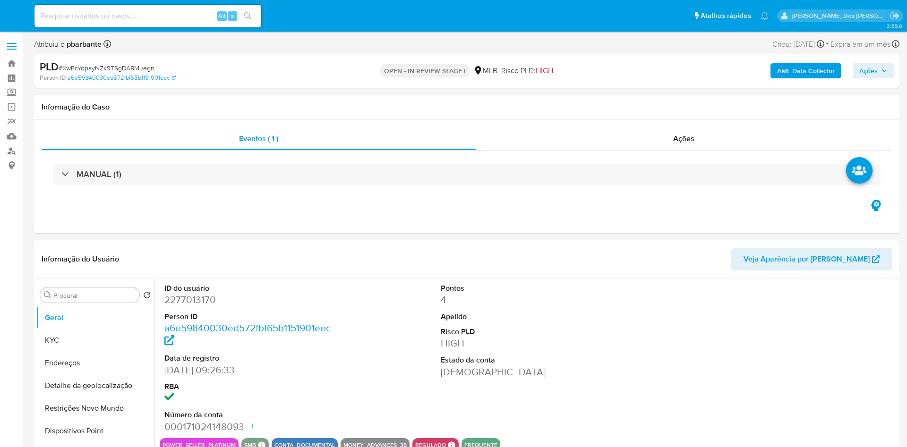
select select "10"
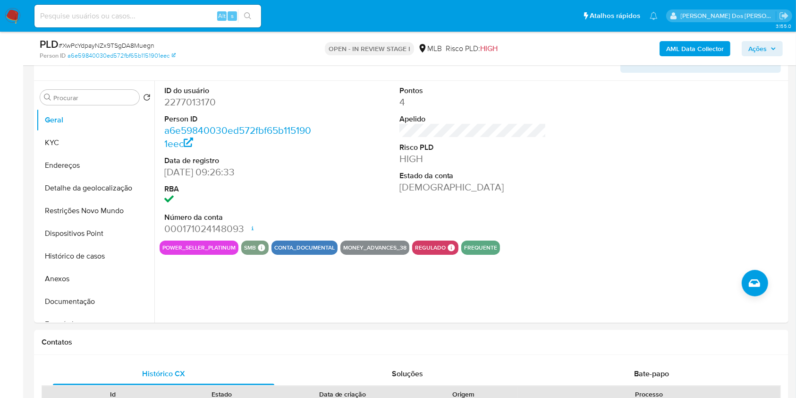
scroll to position [175, 0]
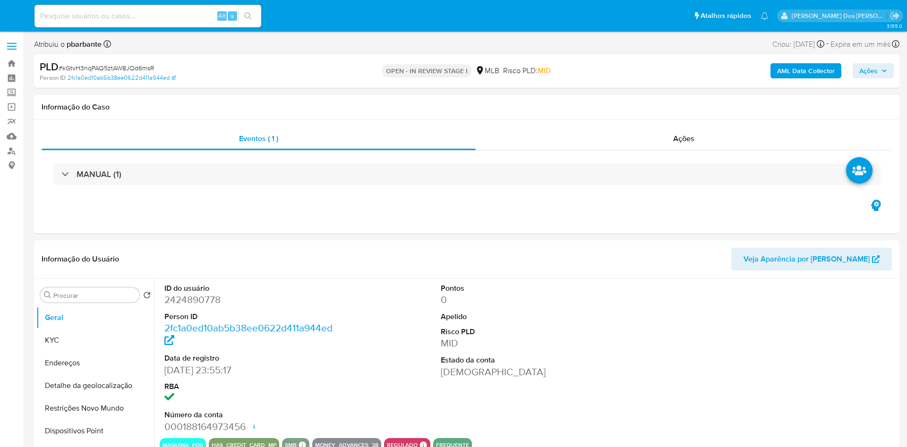
select select "10"
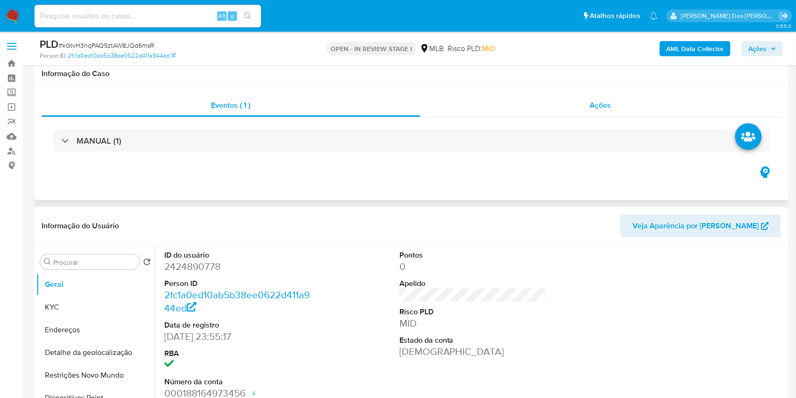
scroll to position [235, 0]
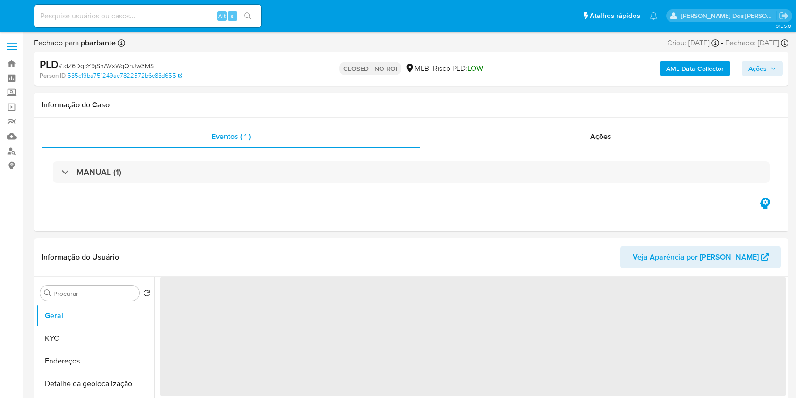
select select "10"
